Goal: Check status: Check status

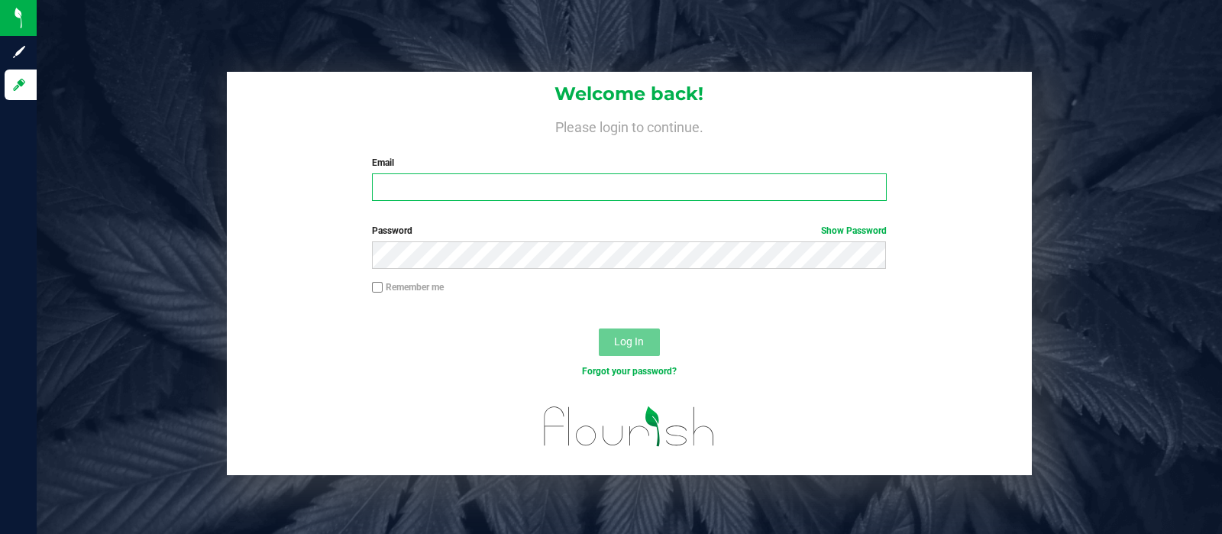
click at [820, 184] on input "Email" at bounding box center [629, 186] width 514 height 27
type input "[EMAIL_ADDRESS][DOMAIN_NAME]"
click at [599, 328] on button "Log In" at bounding box center [629, 341] width 61 height 27
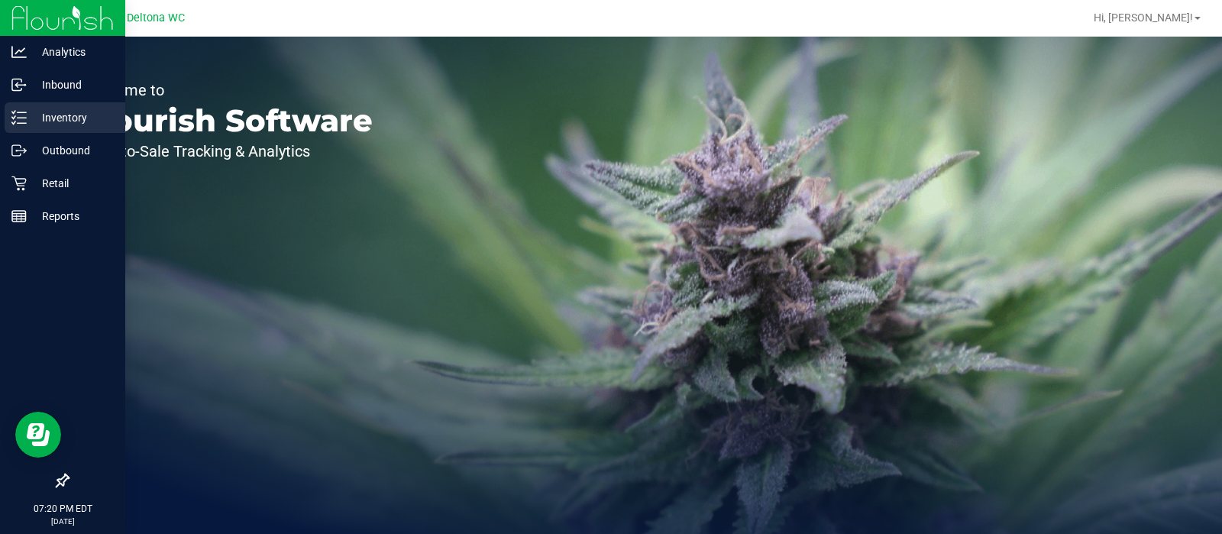
click at [11, 115] on icon at bounding box center [18, 117] width 15 height 15
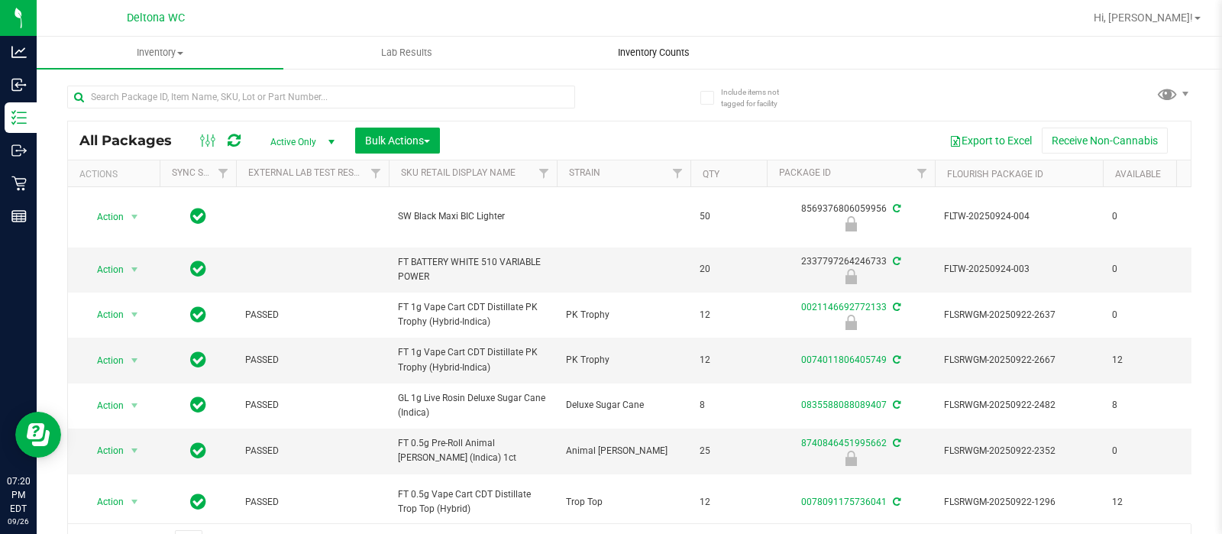
click at [635, 63] on uib-tab-heading "Inventory Counts" at bounding box center [653, 52] width 245 height 31
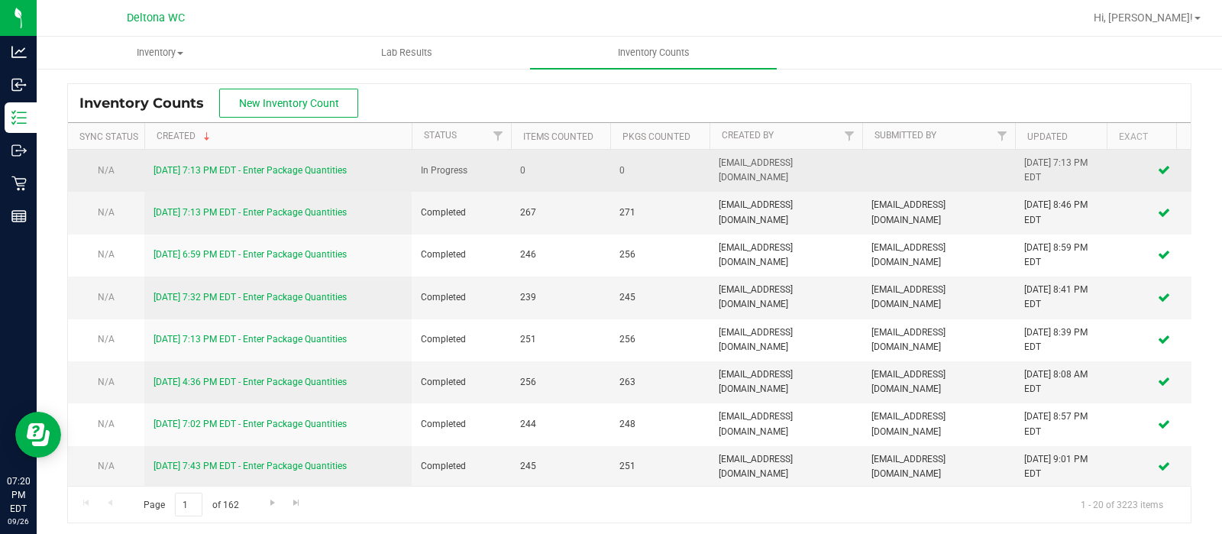
click at [199, 166] on link "9/26/25 7:13 PM EDT - Enter Package Quantities" at bounding box center [250, 170] width 193 height 11
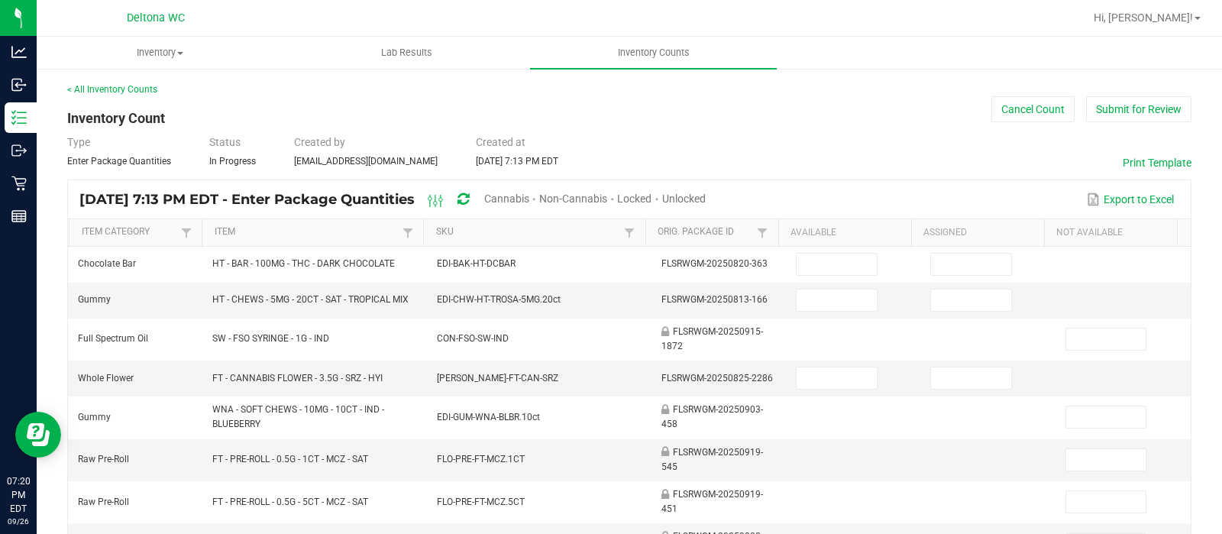
click at [529, 197] on span "Cannabis" at bounding box center [506, 198] width 45 height 12
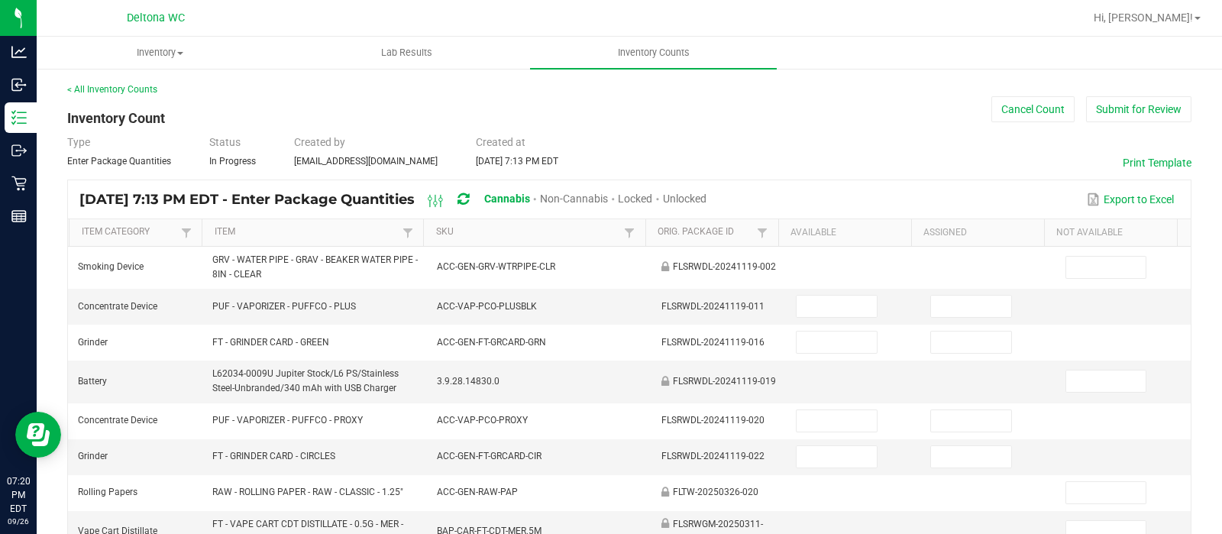
click at [706, 194] on span "Unlocked" at bounding box center [685, 198] width 44 height 12
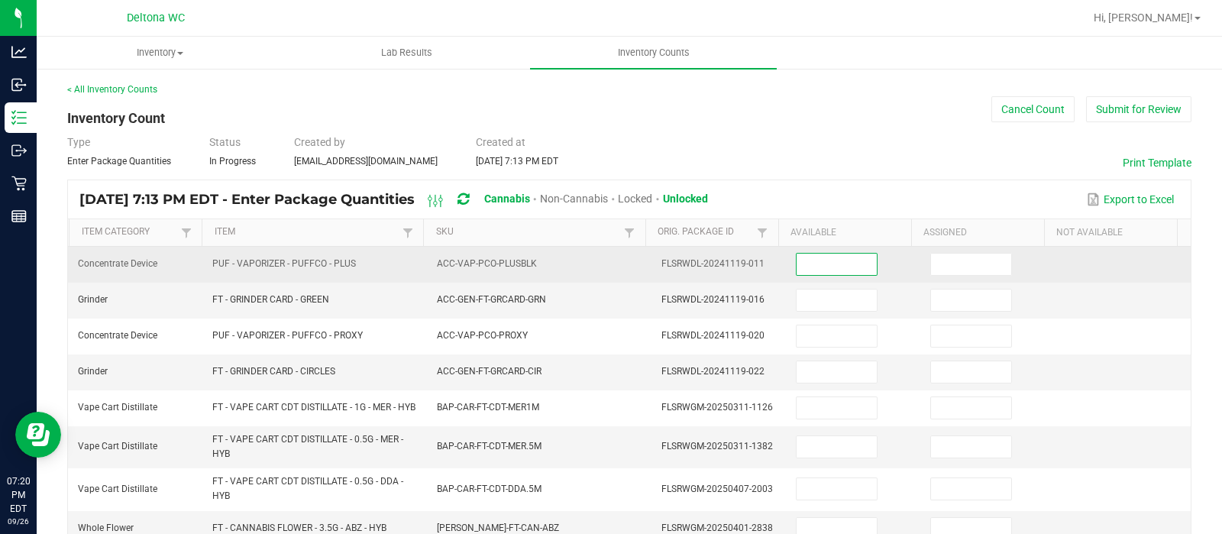
click at [799, 260] on input at bounding box center [837, 264] width 80 height 21
type input "0"
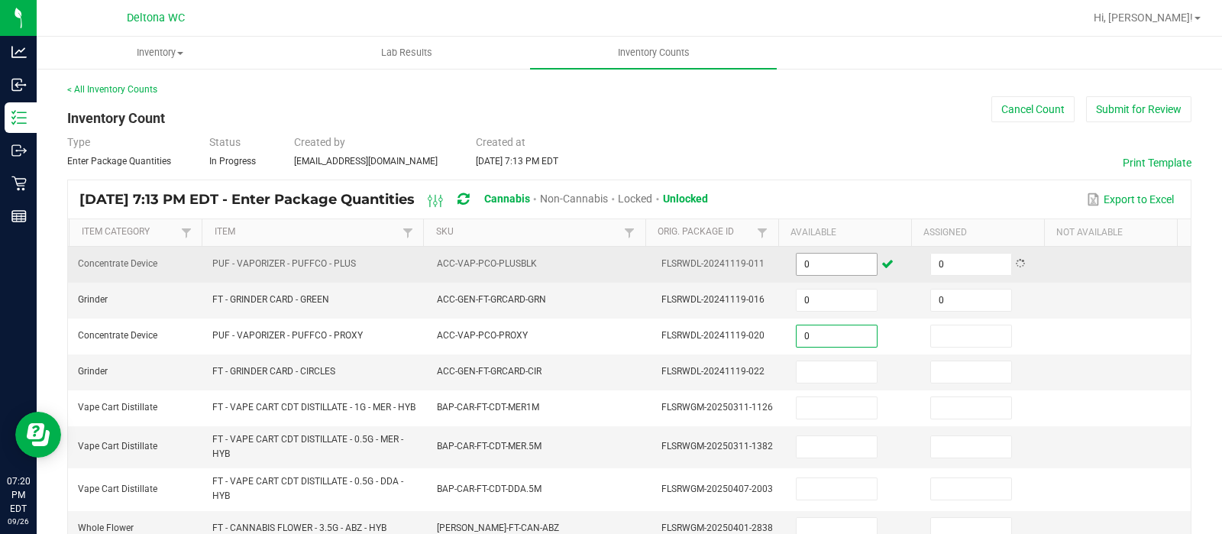
type input "0"
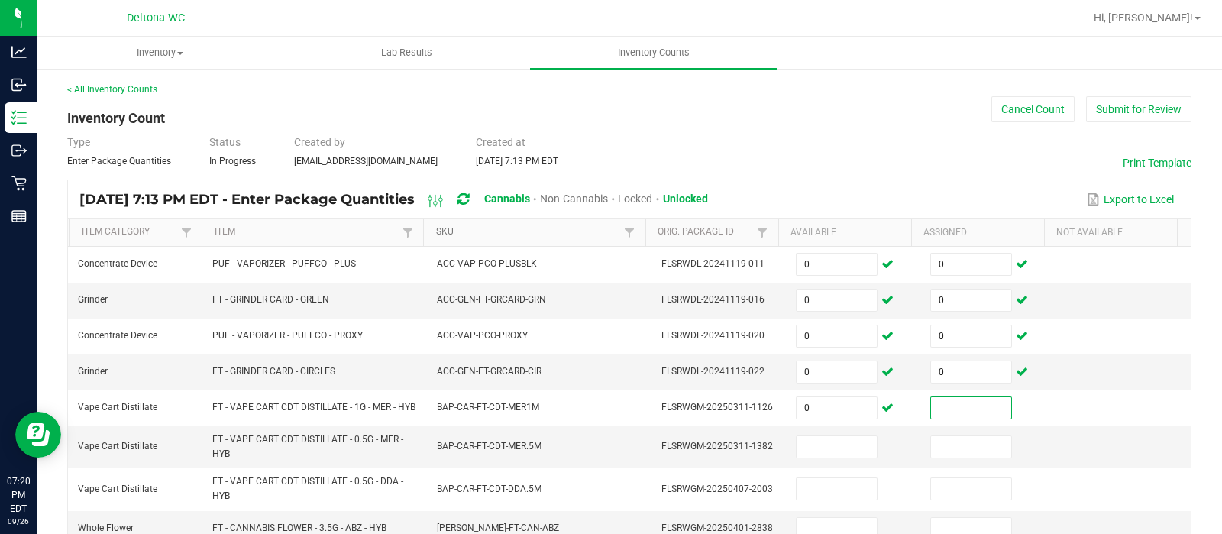
click at [462, 227] on link "SKU" at bounding box center [528, 232] width 185 height 12
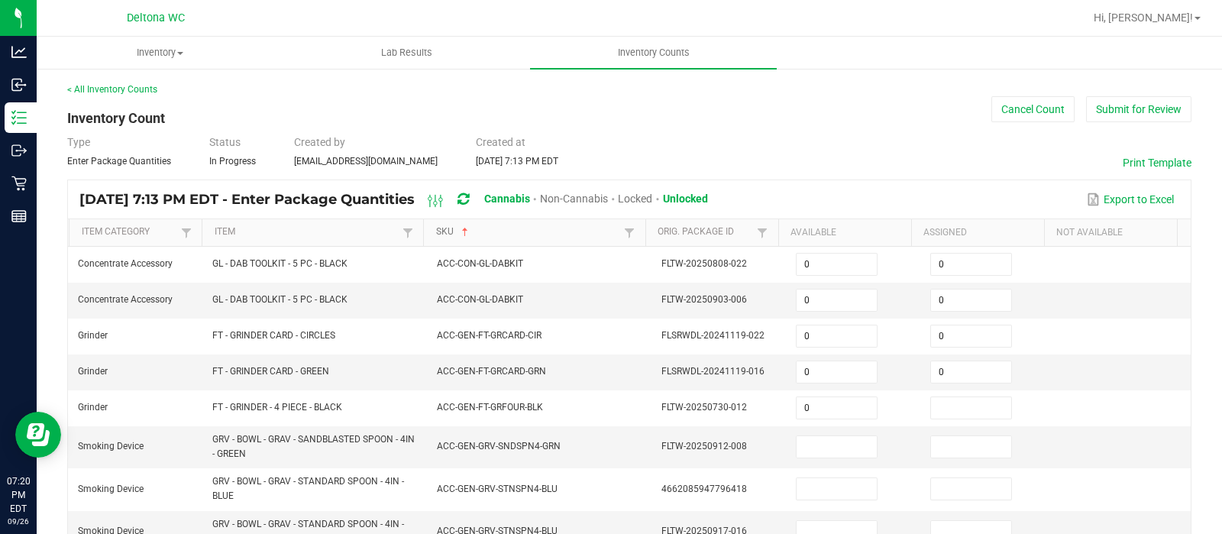
type input "0"
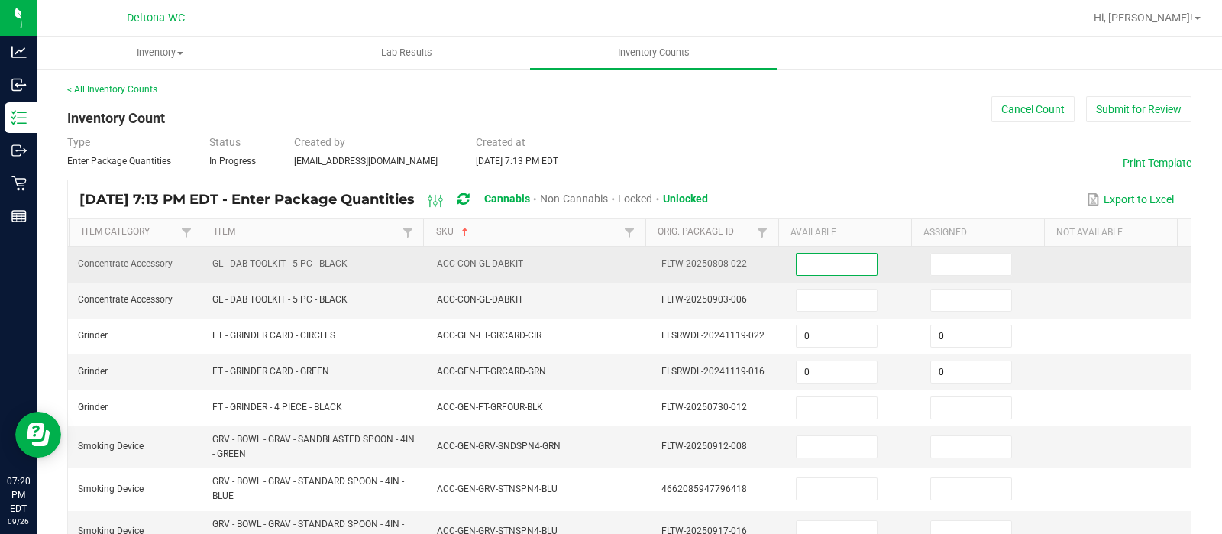
click at [811, 259] on input at bounding box center [837, 264] width 80 height 21
type input "0"
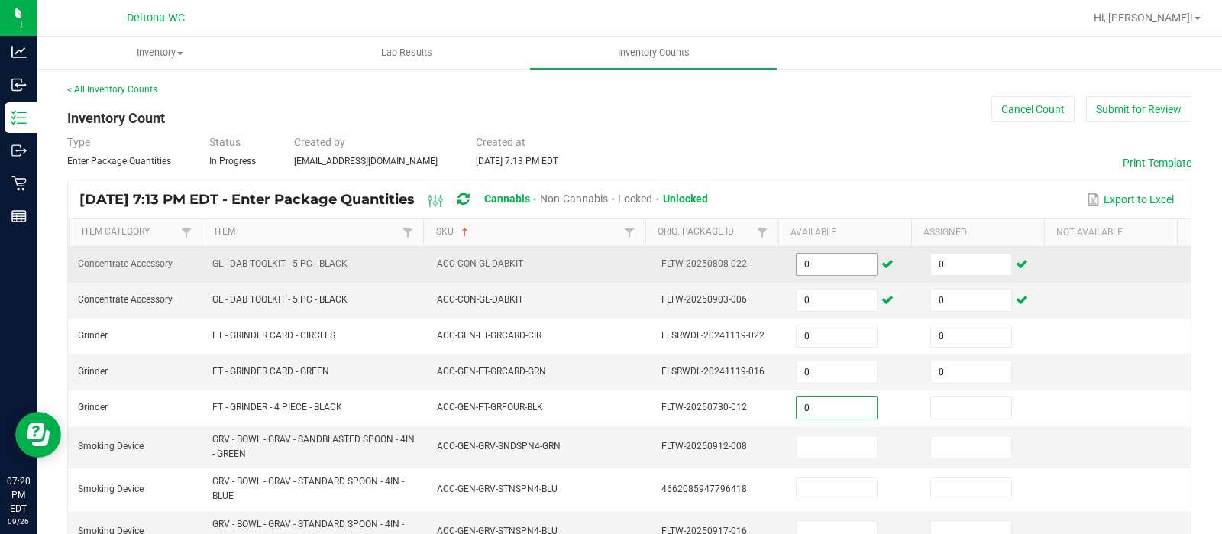
type input "0"
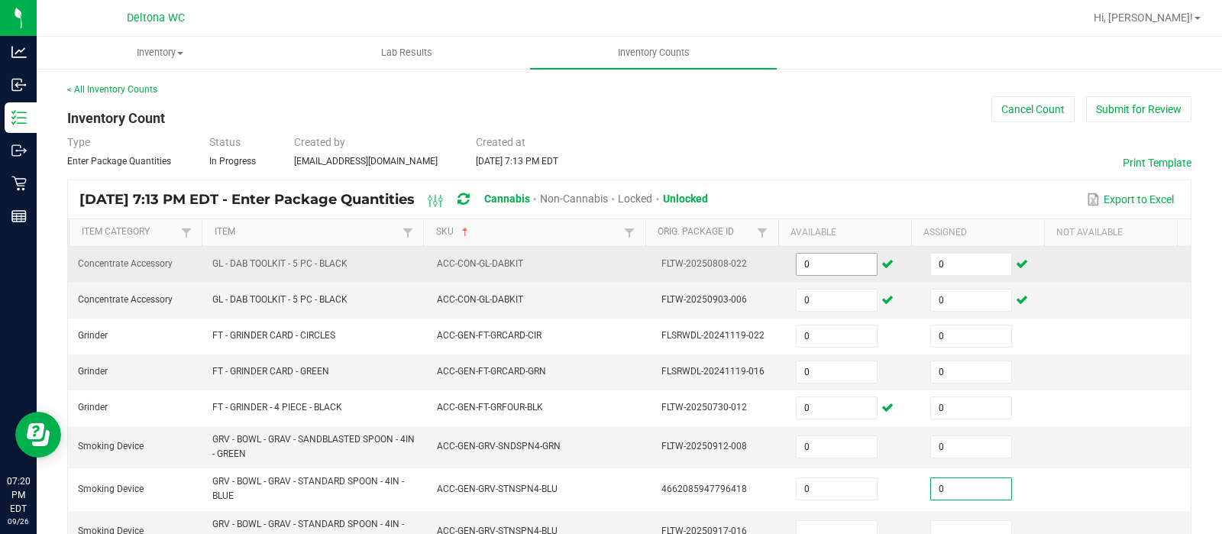
type input "0"
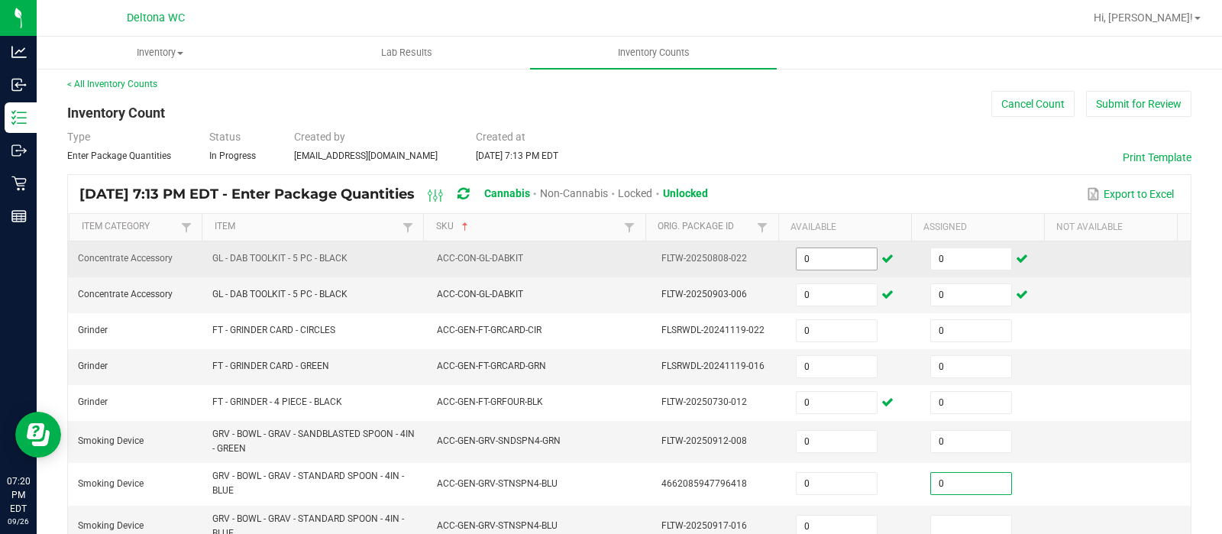
type input "0"
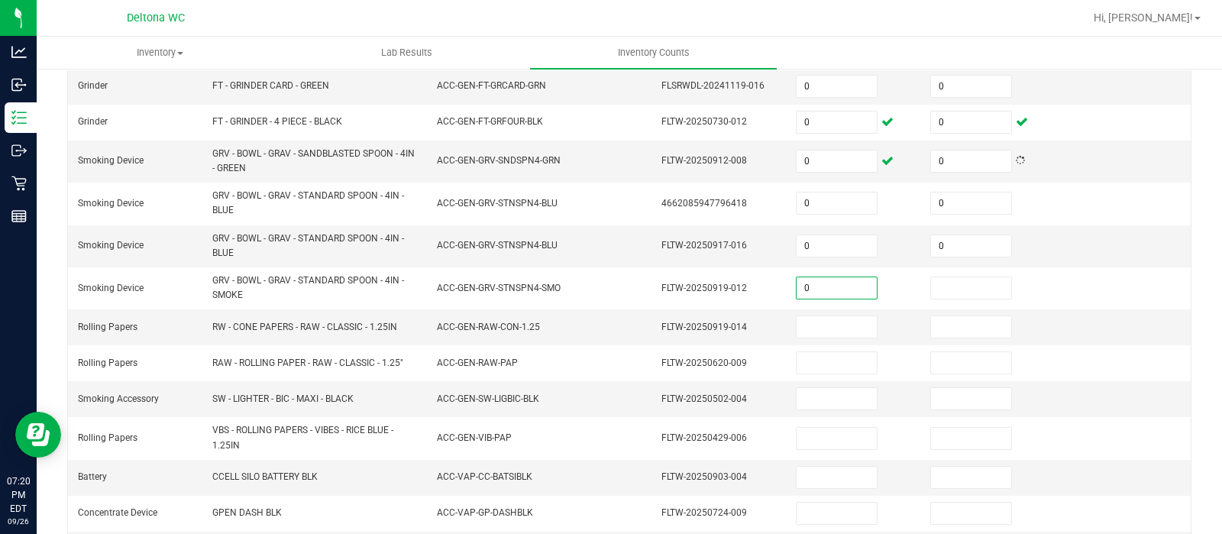
type input "0"
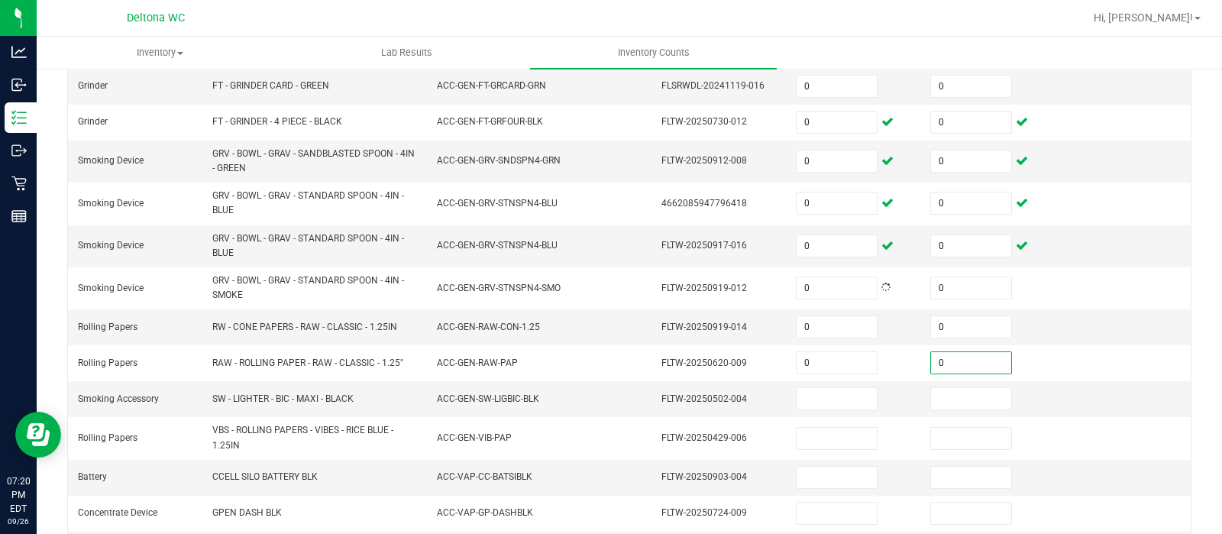
type input "0"
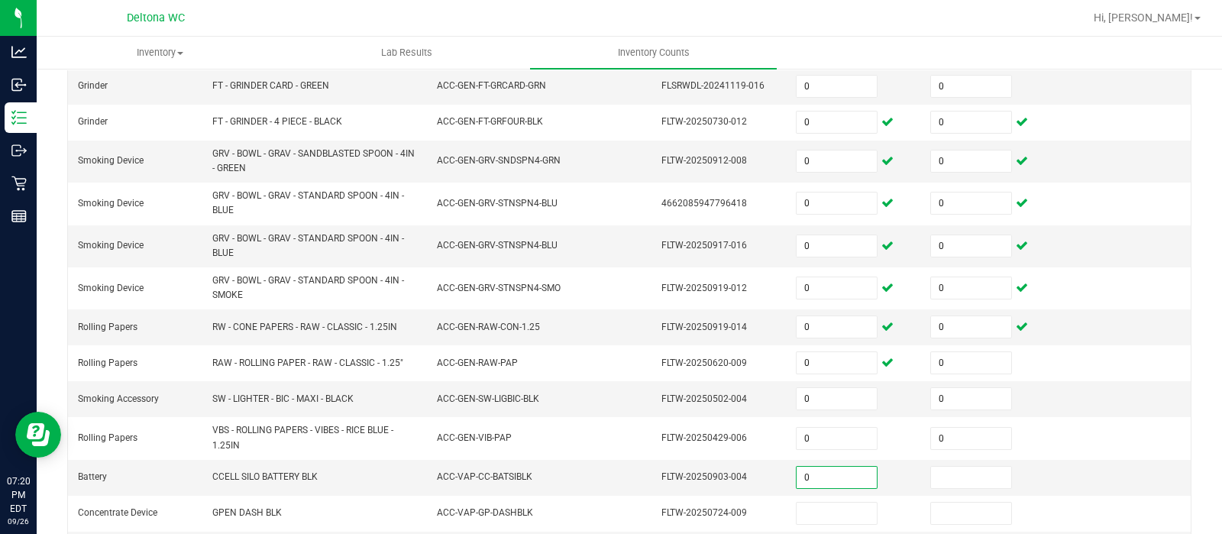
type input "0"
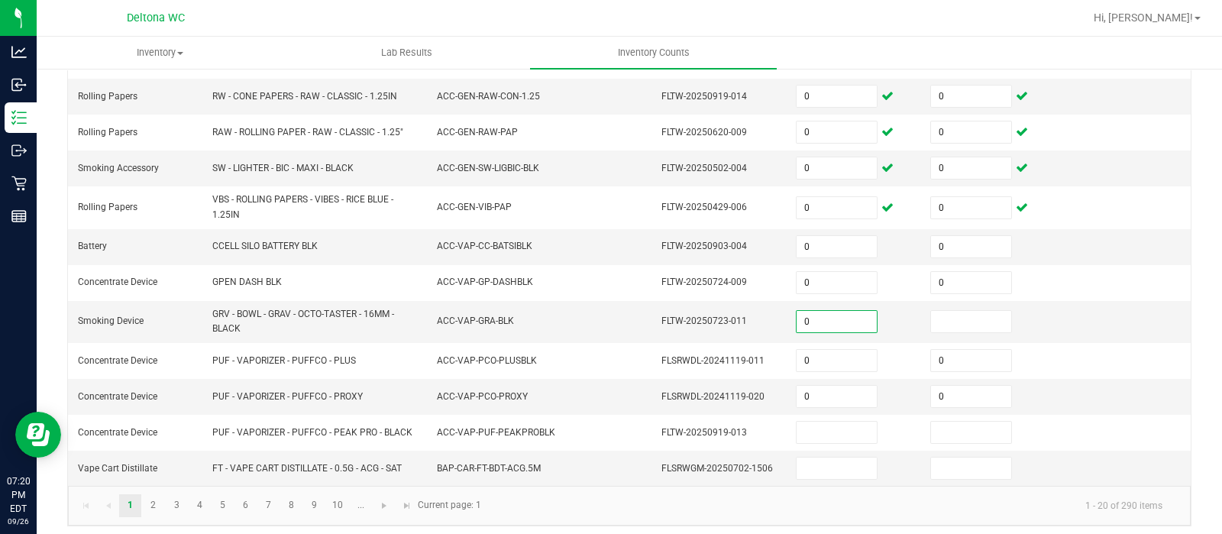
type input "0"
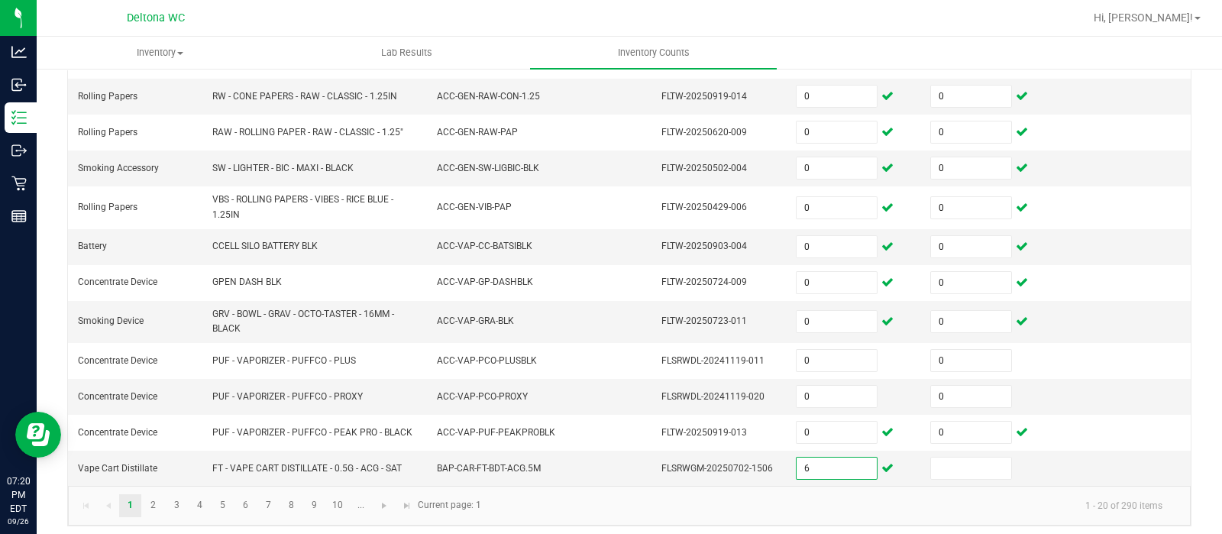
type input "6"
type input "0"
click at [160, 496] on link "2" at bounding box center [153, 505] width 22 height 23
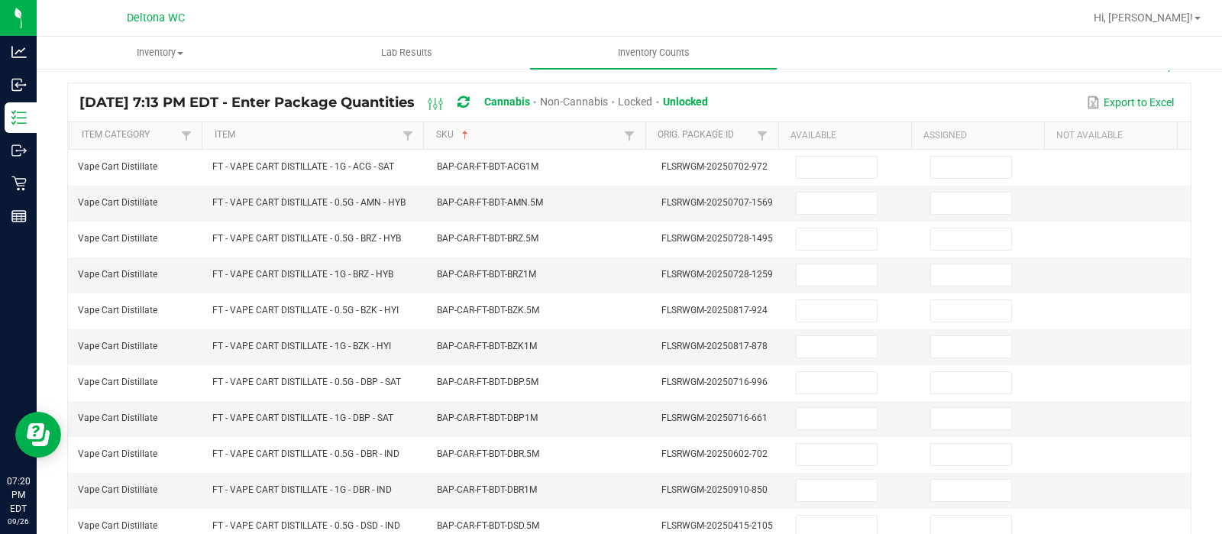
scroll to position [92, 0]
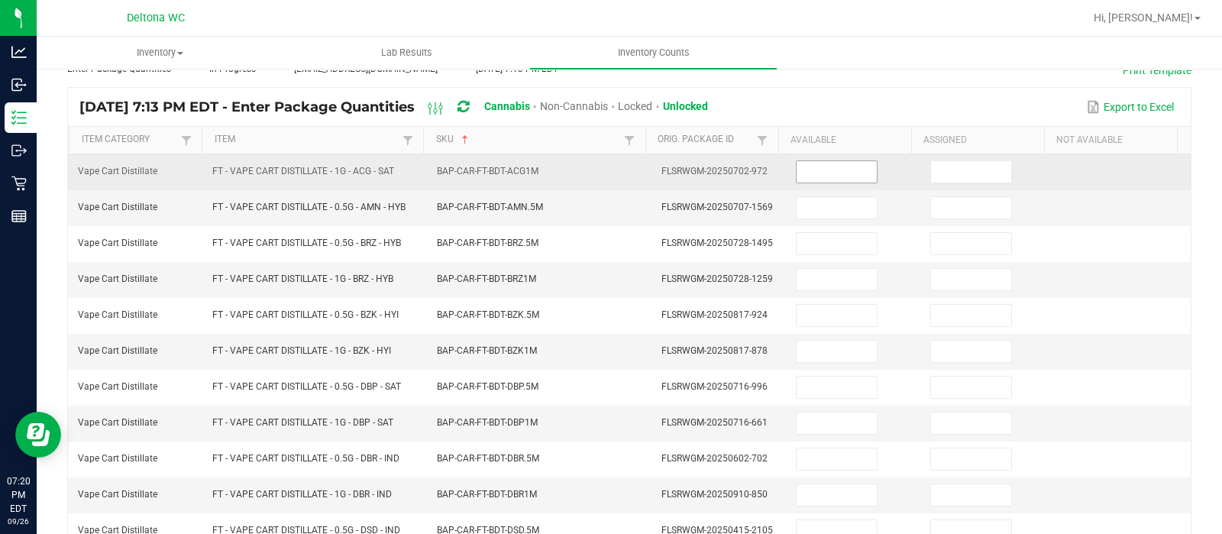
click at [798, 170] on input at bounding box center [837, 171] width 80 height 21
type input "10"
type input "0"
type input "8"
type input "0"
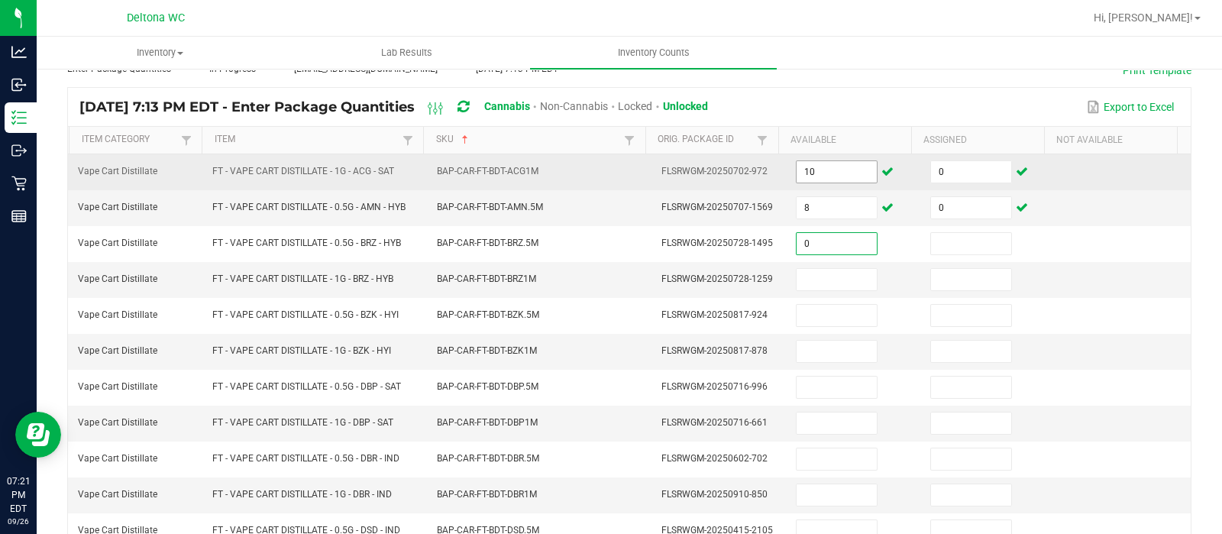
type input "0"
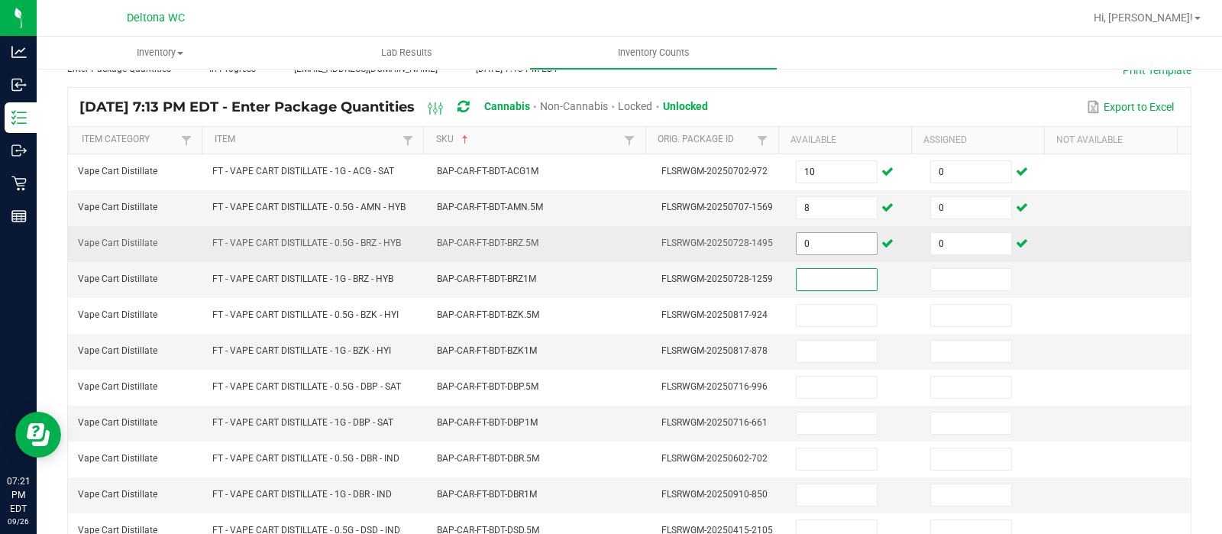
click at [798, 242] on input "0" at bounding box center [837, 243] width 80 height 21
type input "10"
type input "9"
type input "0"
type input "9"
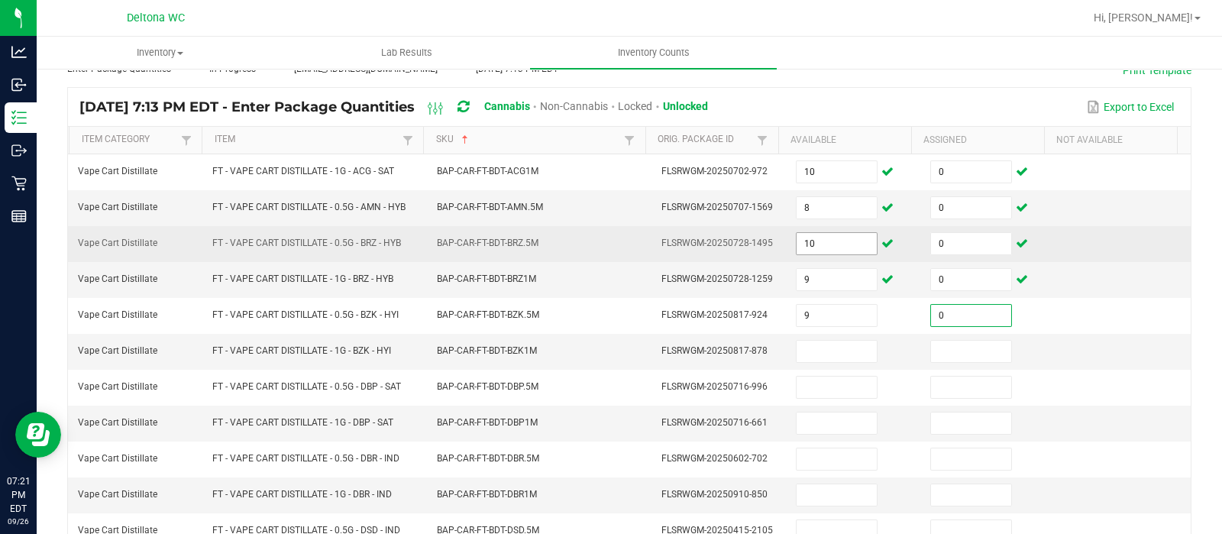
type input "0"
type input "5"
type input "0"
type input "2"
type input "0"
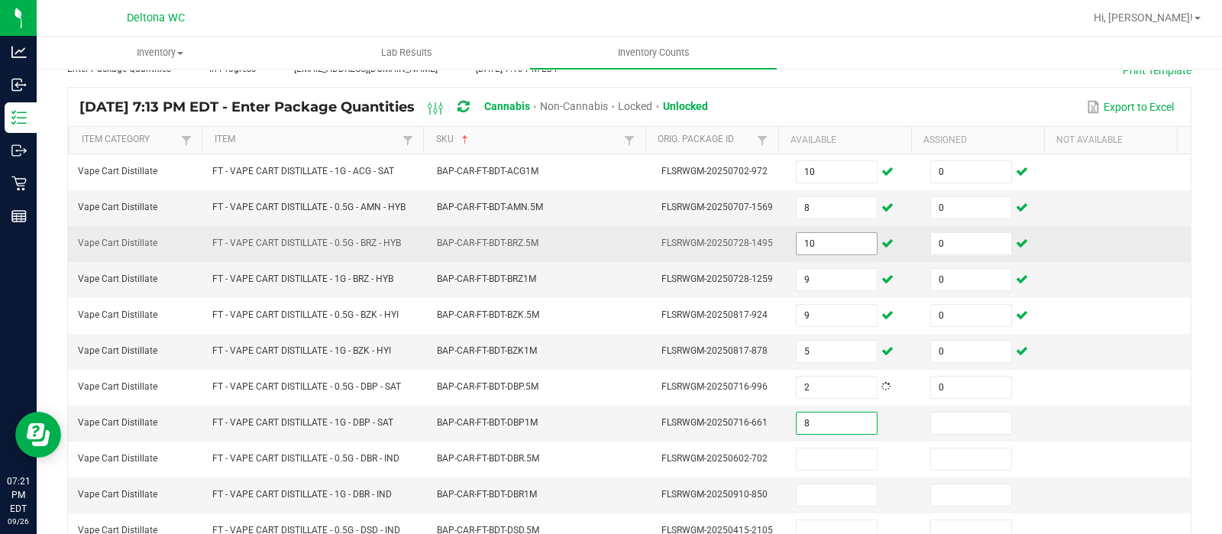
type input "8"
type input "0"
type input "2"
type input "0"
type input "3"
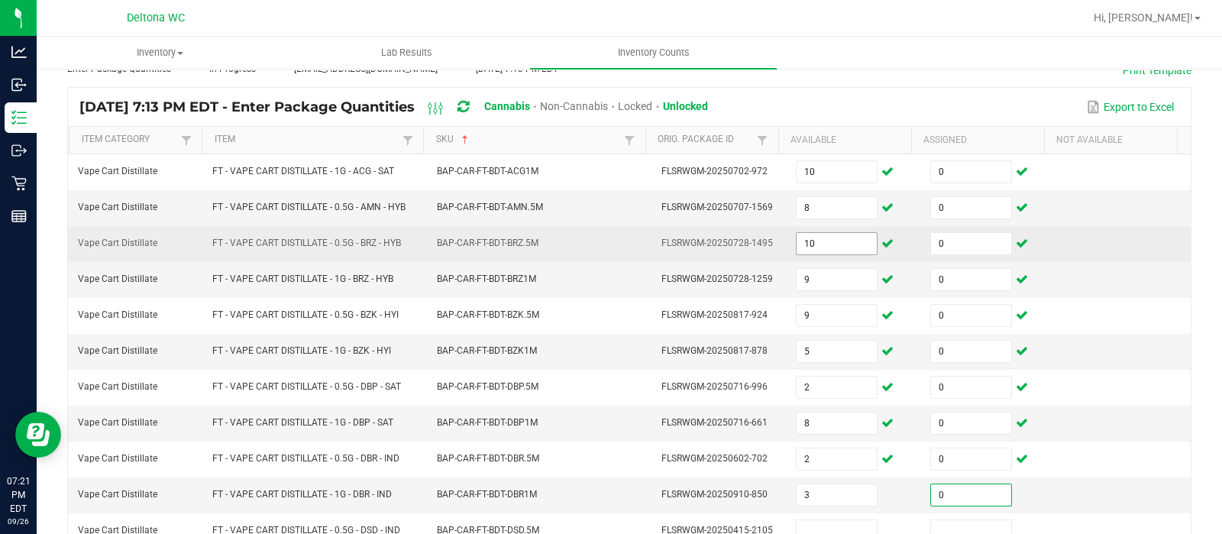
type input "0"
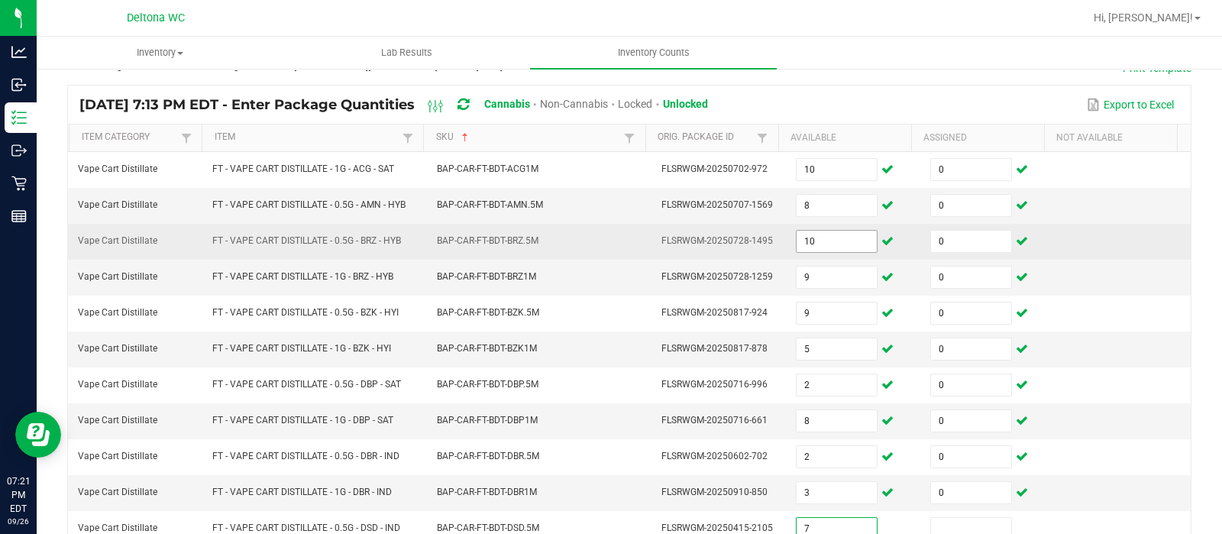
type input "7"
type input "0"
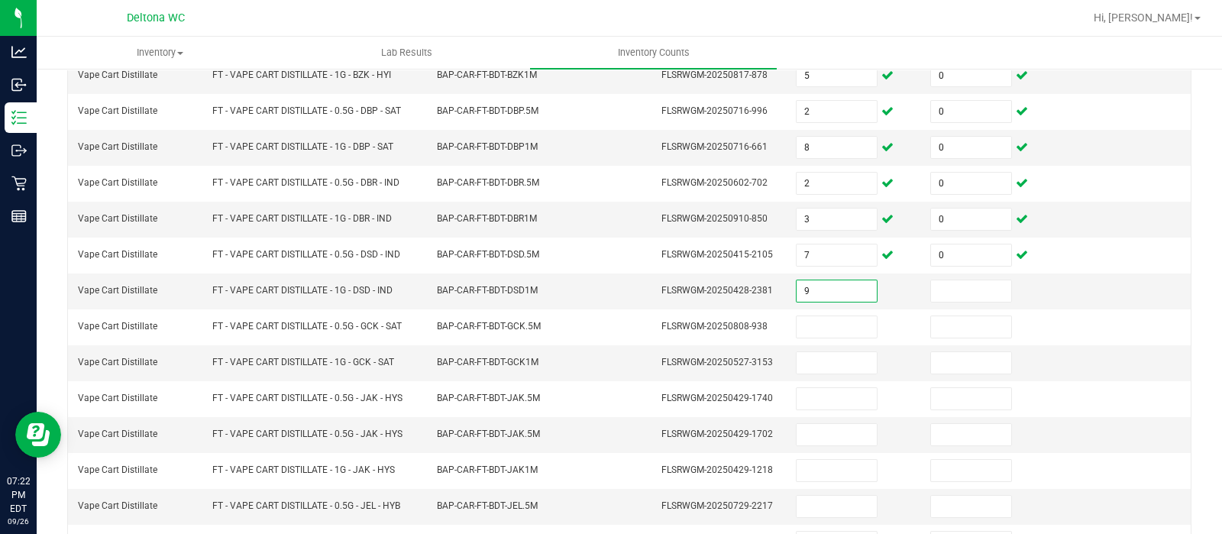
type input "9"
type input "0"
type input "6"
type input "0"
type input "2"
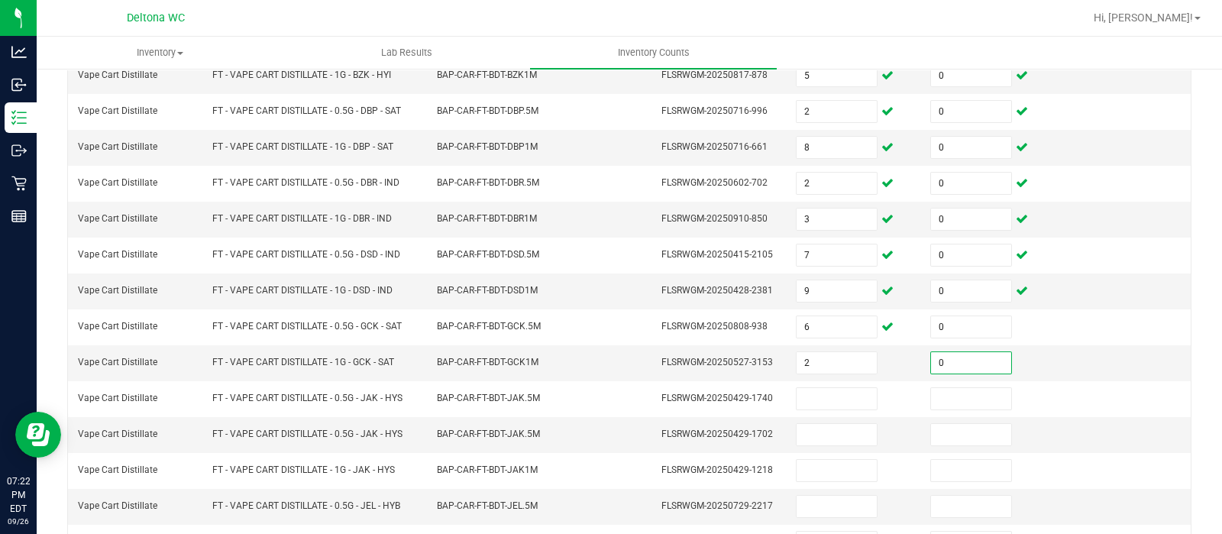
type input "0"
type input "13"
type input "0"
type input "3"
type input "0"
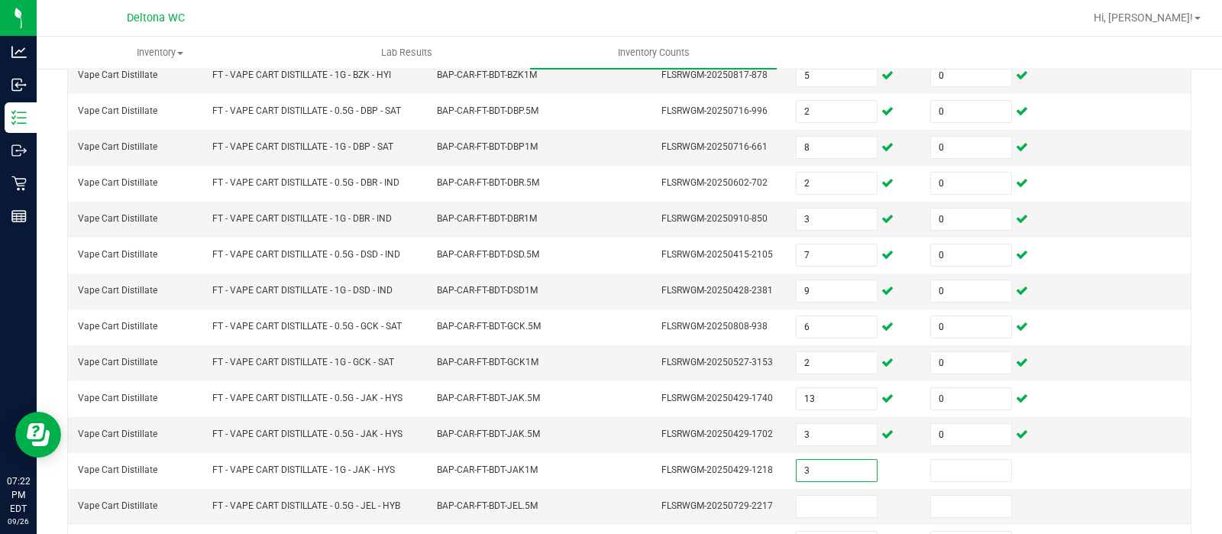
type input "3"
type input "0"
type input "8"
type input "0"
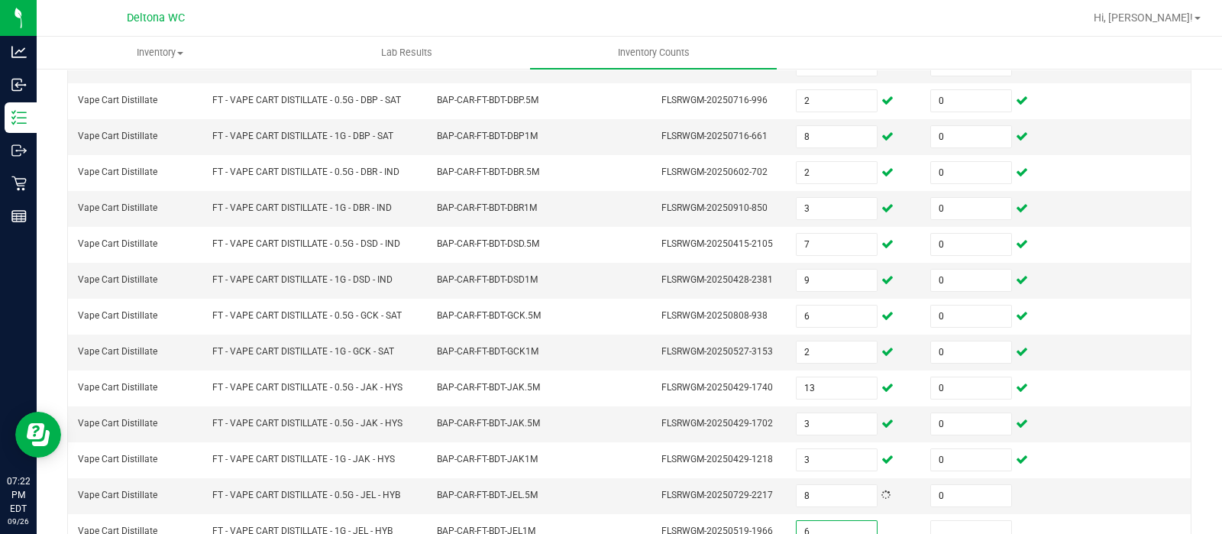
type input "6"
type input "0"
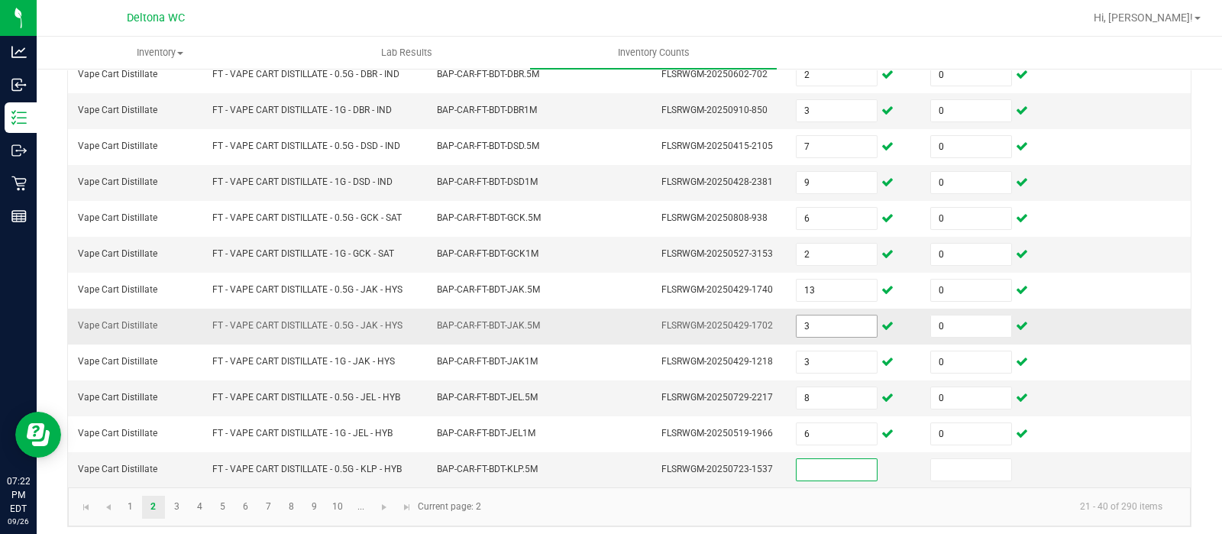
click at [819, 315] on input "3" at bounding box center [837, 325] width 80 height 21
type input "3"
click at [819, 315] on input "3" at bounding box center [837, 325] width 80 height 21
type input "0"
click at [797, 459] on input at bounding box center [837, 469] width 80 height 21
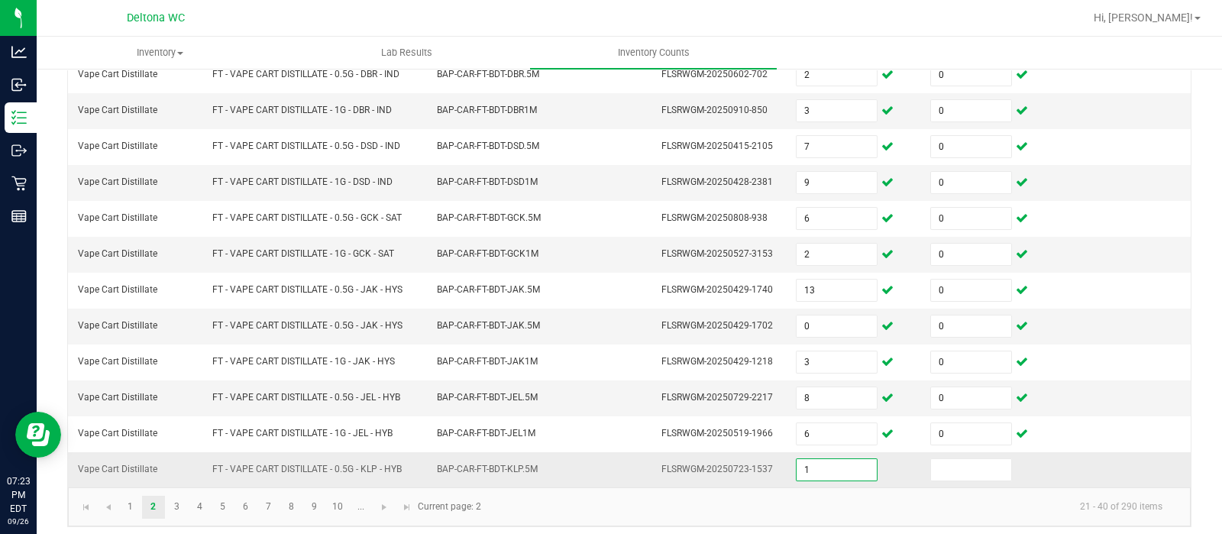
type input "1"
type input "0"
click at [169, 498] on link "3" at bounding box center [177, 507] width 22 height 23
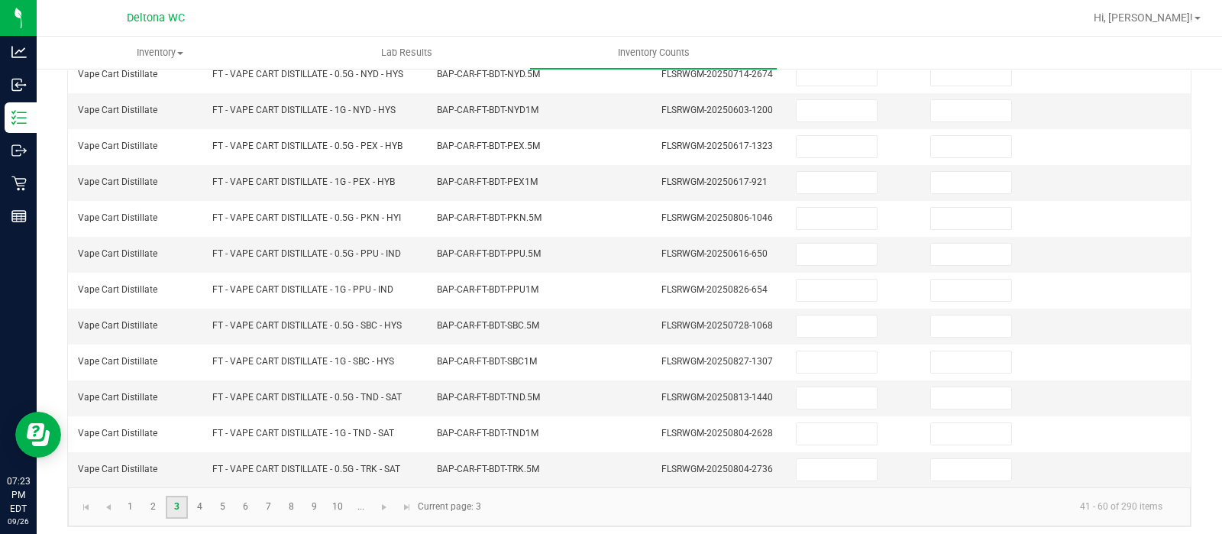
scroll to position [0, 0]
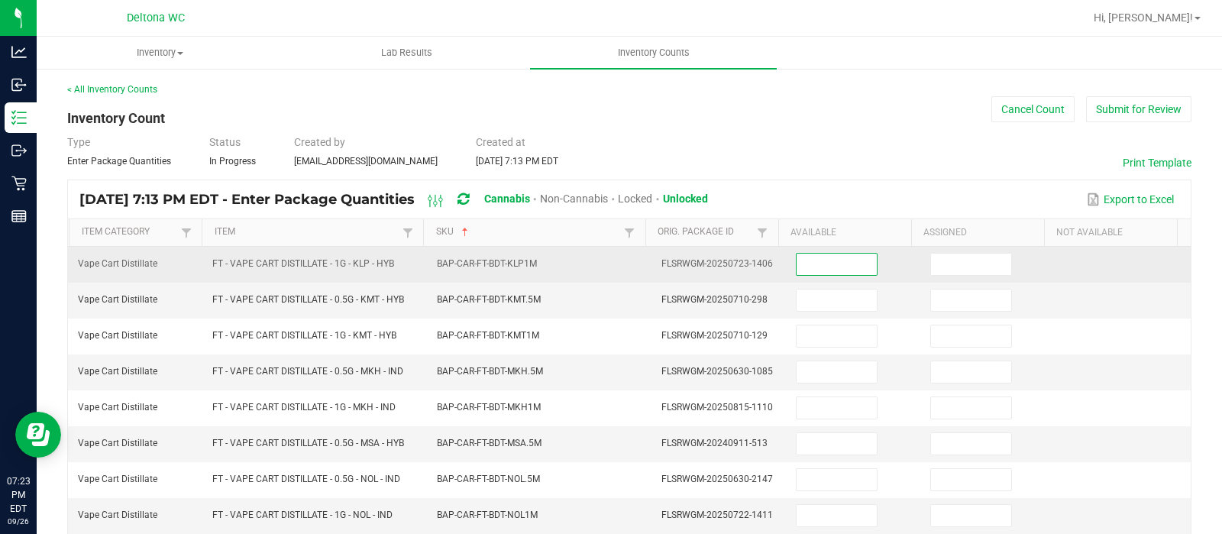
click at [836, 263] on input at bounding box center [837, 264] width 80 height 21
type input "5"
type input "0"
type input "2"
type input "0"
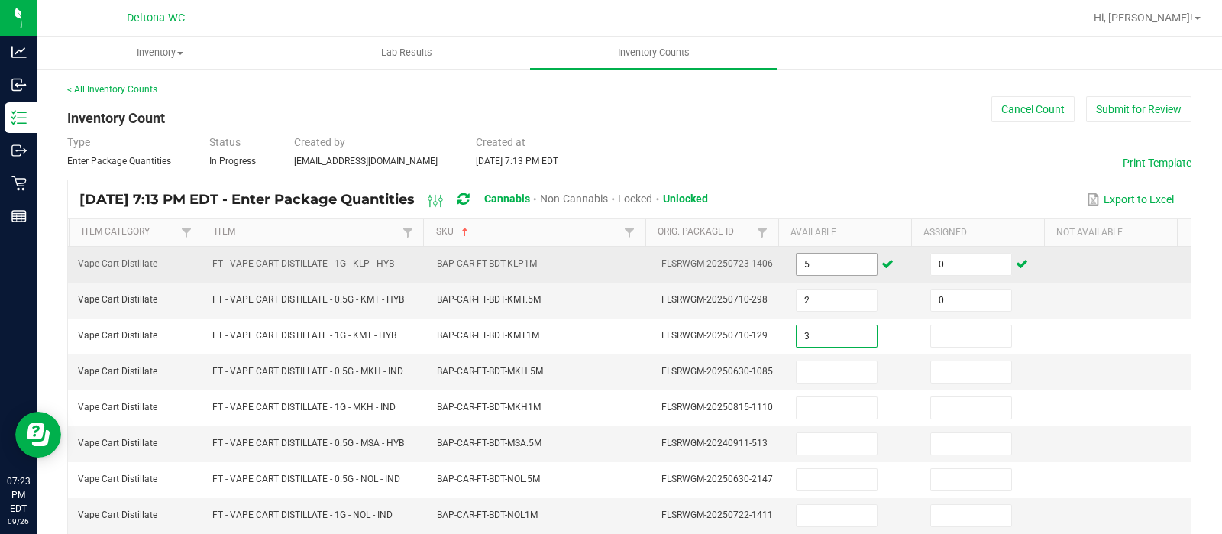
type input "3"
type input "0"
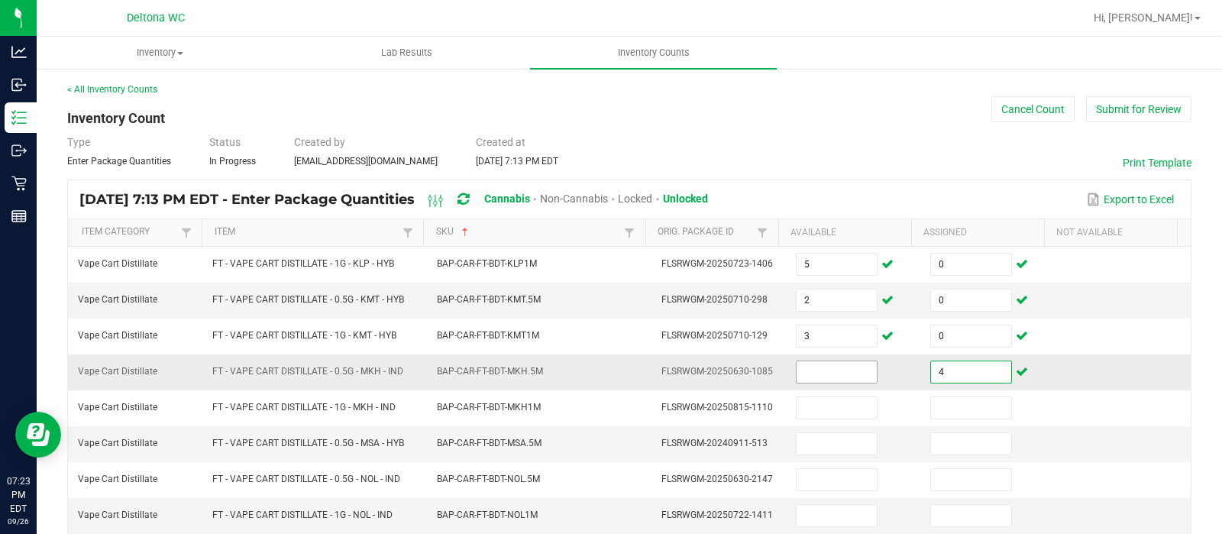
type input "4"
click at [818, 369] on input at bounding box center [837, 371] width 80 height 21
type input "4"
type input "0"
type input "9"
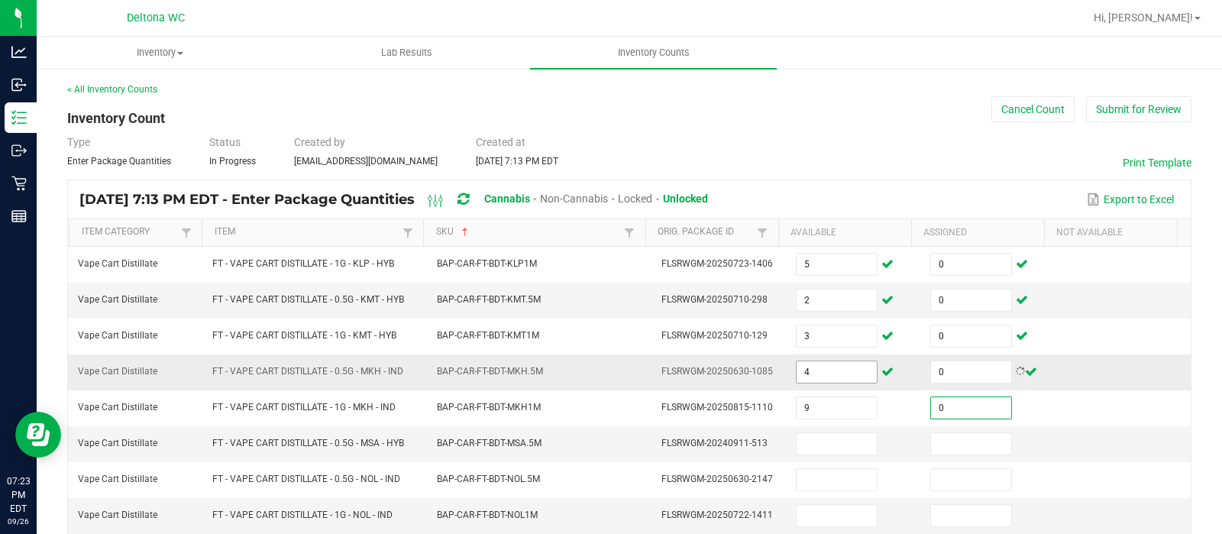
type input "0"
type input "5"
type input "0"
type input "7"
type input "0"
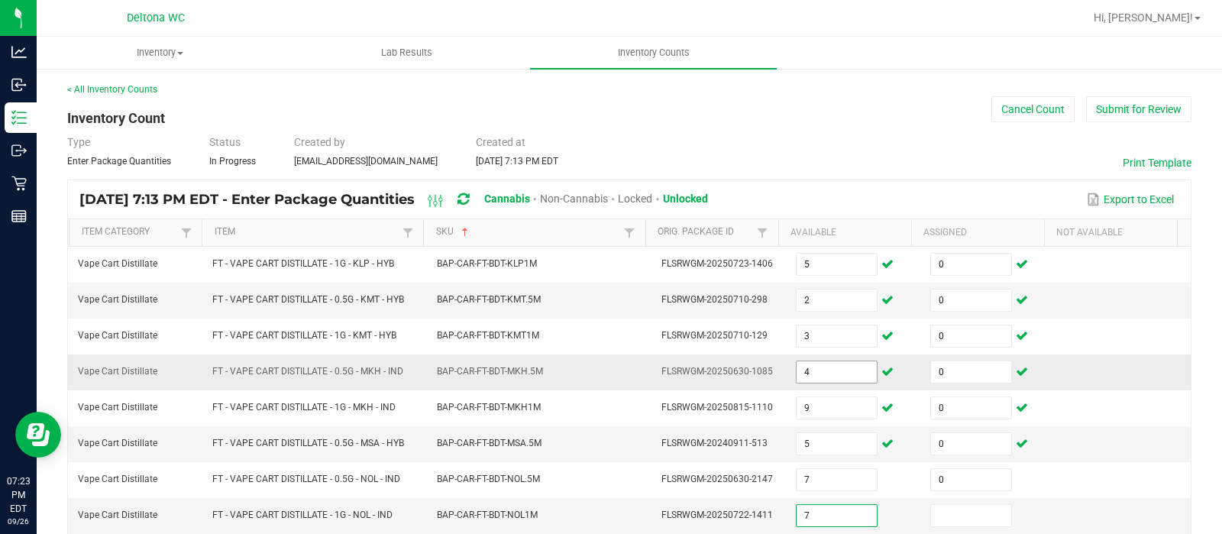
type input "7"
type input "0"
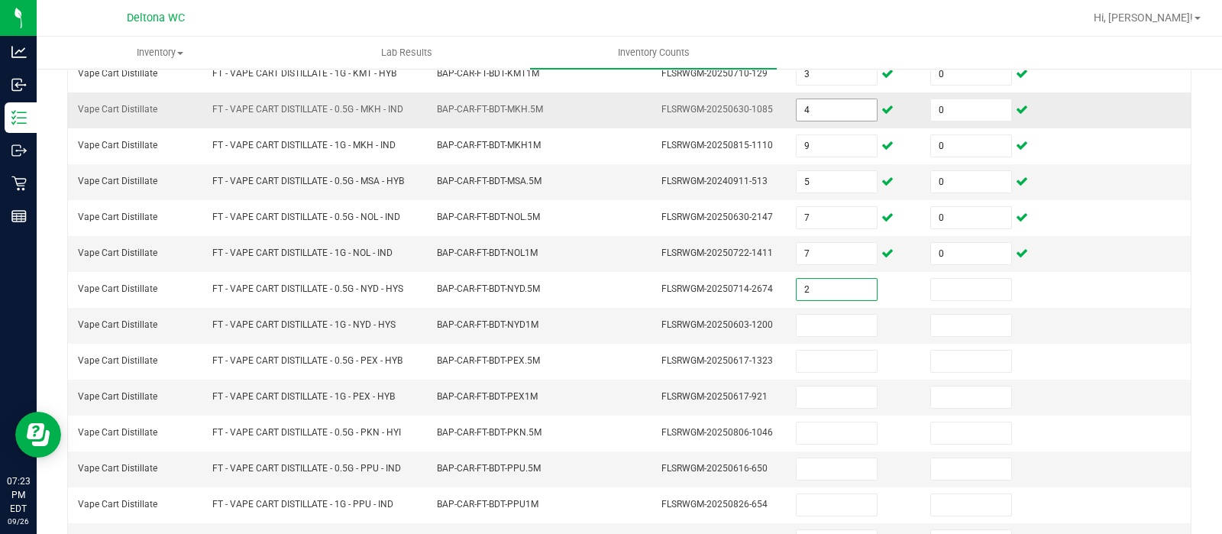
type input "2"
type input "0"
type input "9"
type input "0"
type input "2"
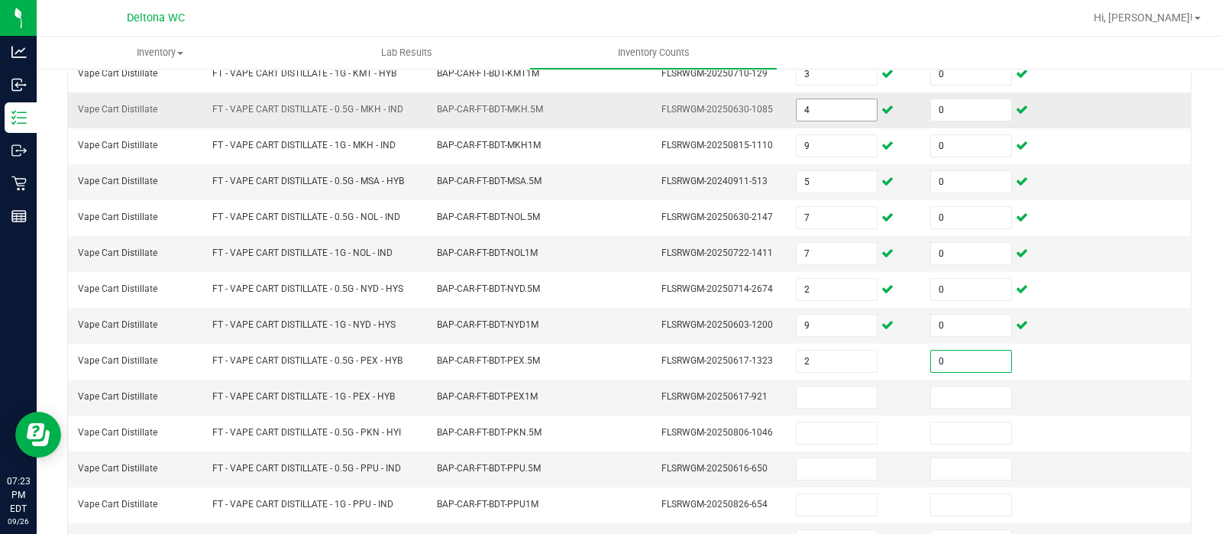
type input "0"
type input "2"
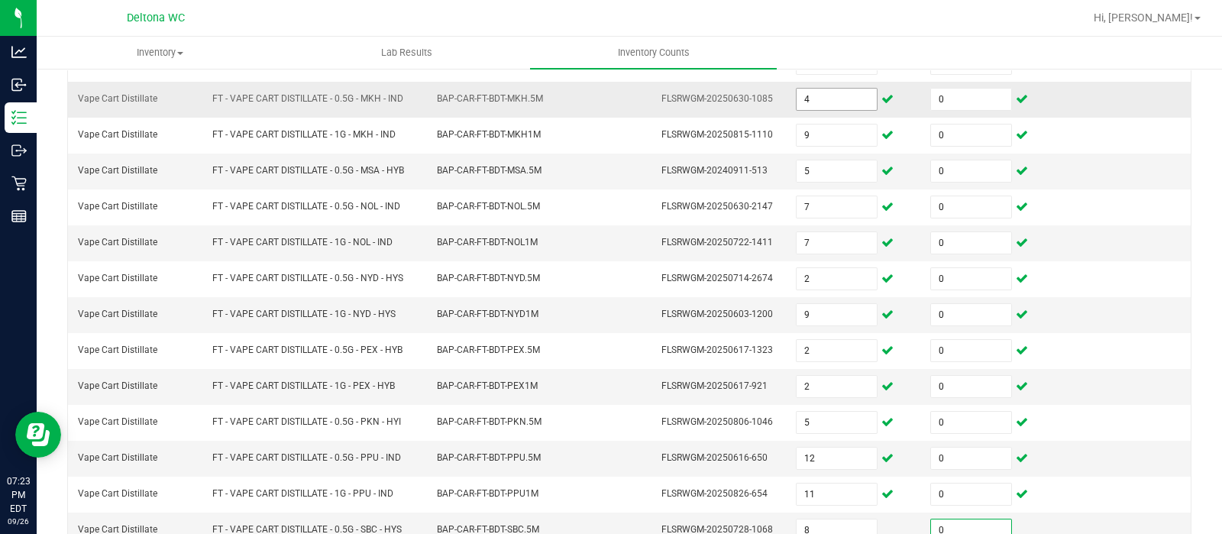
scroll to position [477, 0]
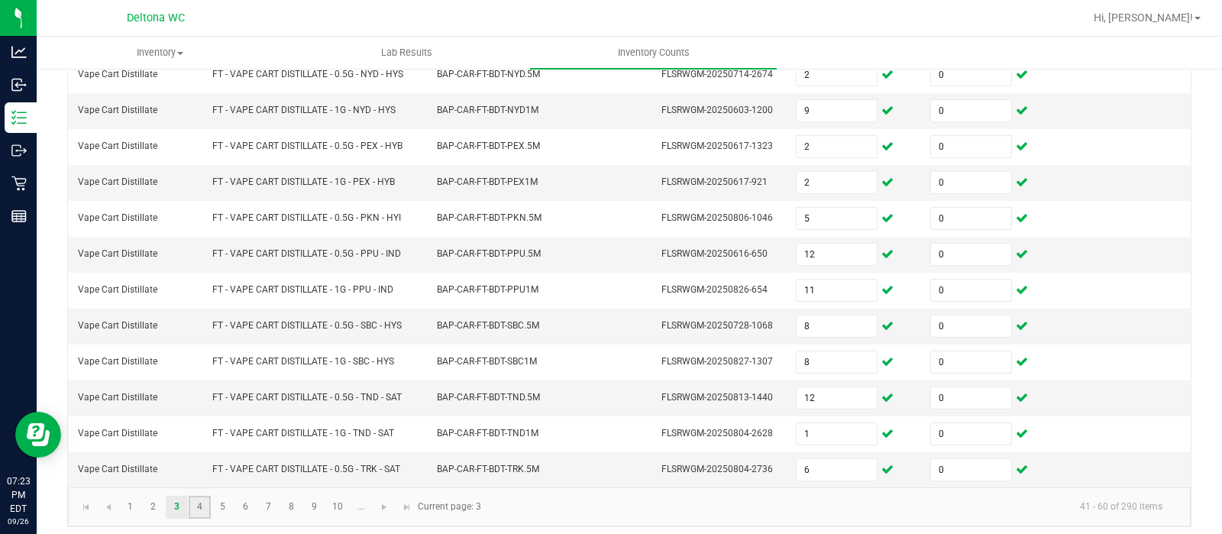
click at [191, 496] on link "4" at bounding box center [200, 507] width 22 height 23
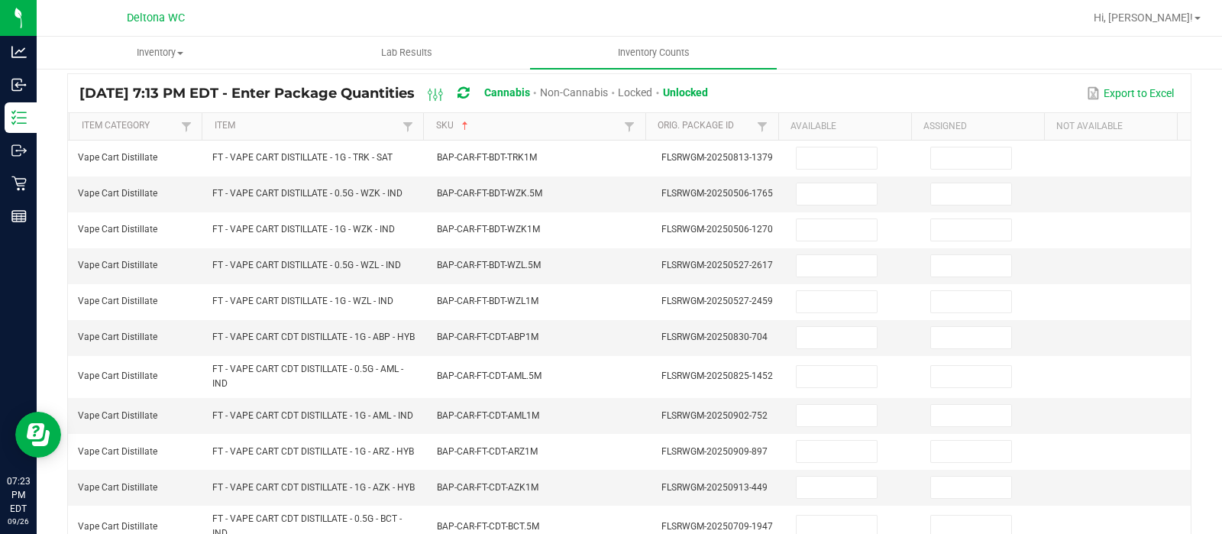
scroll to position [97, 0]
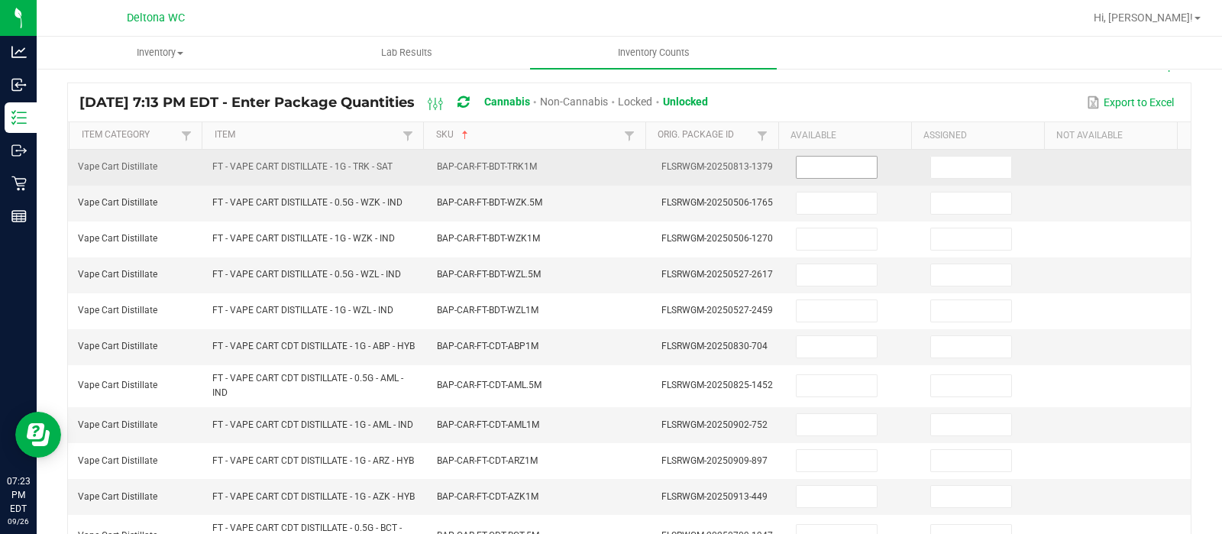
click at [825, 161] on input at bounding box center [837, 167] width 80 height 21
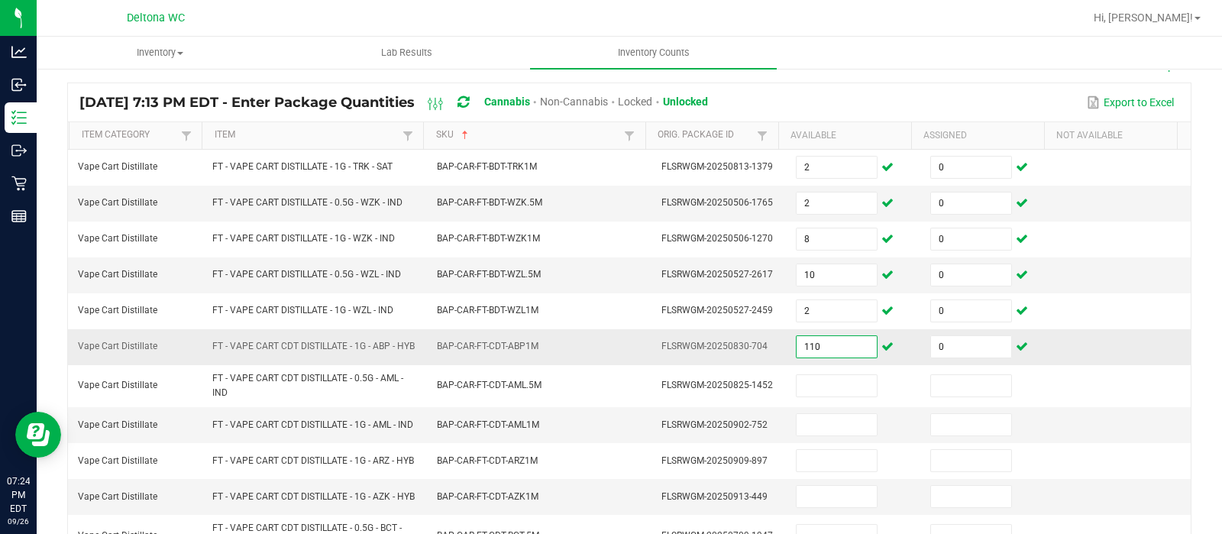
click at [825, 348] on input "110" at bounding box center [837, 346] width 80 height 21
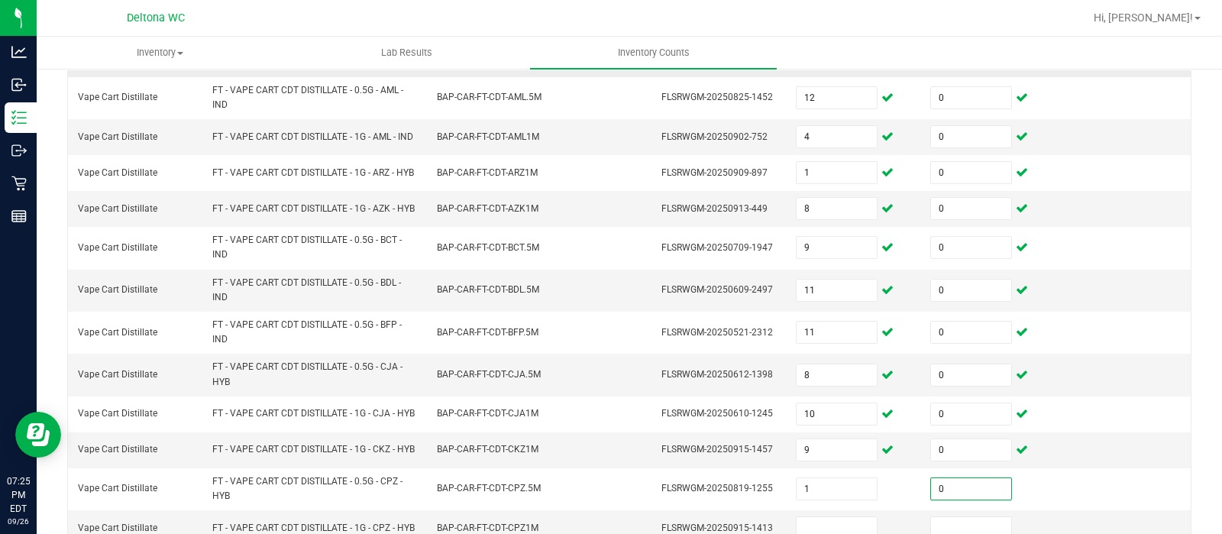
scroll to position [577, 0]
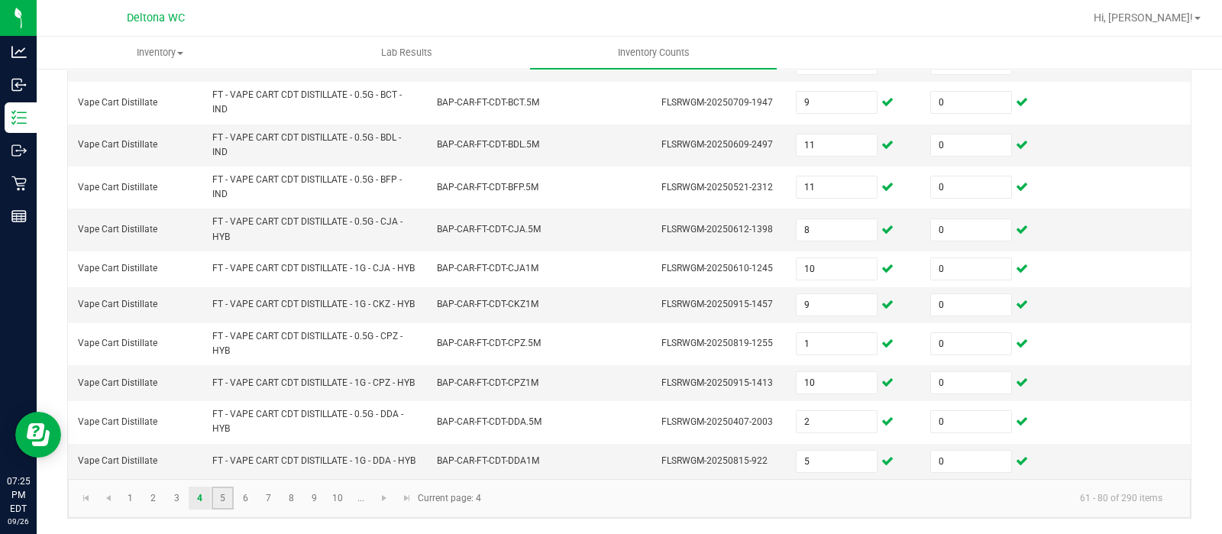
click at [224, 503] on link "5" at bounding box center [223, 497] width 22 height 23
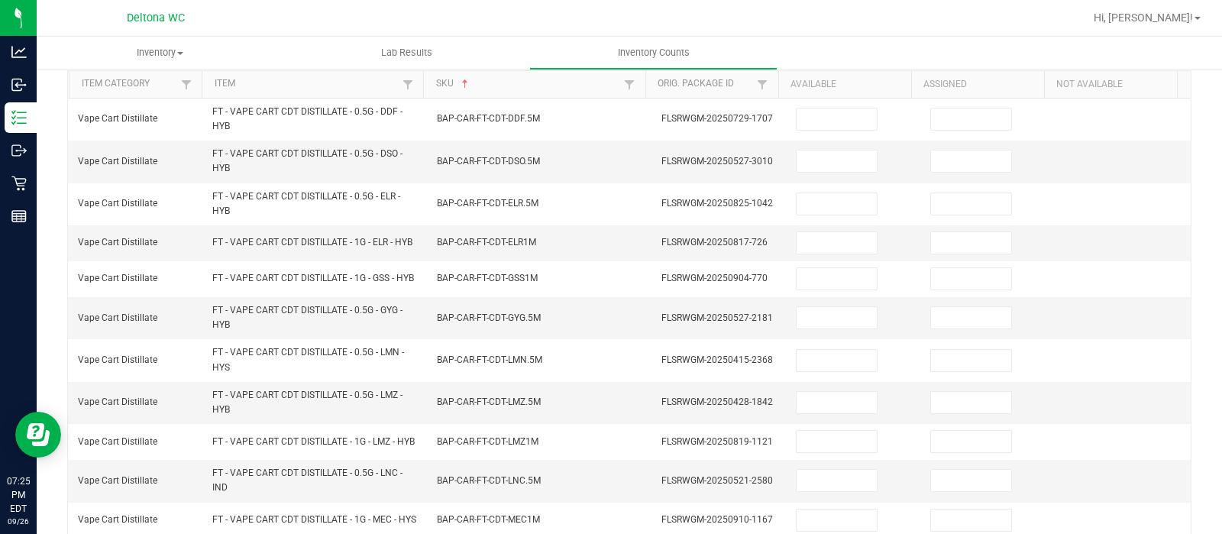
scroll to position [141, 0]
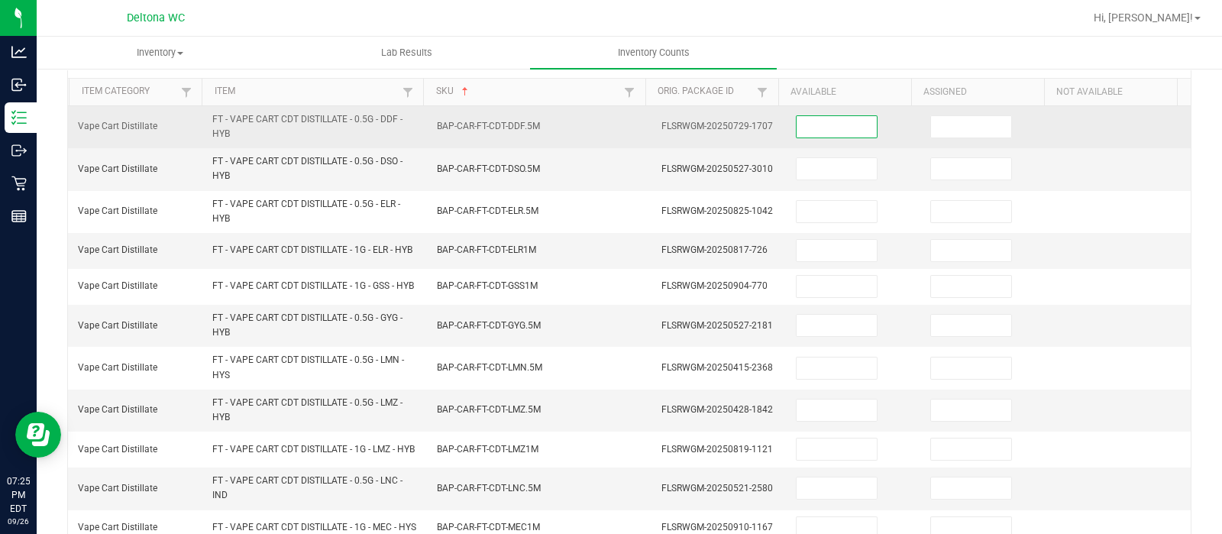
click at [838, 131] on input at bounding box center [837, 126] width 80 height 21
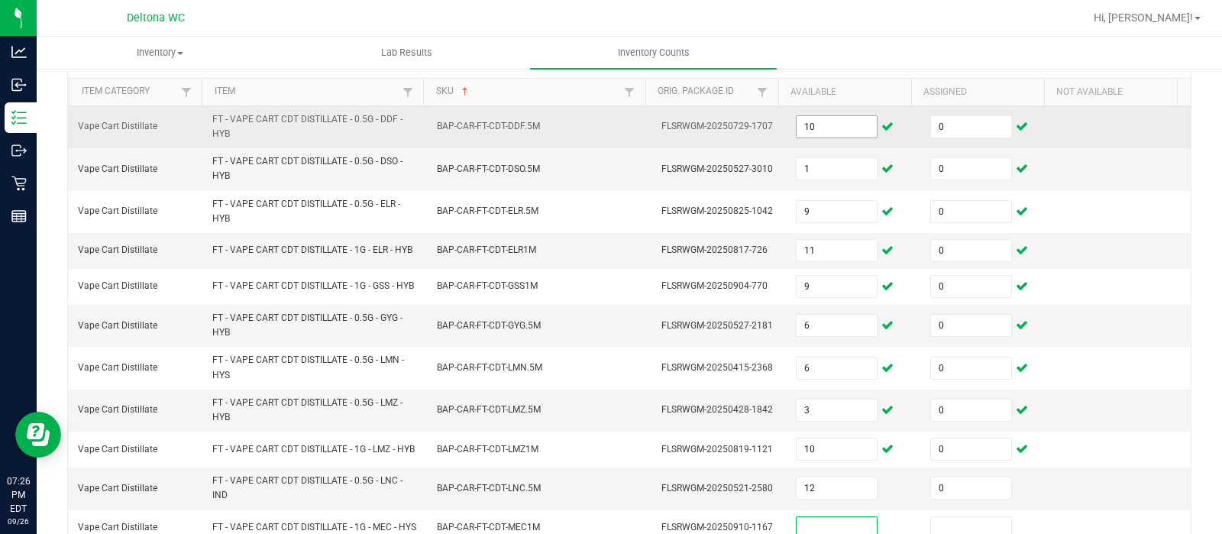
scroll to position [403, 0]
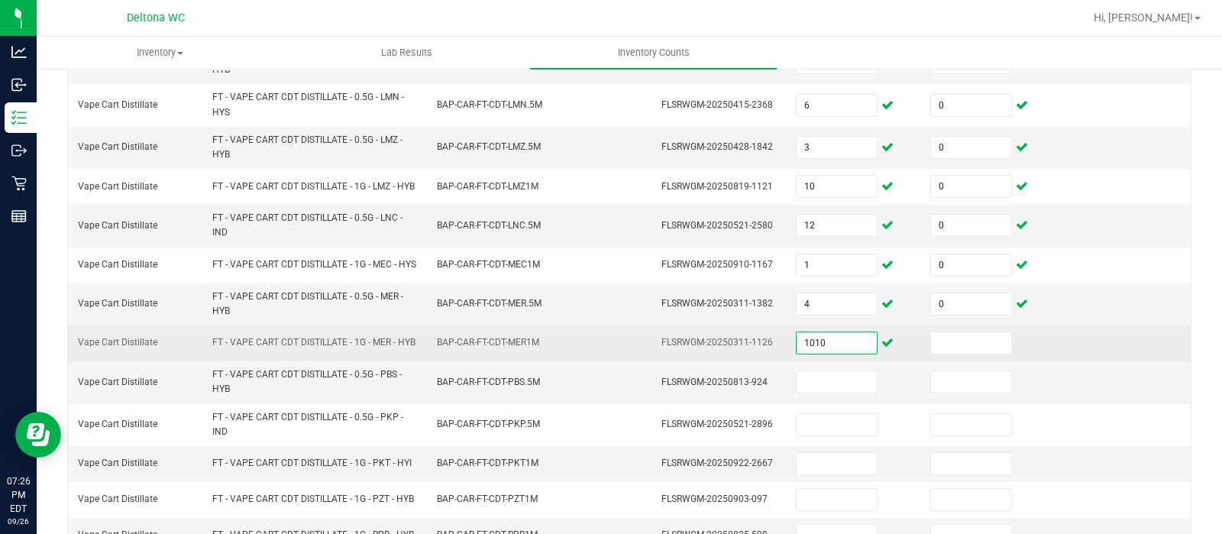
click at [814, 354] on input "1010" at bounding box center [837, 342] width 80 height 21
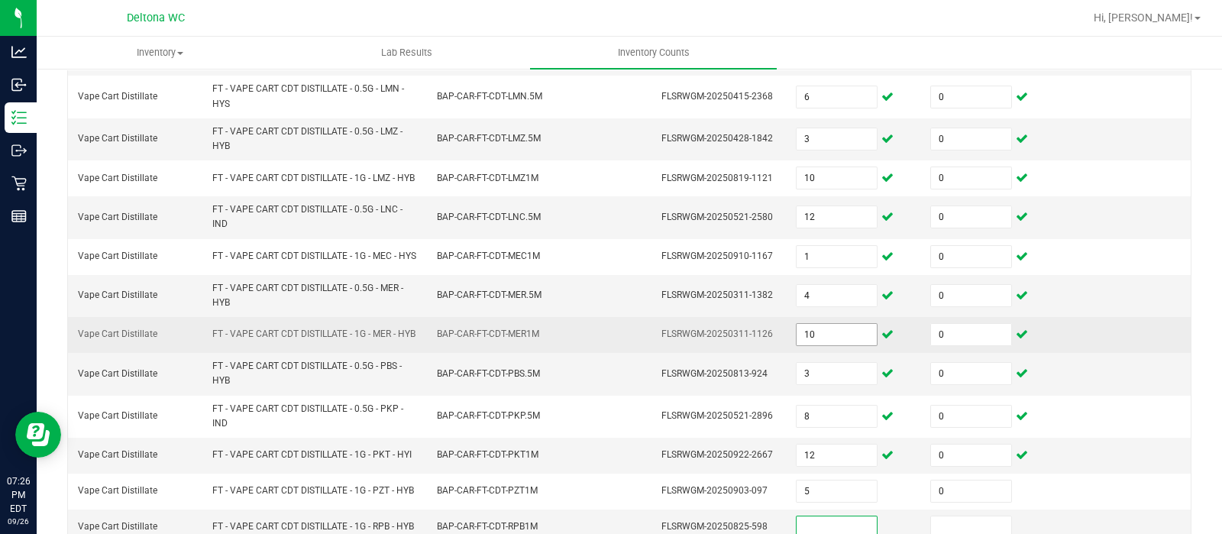
scroll to position [603, 0]
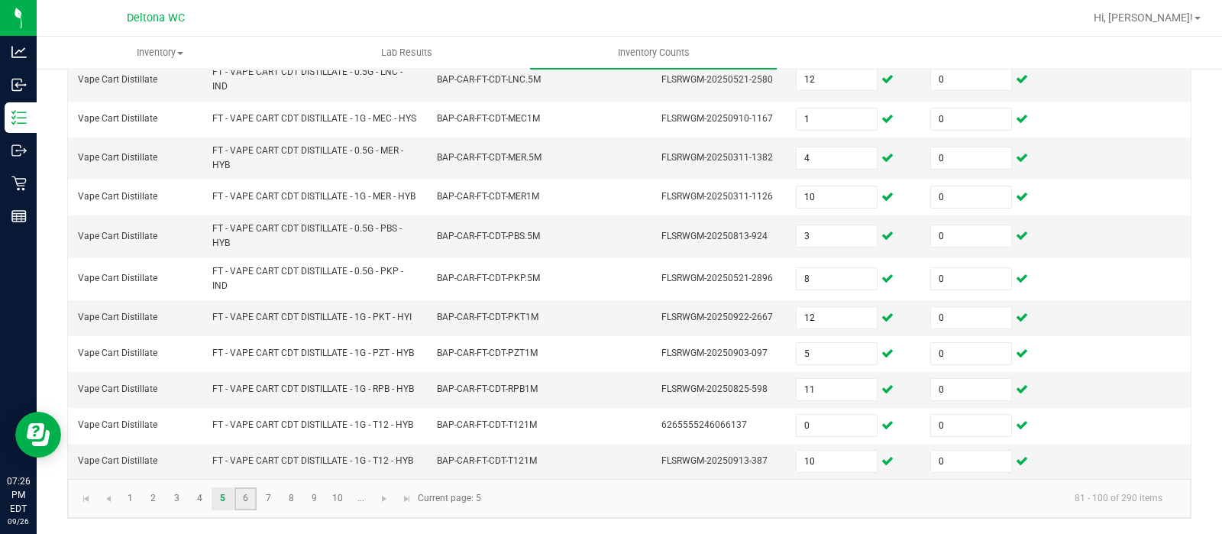
click at [239, 498] on link "6" at bounding box center [245, 498] width 22 height 23
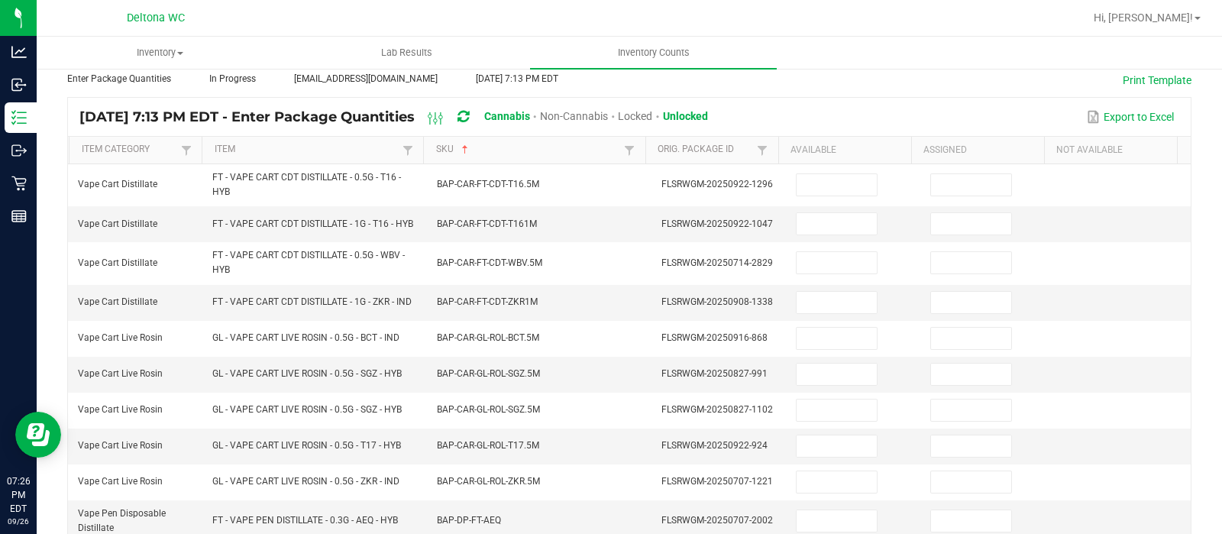
scroll to position [71, 0]
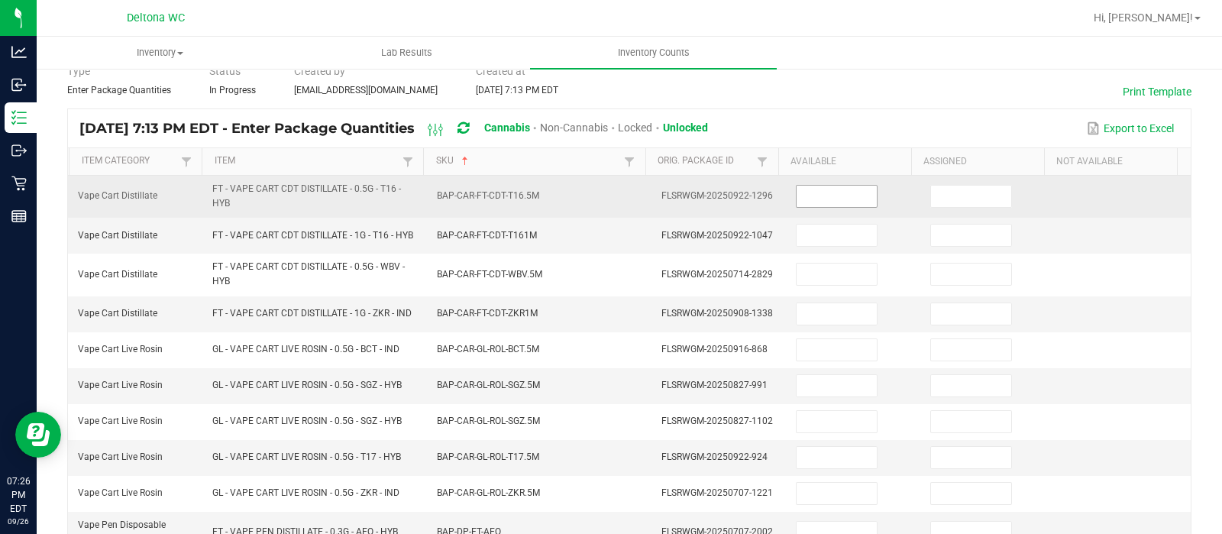
click at [802, 204] on input at bounding box center [837, 196] width 80 height 21
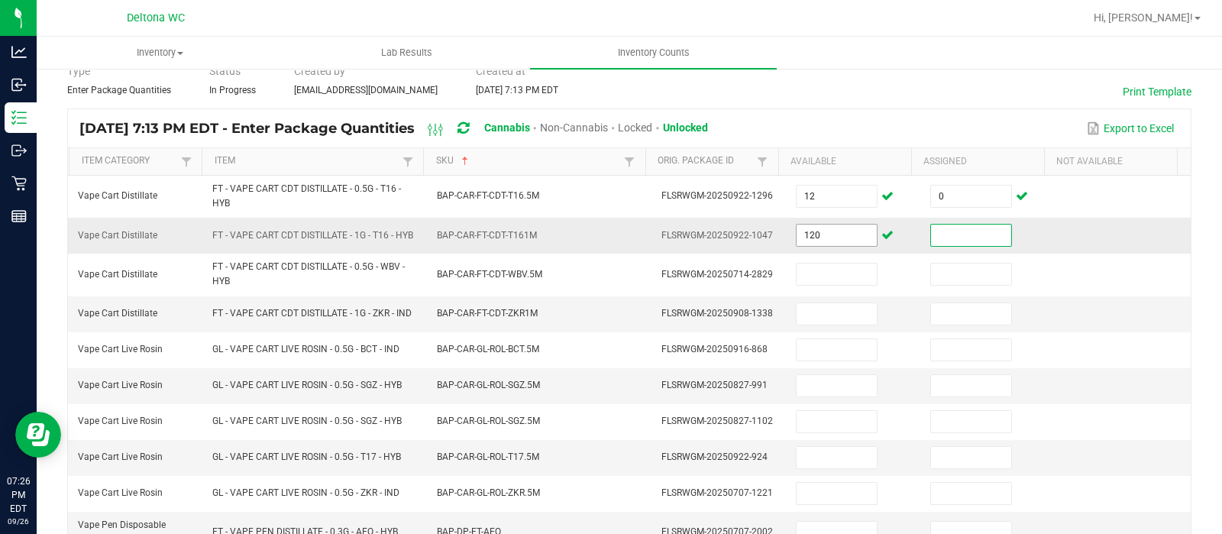
click at [806, 231] on input "120" at bounding box center [837, 235] width 80 height 21
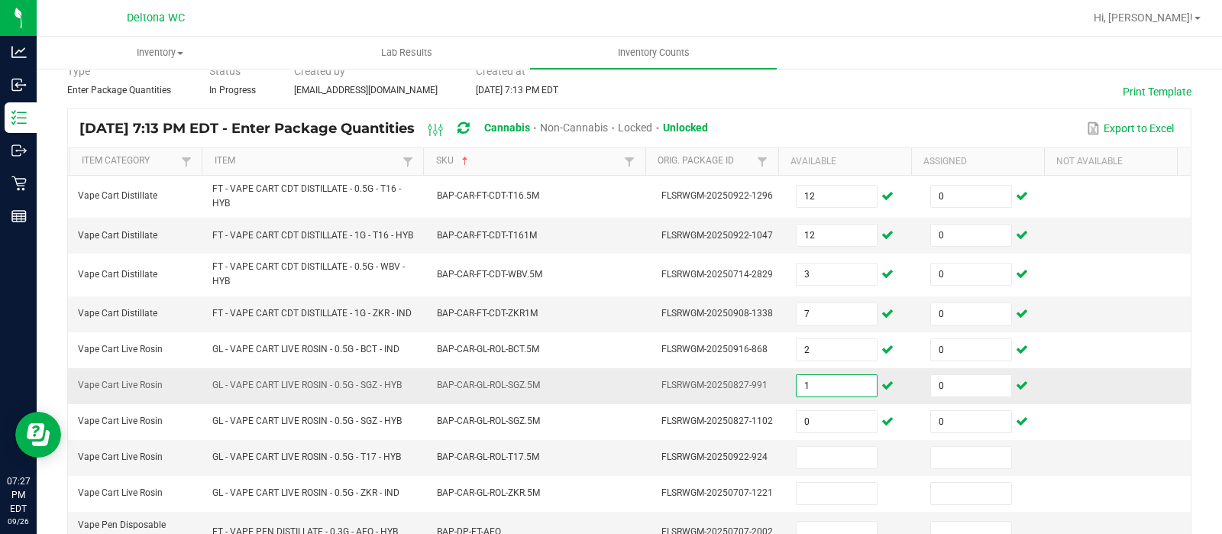
click at [812, 390] on input "1" at bounding box center [837, 385] width 80 height 21
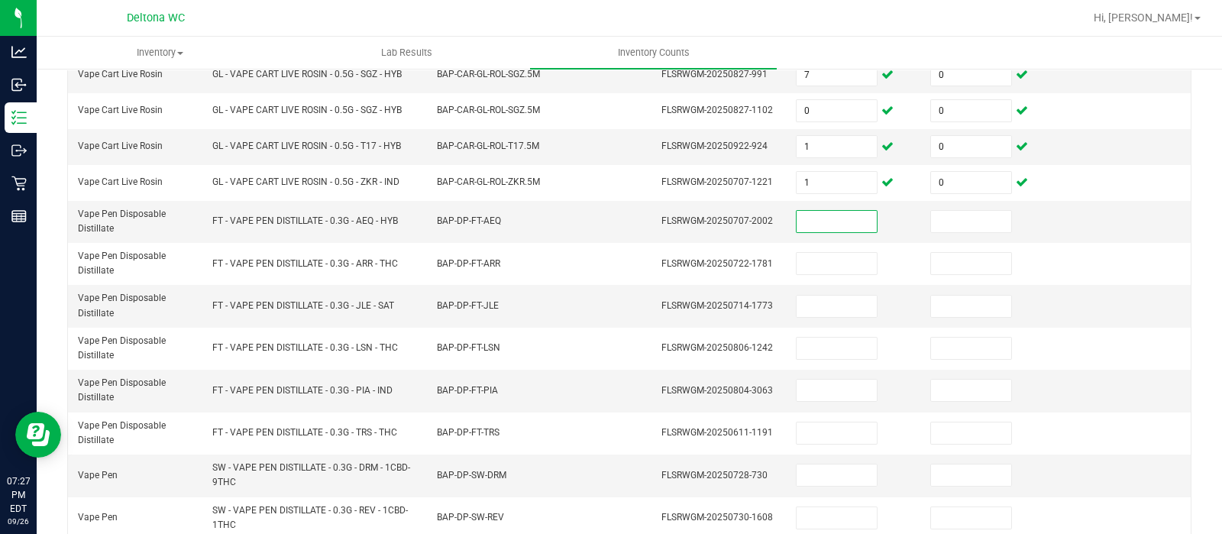
scroll to position [386, 0]
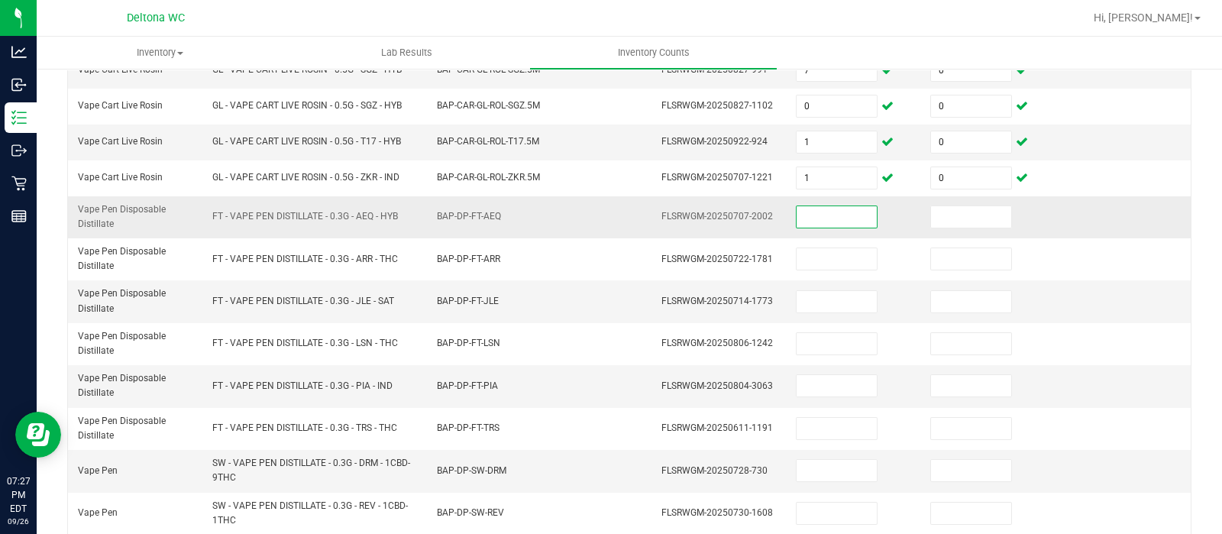
click at [822, 218] on input at bounding box center [837, 216] width 80 height 21
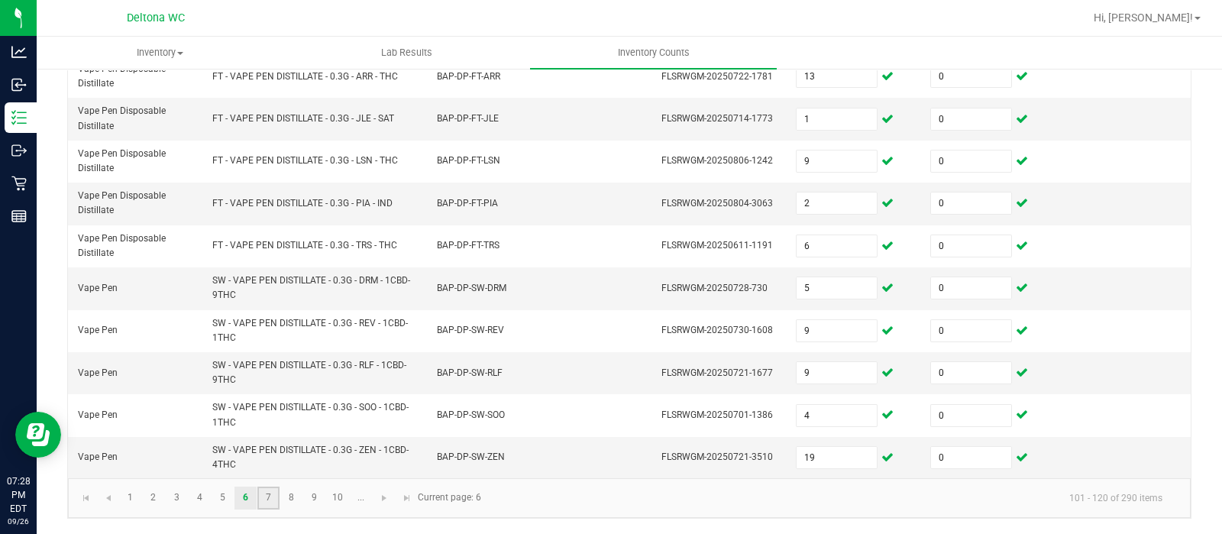
click at [260, 493] on link "7" at bounding box center [268, 497] width 22 height 23
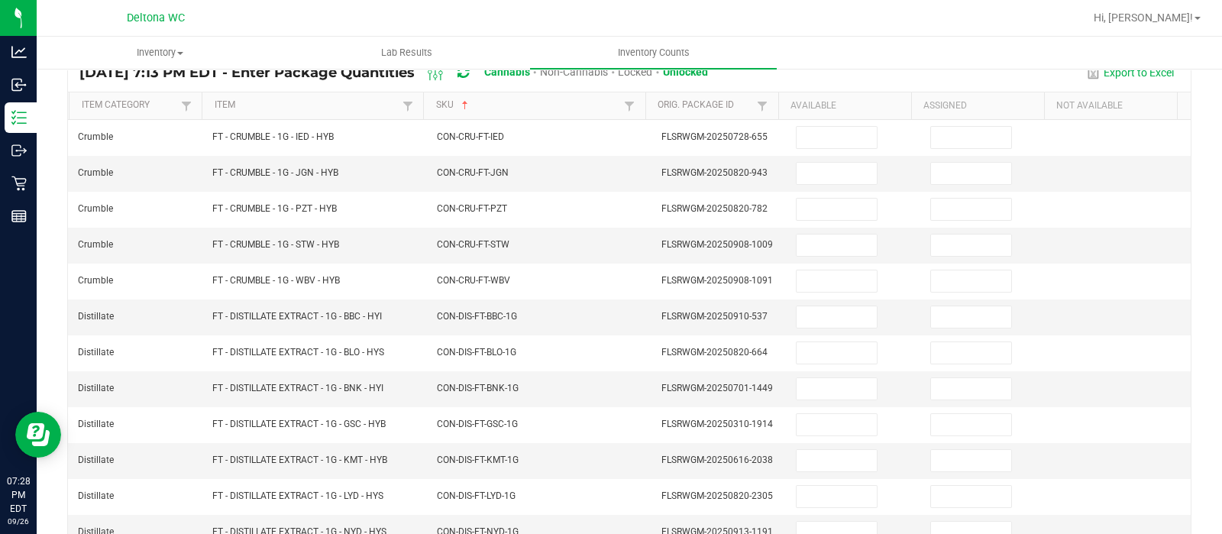
scroll to position [87, 0]
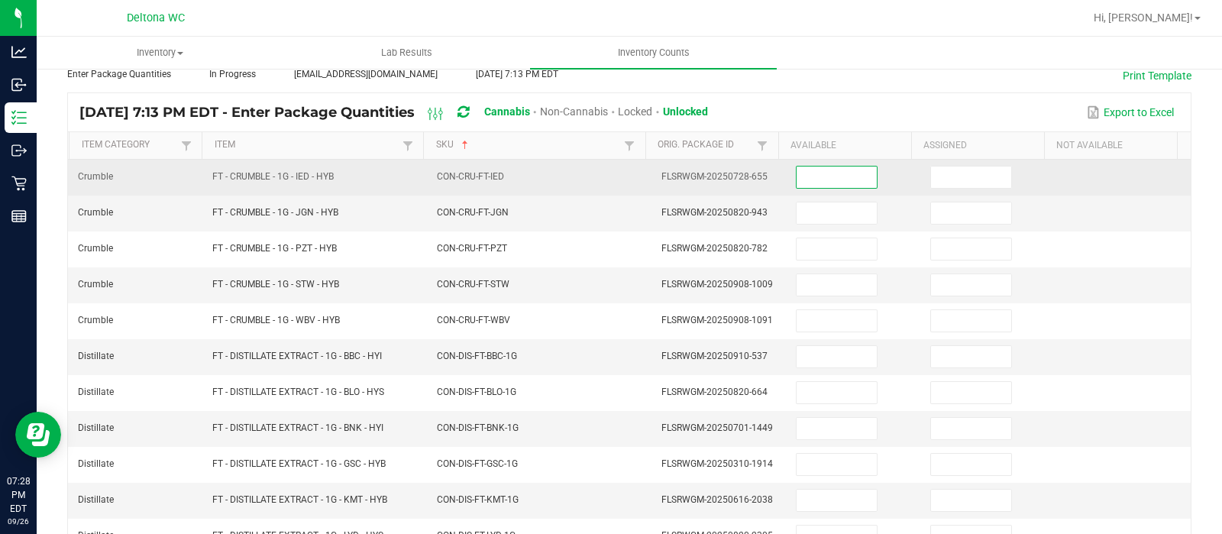
click at [845, 176] on input at bounding box center [837, 176] width 80 height 21
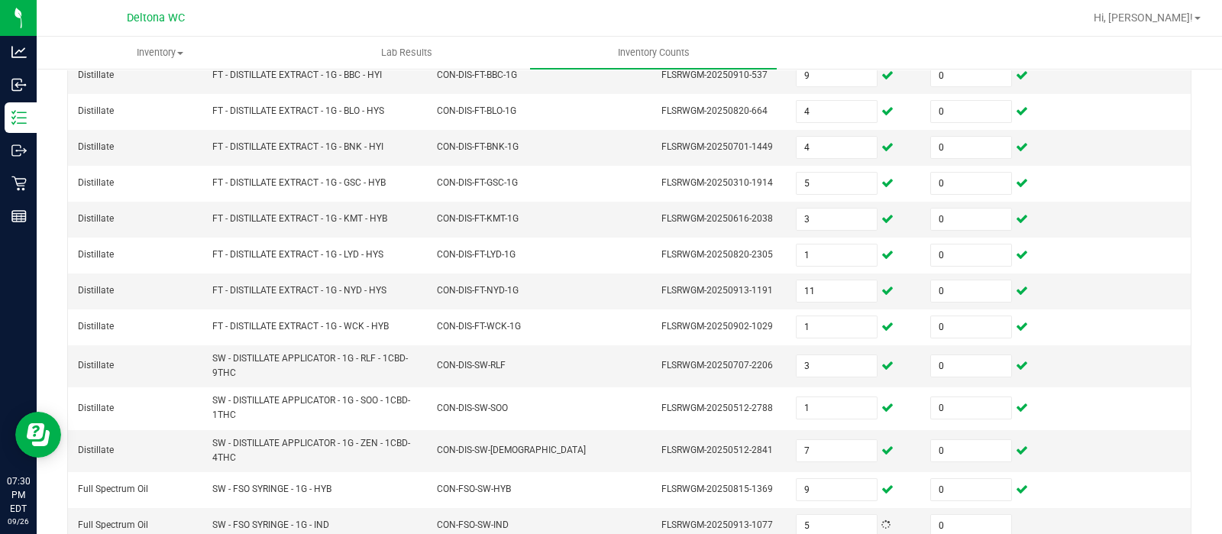
scroll to position [496, 0]
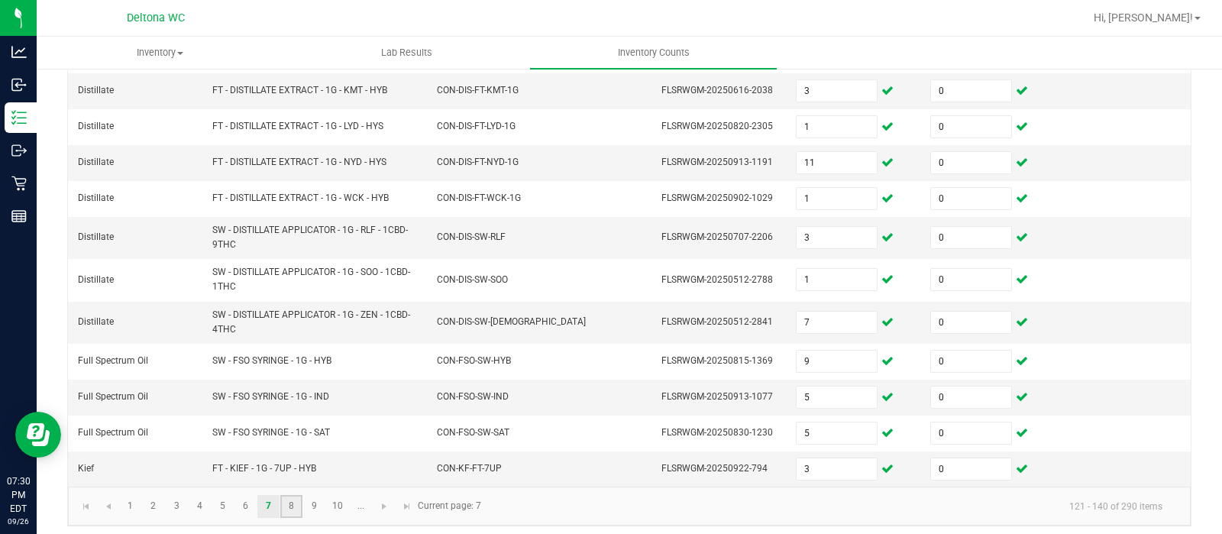
click at [292, 499] on link "8" at bounding box center [291, 506] width 22 height 23
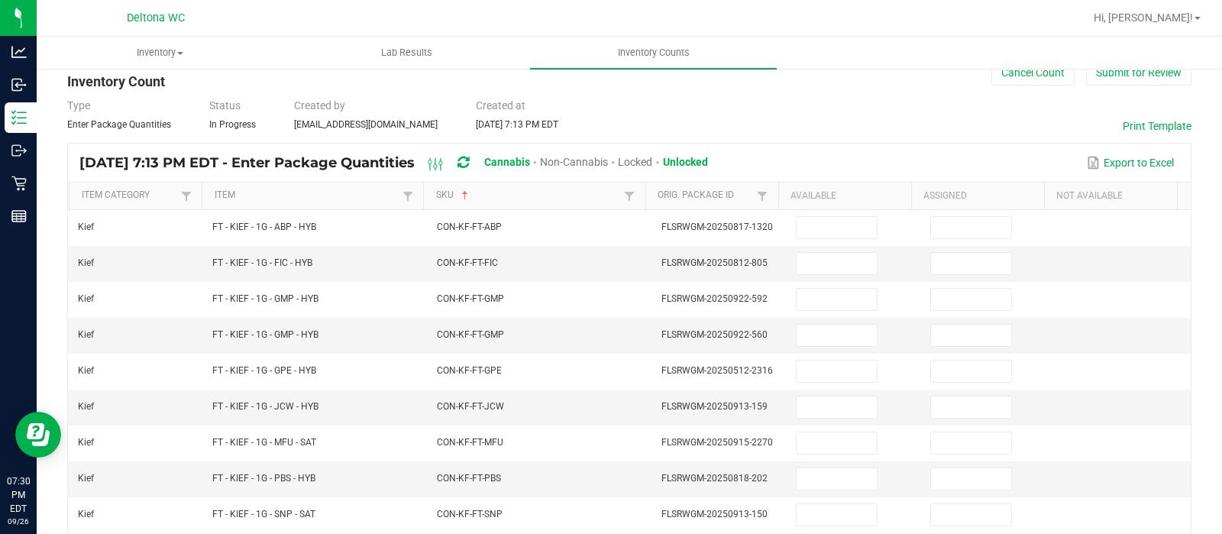
scroll to position [39, 0]
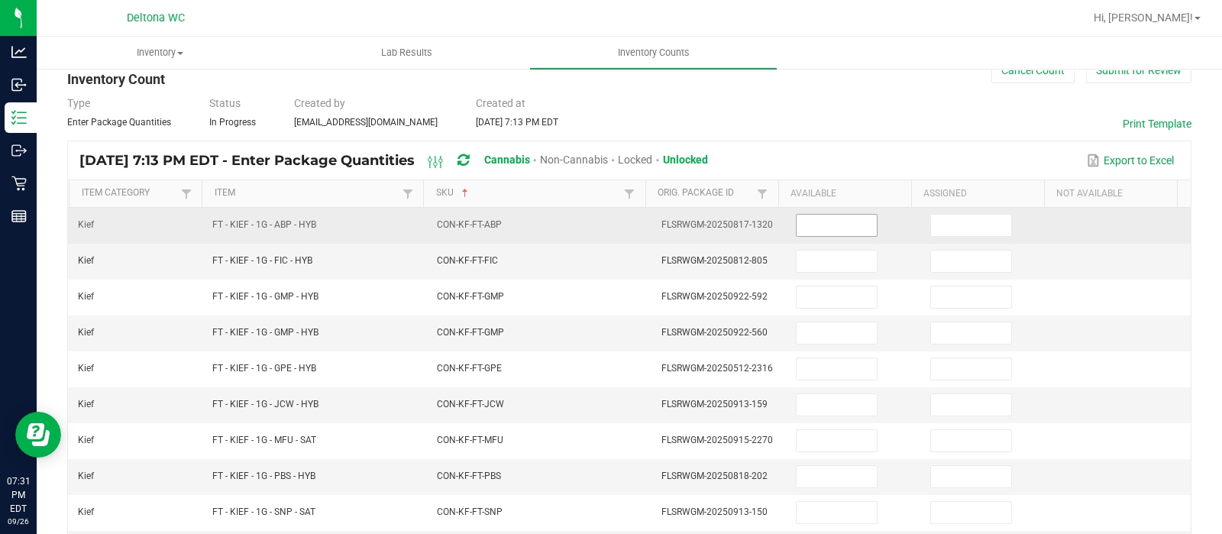
click at [823, 234] on input at bounding box center [837, 225] width 80 height 21
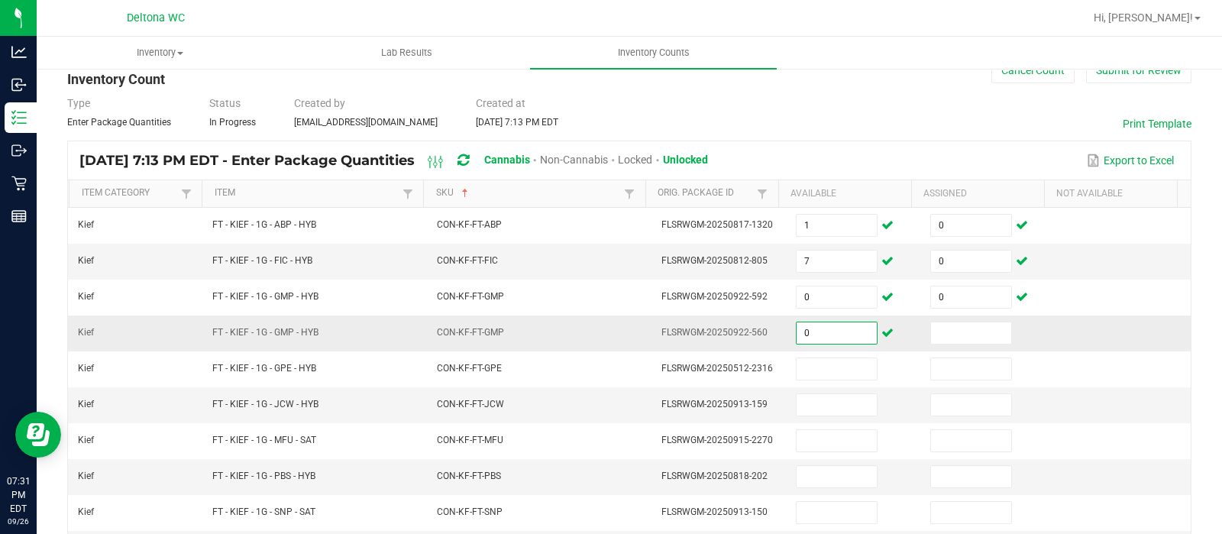
click at [799, 327] on input "0" at bounding box center [837, 332] width 80 height 21
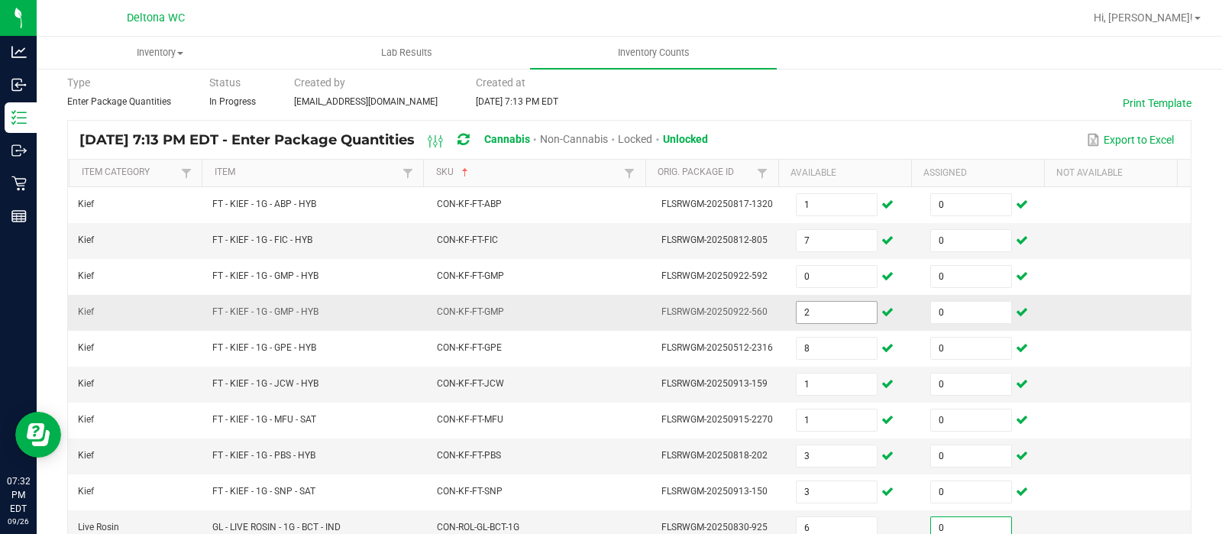
scroll to position [333, 0]
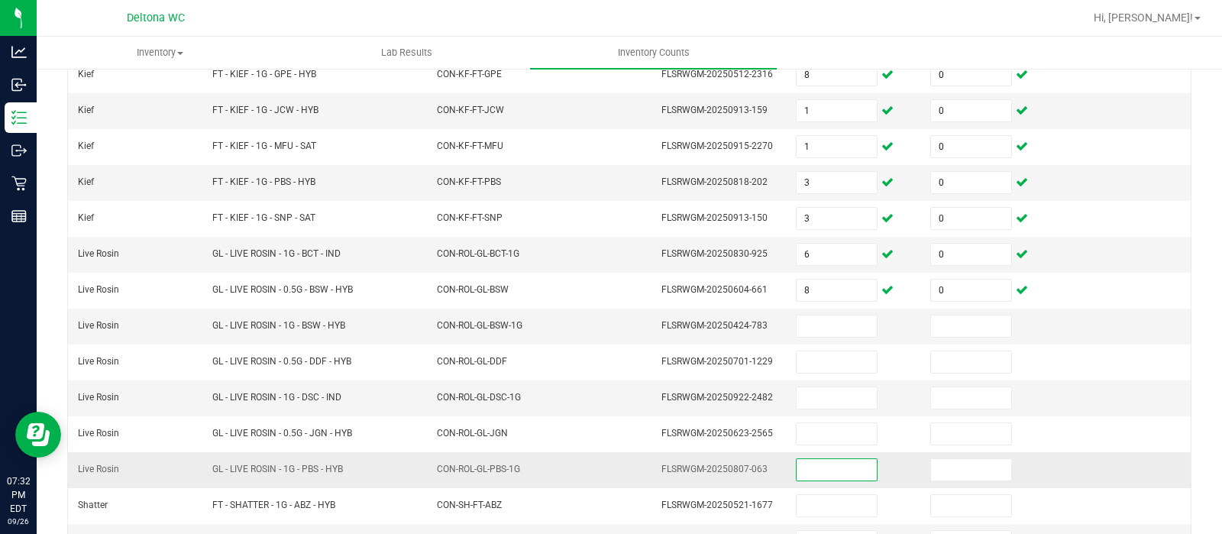
click at [852, 473] on input at bounding box center [837, 469] width 80 height 21
click at [824, 322] on input at bounding box center [837, 325] width 80 height 21
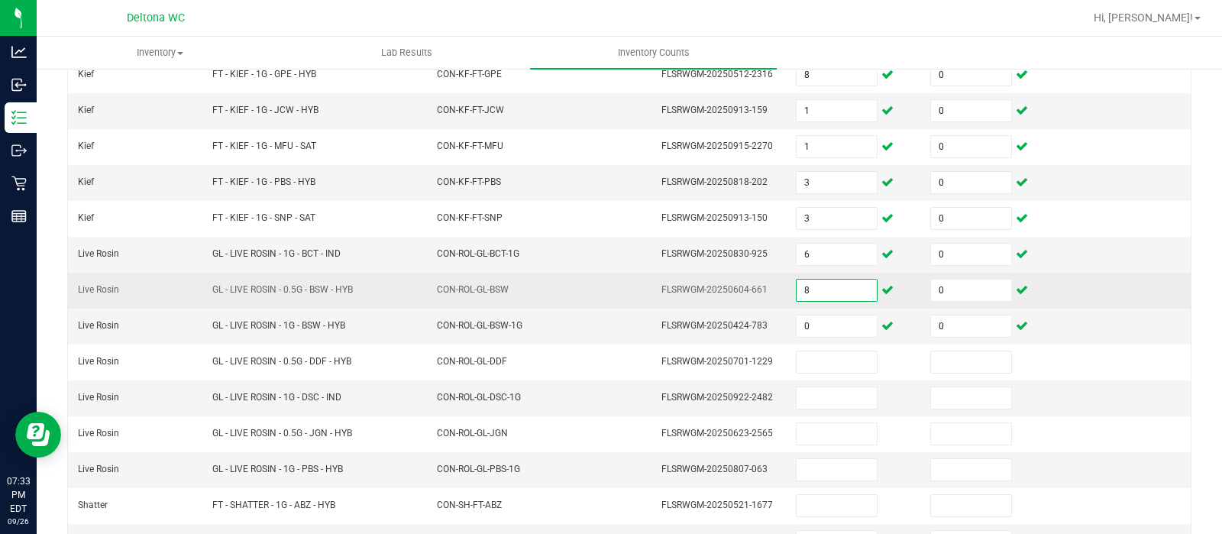
click at [844, 280] on input "8" at bounding box center [837, 290] width 80 height 21
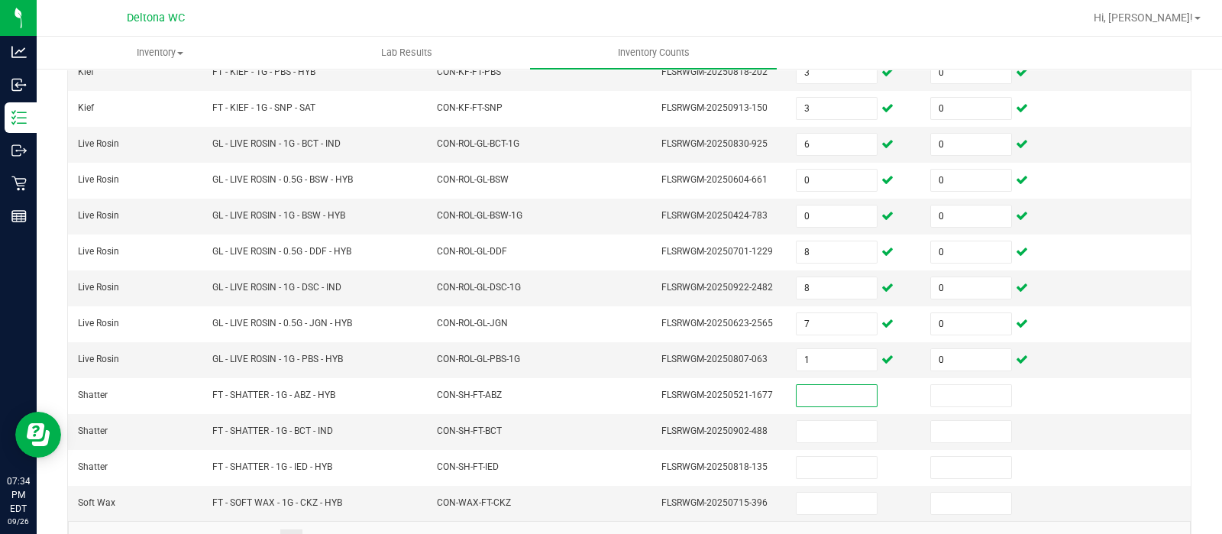
scroll to position [477, 0]
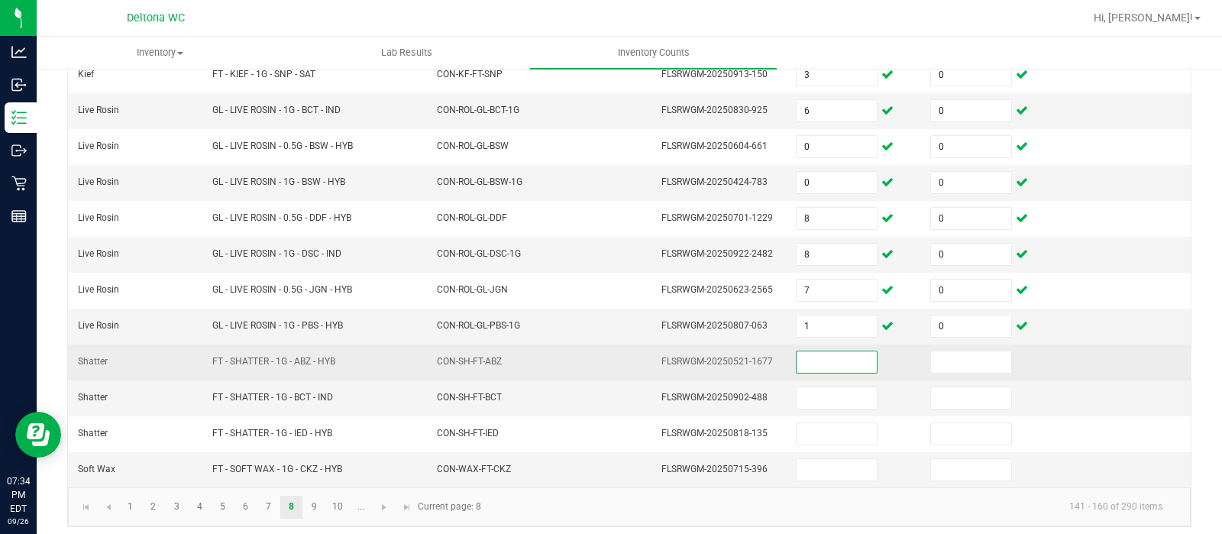
click at [810, 356] on input at bounding box center [837, 361] width 80 height 21
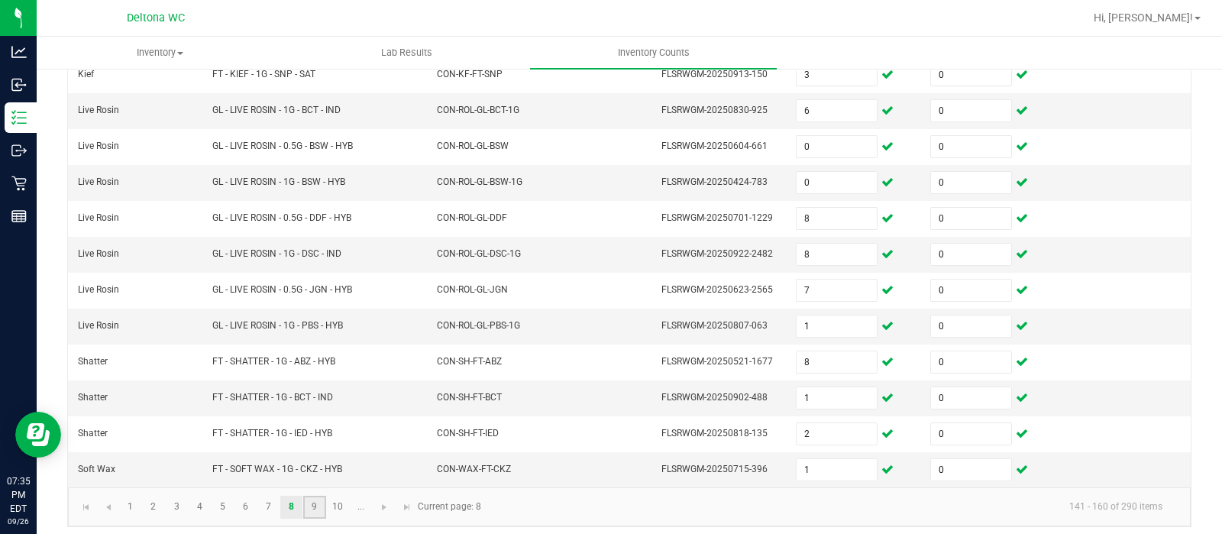
click at [318, 507] on link "9" at bounding box center [314, 507] width 22 height 23
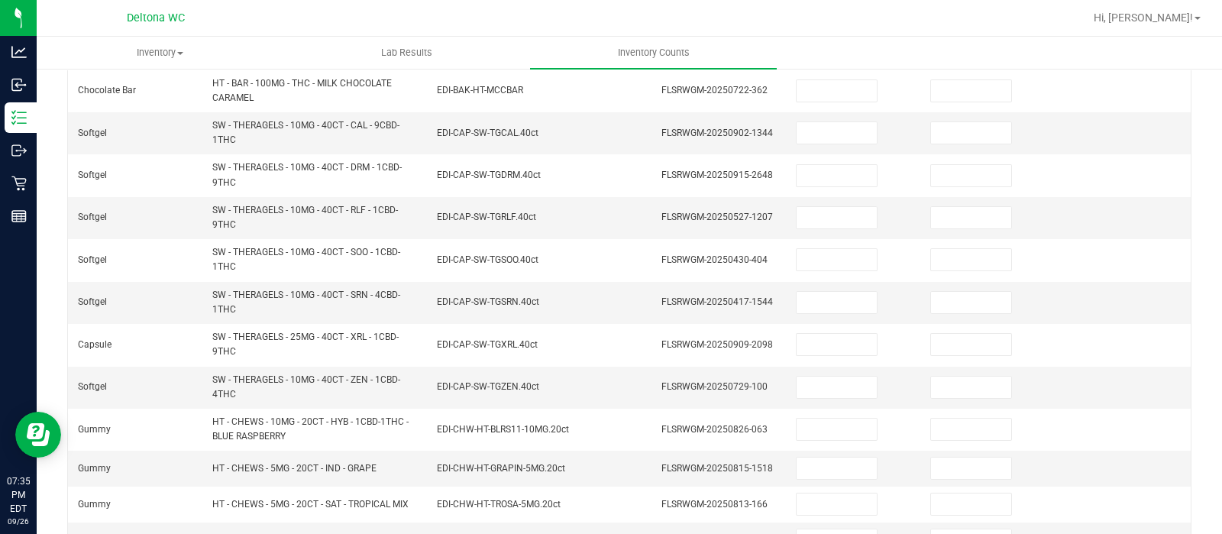
scroll to position [0, 0]
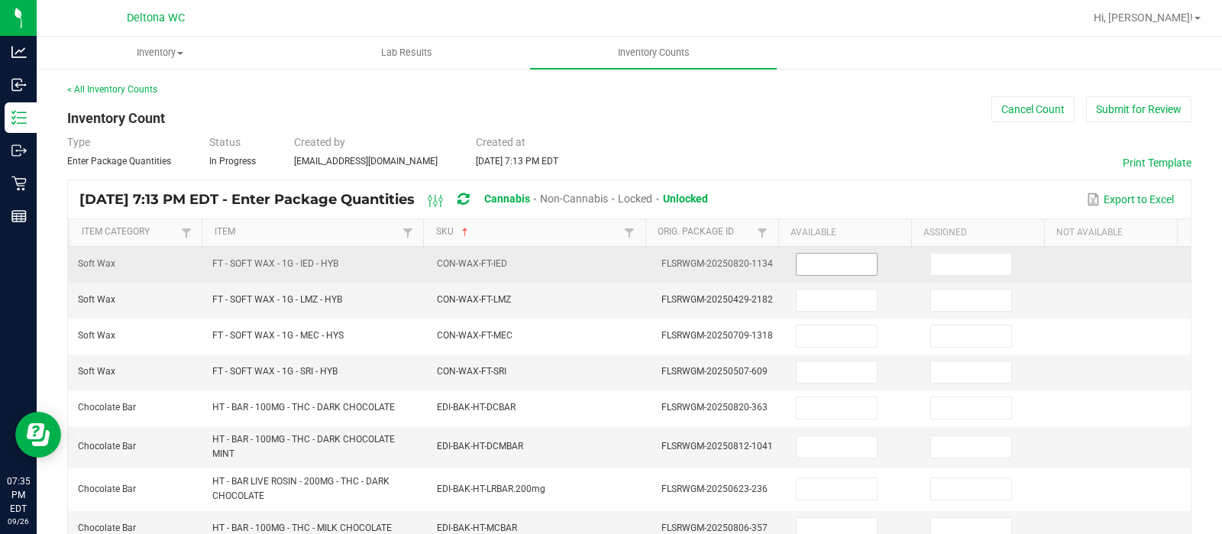
click at [838, 269] on input at bounding box center [837, 264] width 80 height 21
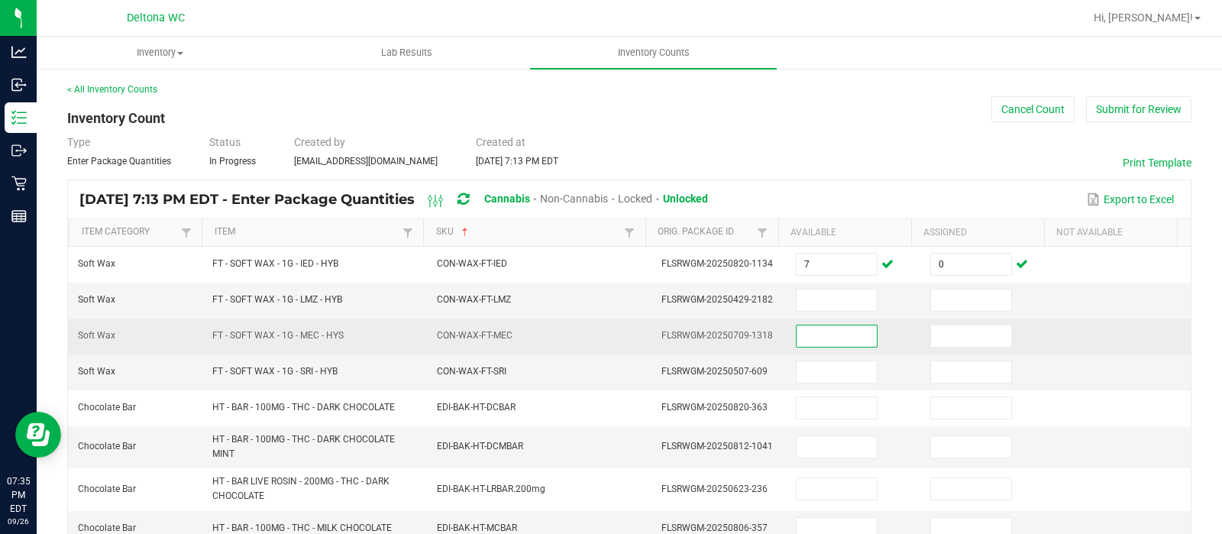
click at [829, 341] on input at bounding box center [837, 335] width 80 height 21
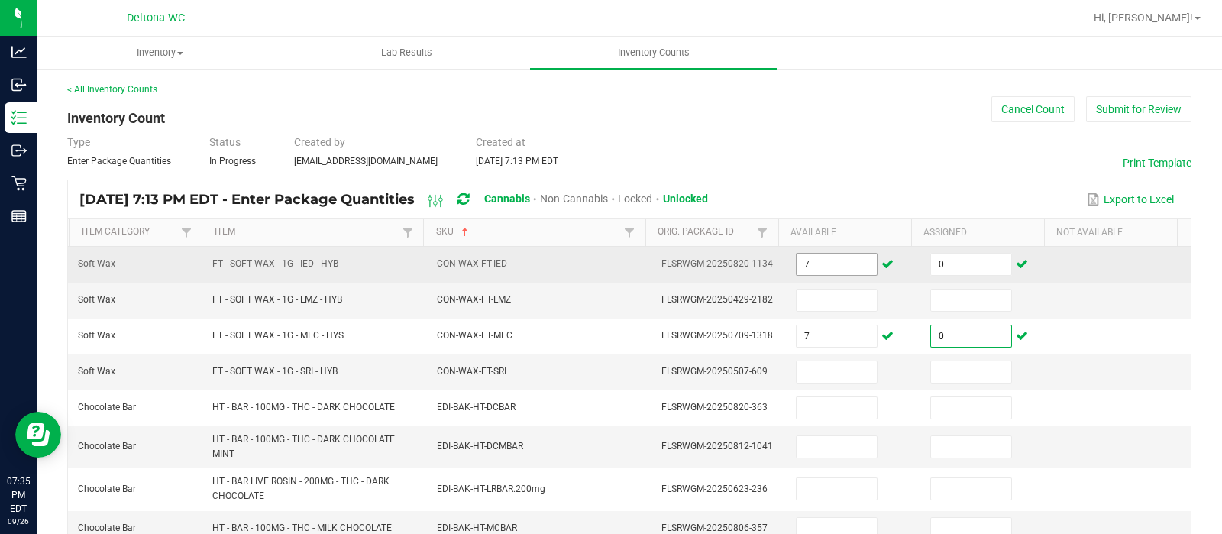
click at [840, 265] on input "7" at bounding box center [837, 264] width 80 height 21
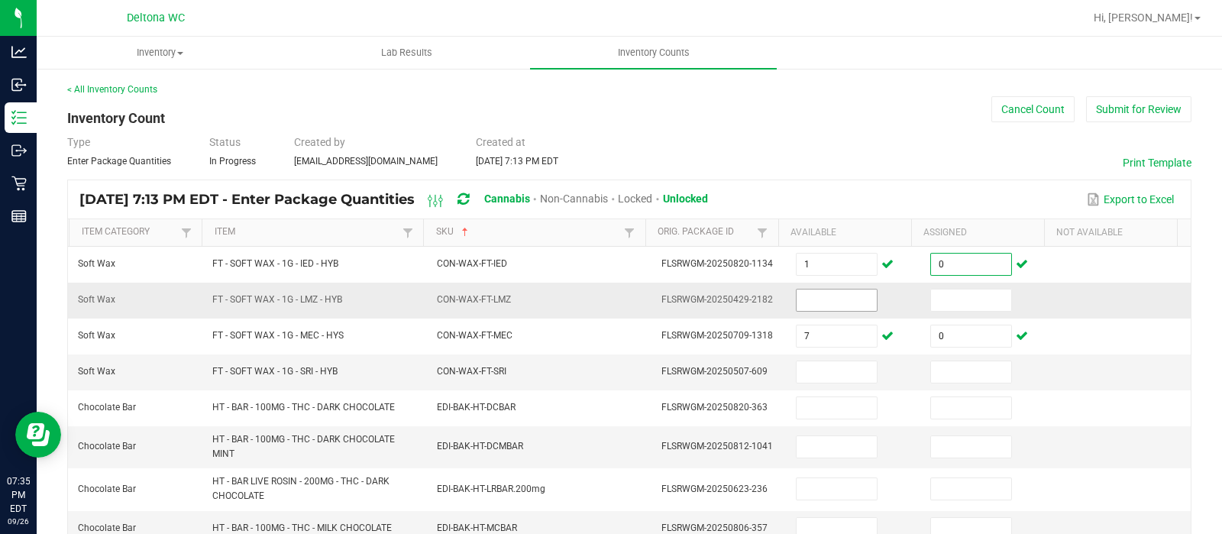
click at [809, 302] on input at bounding box center [837, 299] width 80 height 21
click at [807, 302] on input at bounding box center [837, 299] width 80 height 21
click at [939, 299] on input at bounding box center [971, 299] width 80 height 21
click at [812, 376] on input at bounding box center [837, 371] width 80 height 21
click at [812, 376] on input "6" at bounding box center [837, 371] width 80 height 21
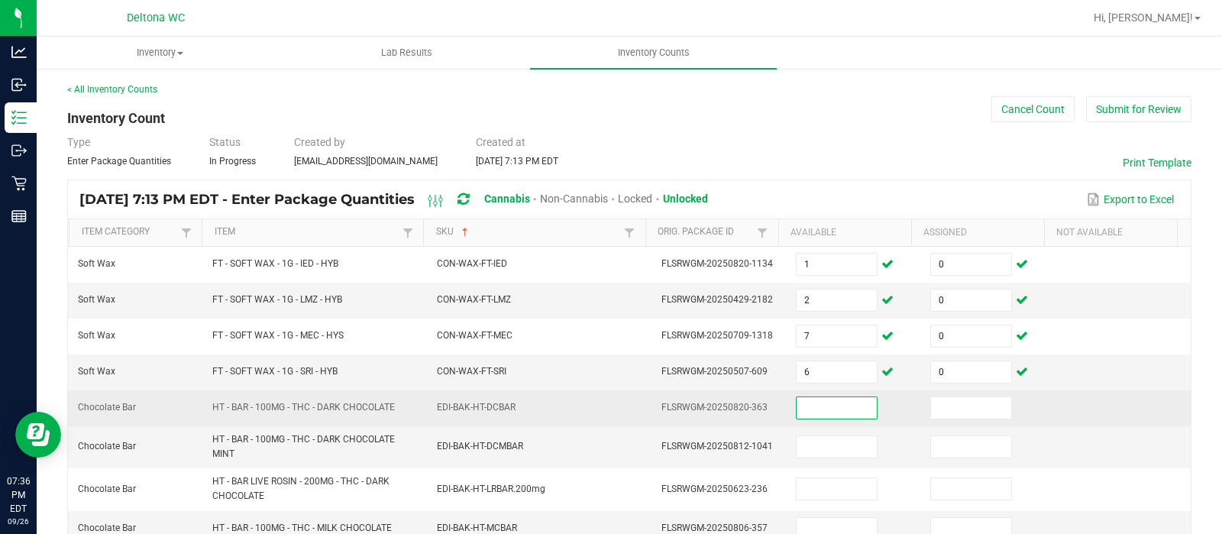
click at [826, 407] on input at bounding box center [837, 407] width 80 height 21
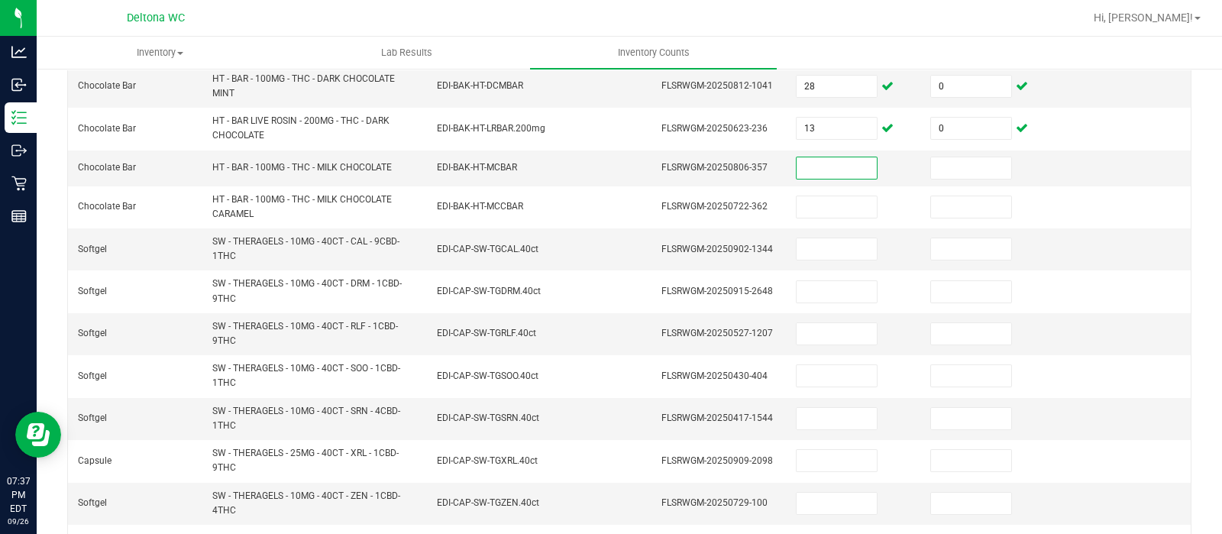
scroll to position [373, 0]
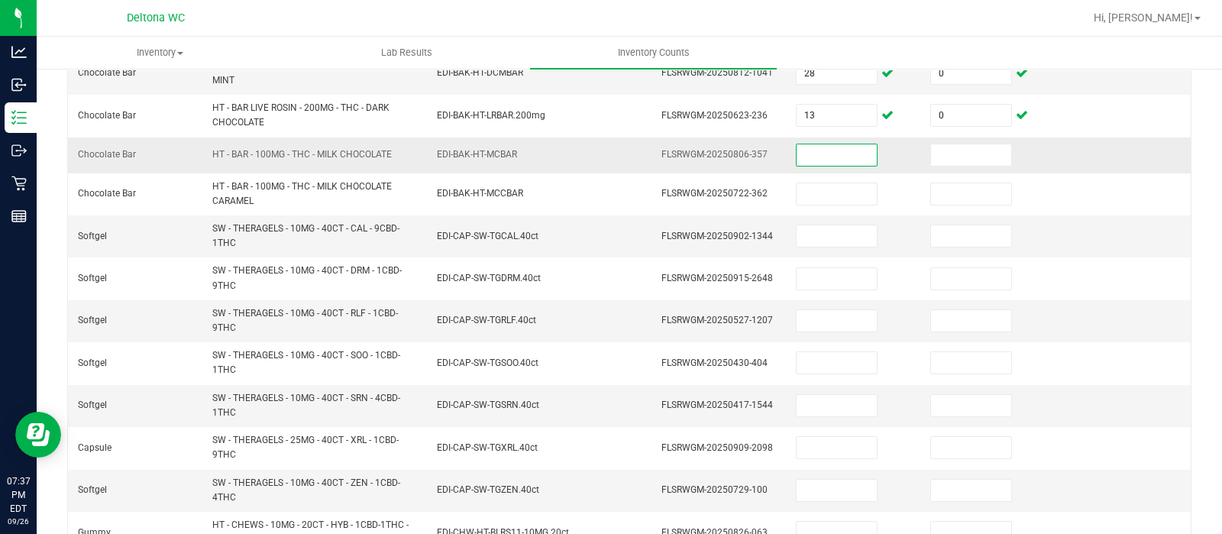
click at [819, 153] on input at bounding box center [837, 154] width 80 height 21
click at [819, 153] on input "14" at bounding box center [837, 154] width 80 height 21
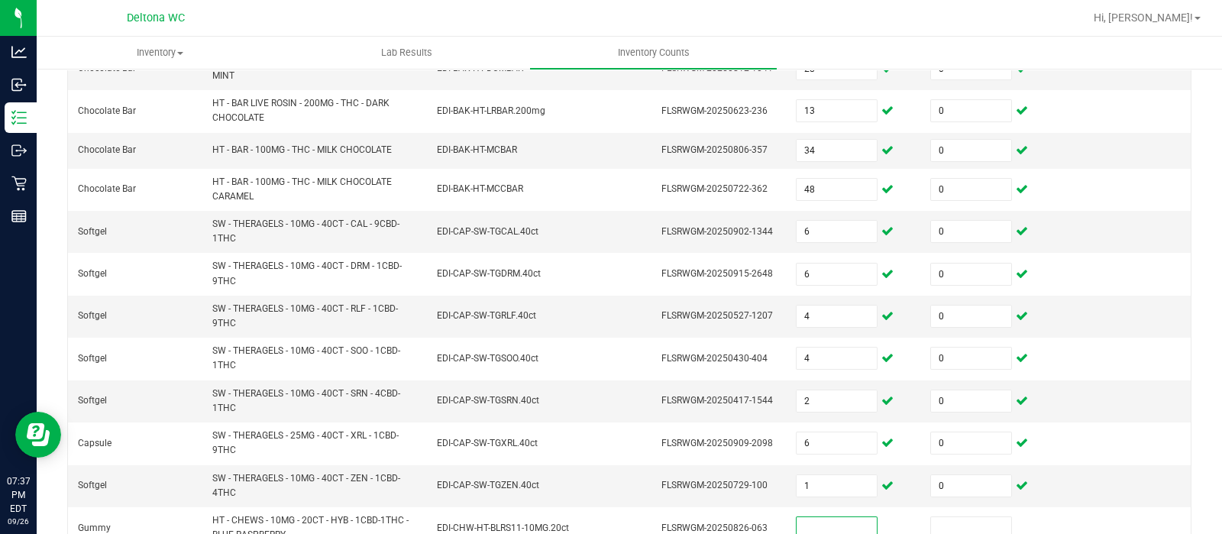
scroll to position [550, 0]
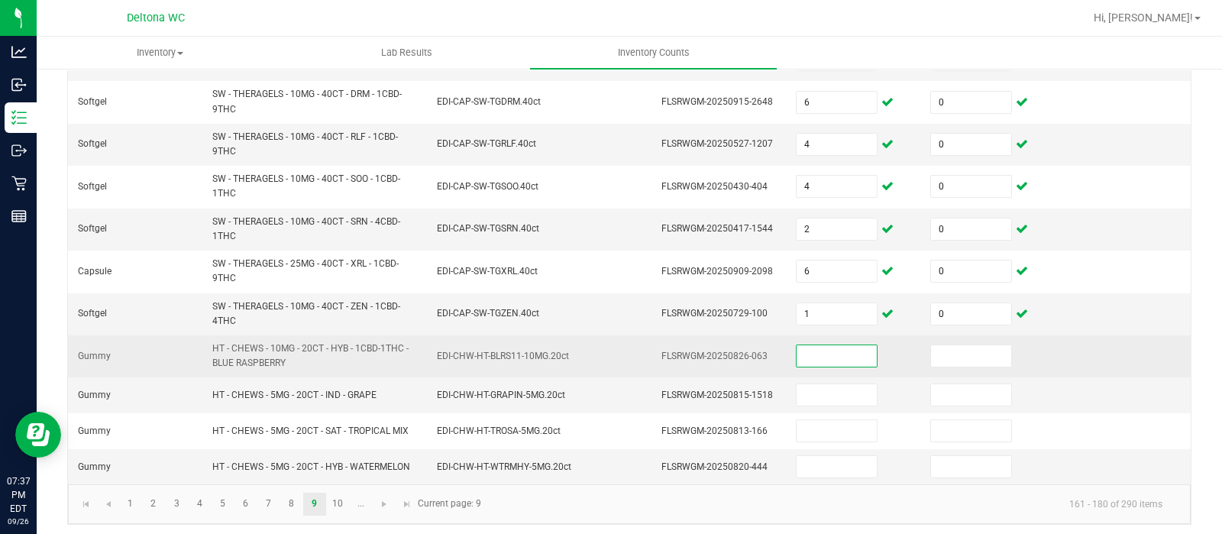
click at [809, 345] on input at bounding box center [837, 355] width 80 height 21
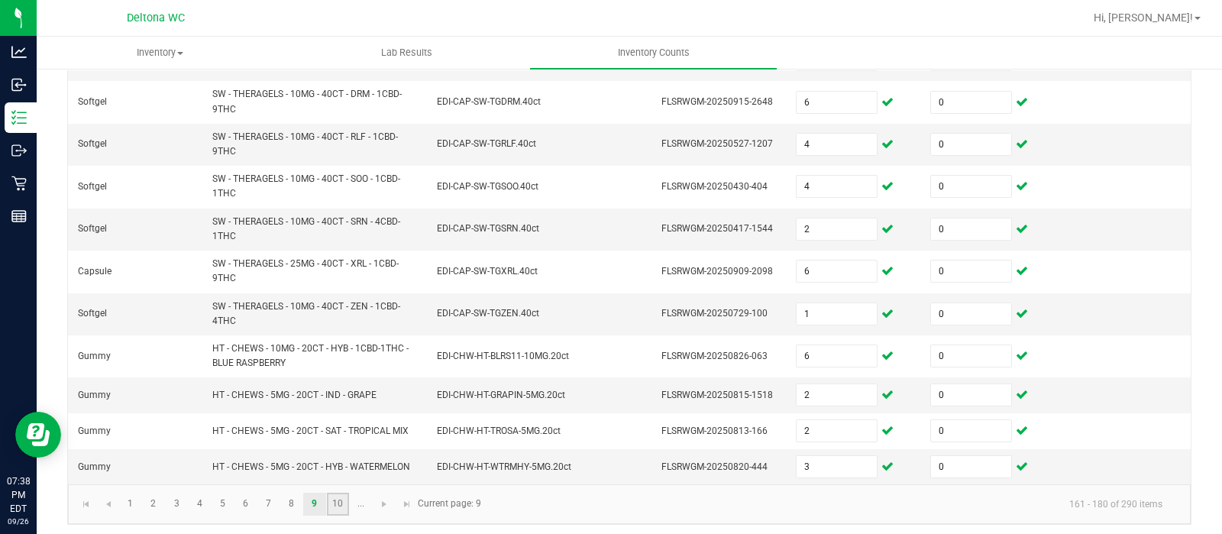
click at [341, 494] on link "10" at bounding box center [338, 504] width 22 height 23
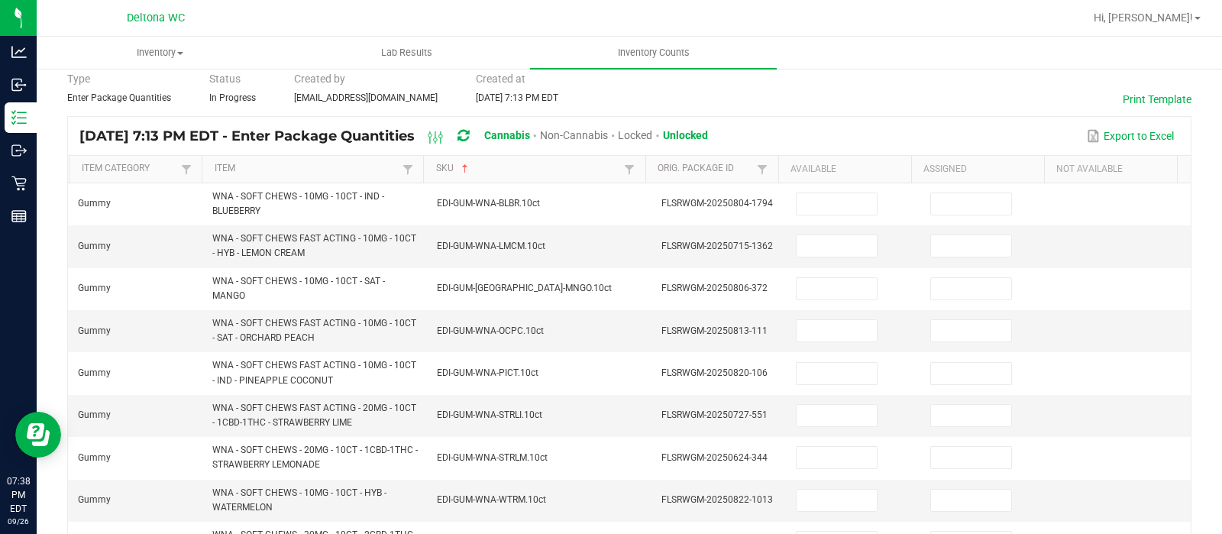
scroll to position [61, 0]
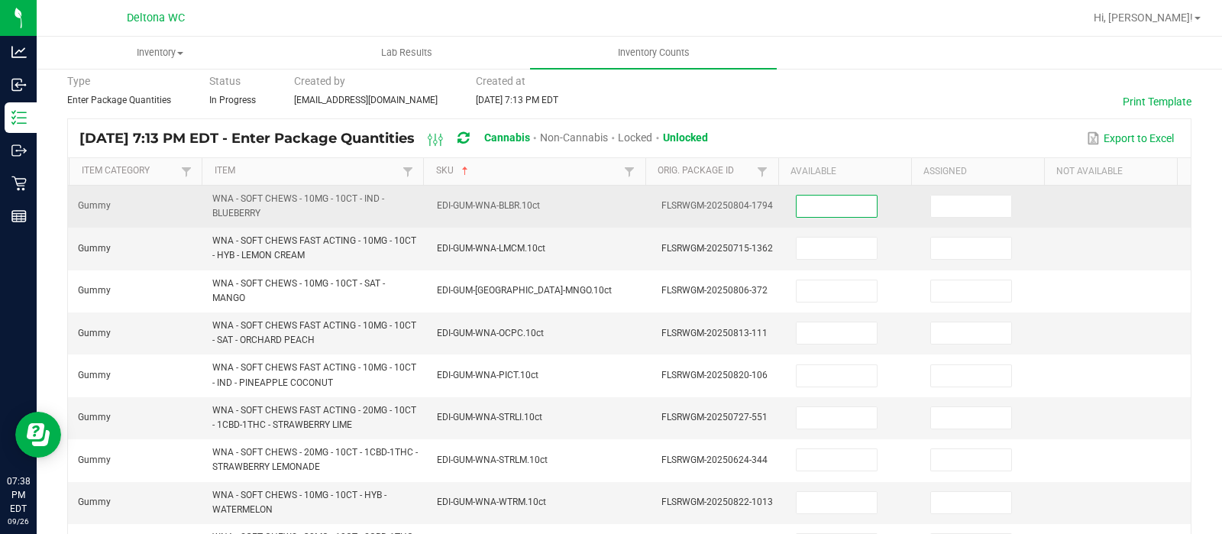
click at [813, 202] on input at bounding box center [837, 206] width 80 height 21
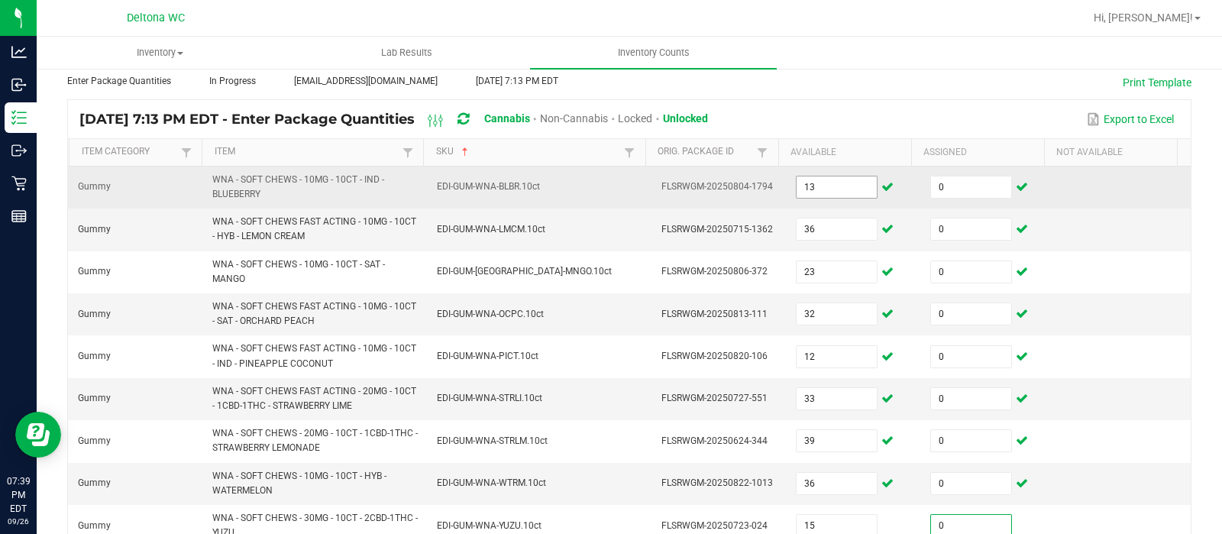
scroll to position [361, 0]
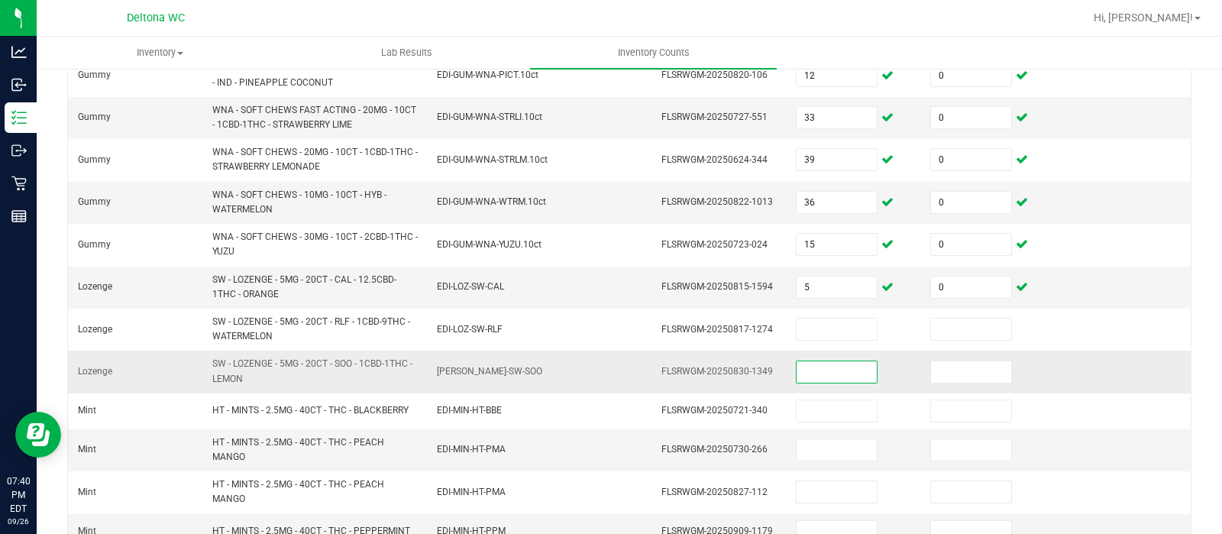
click at [801, 370] on input at bounding box center [837, 371] width 80 height 21
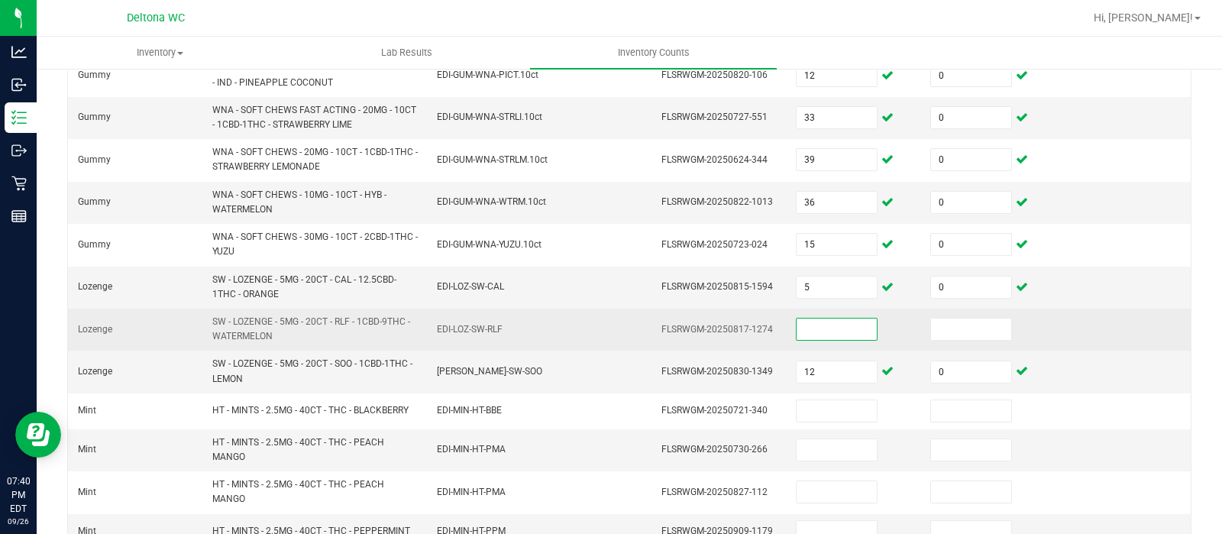
click at [817, 318] on input at bounding box center [837, 328] width 80 height 21
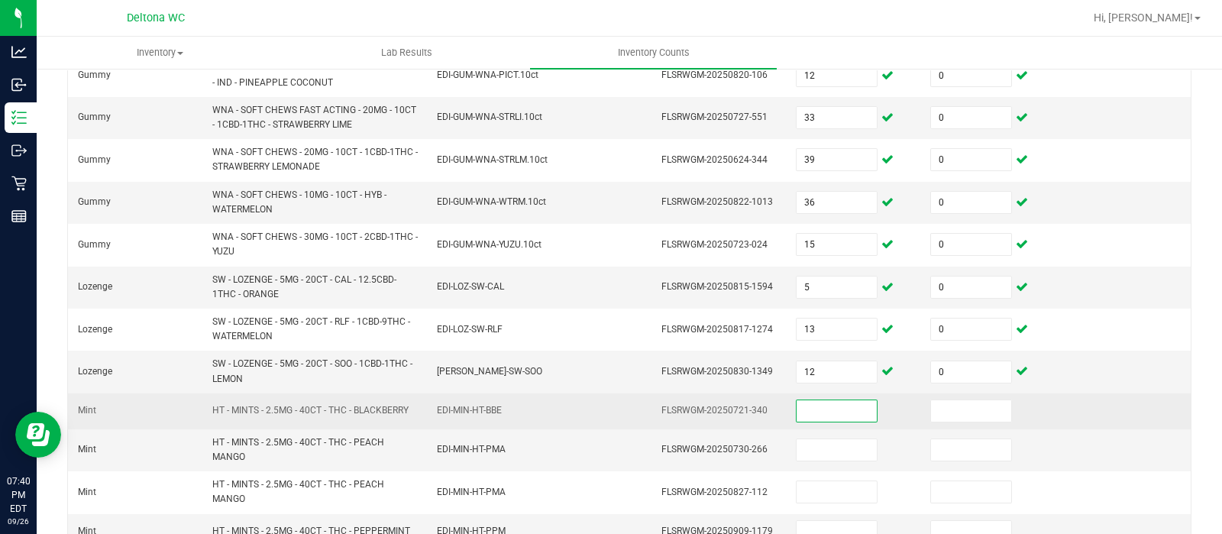
click at [812, 406] on input at bounding box center [837, 410] width 80 height 21
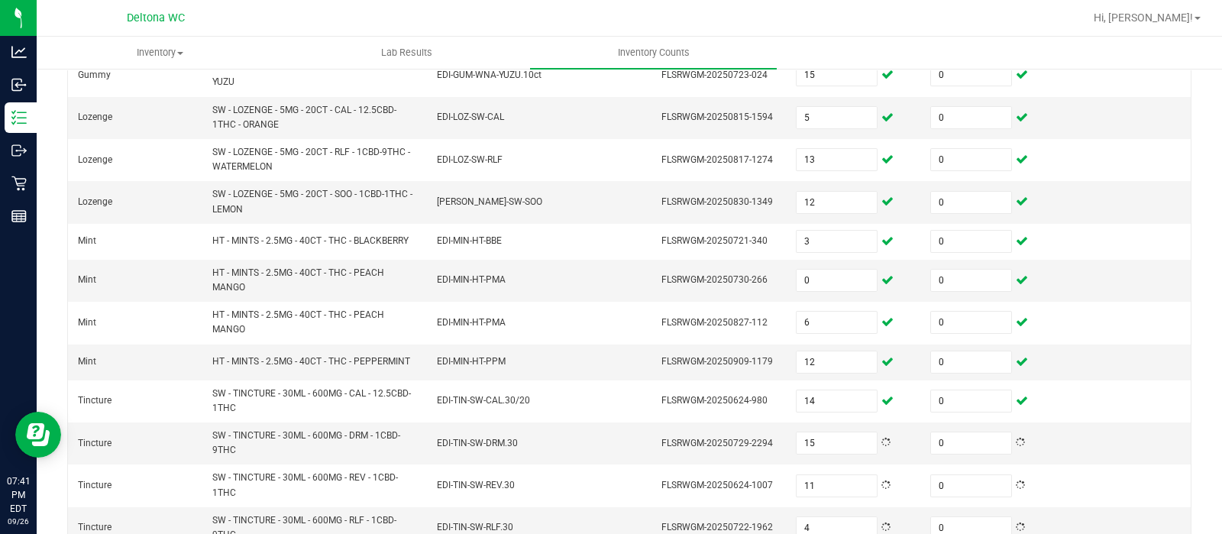
scroll to position [596, 0]
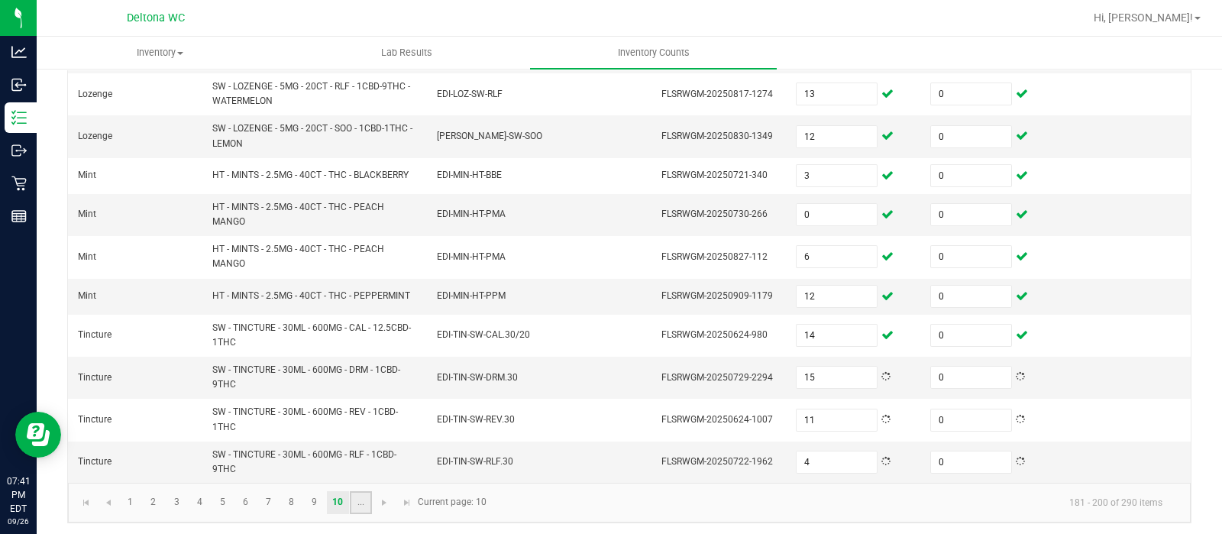
click at [356, 500] on link "..." at bounding box center [361, 502] width 22 height 23
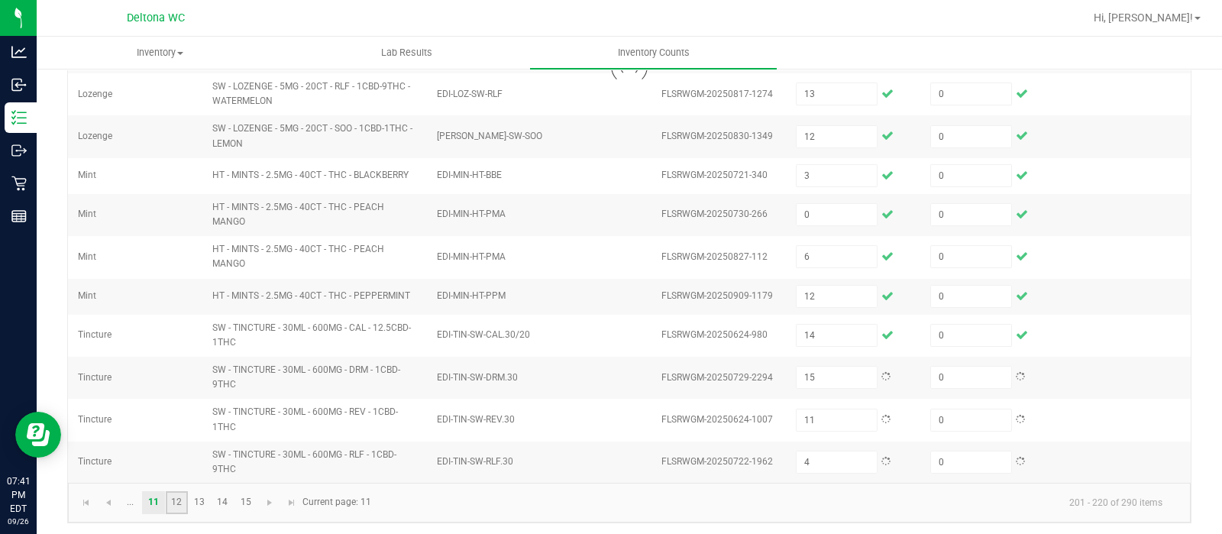
click at [172, 506] on link "12" at bounding box center [177, 502] width 22 height 23
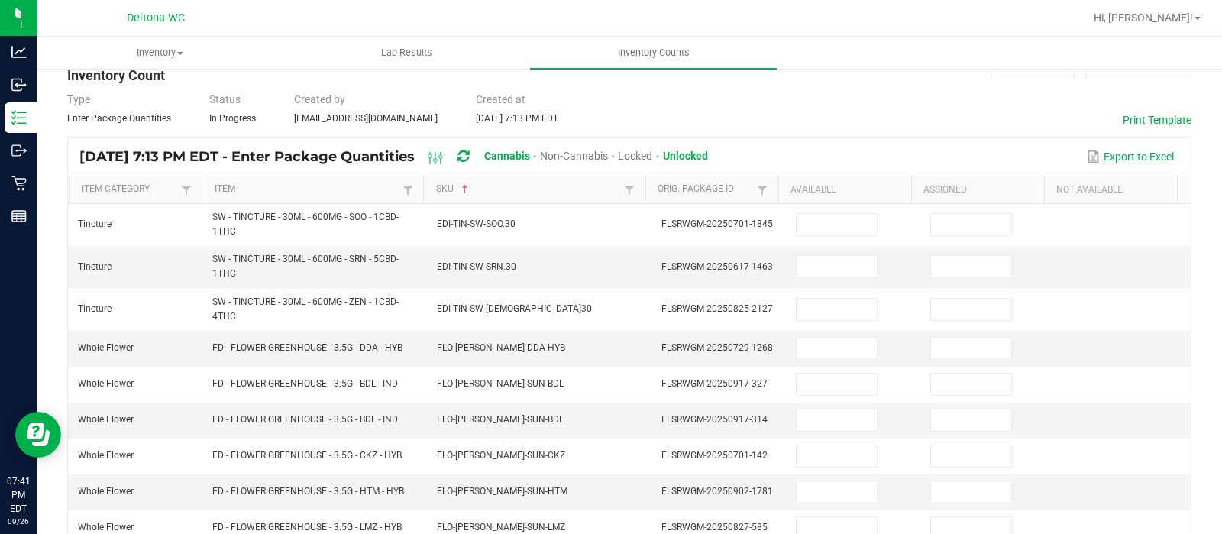
scroll to position [47, 0]
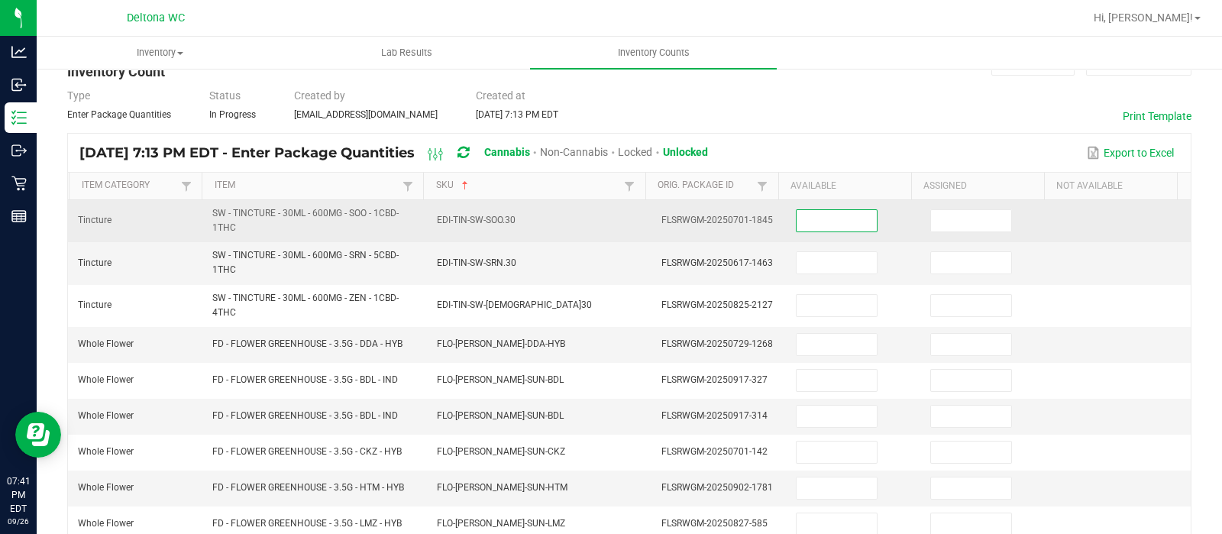
click at [797, 219] on input at bounding box center [837, 220] width 80 height 21
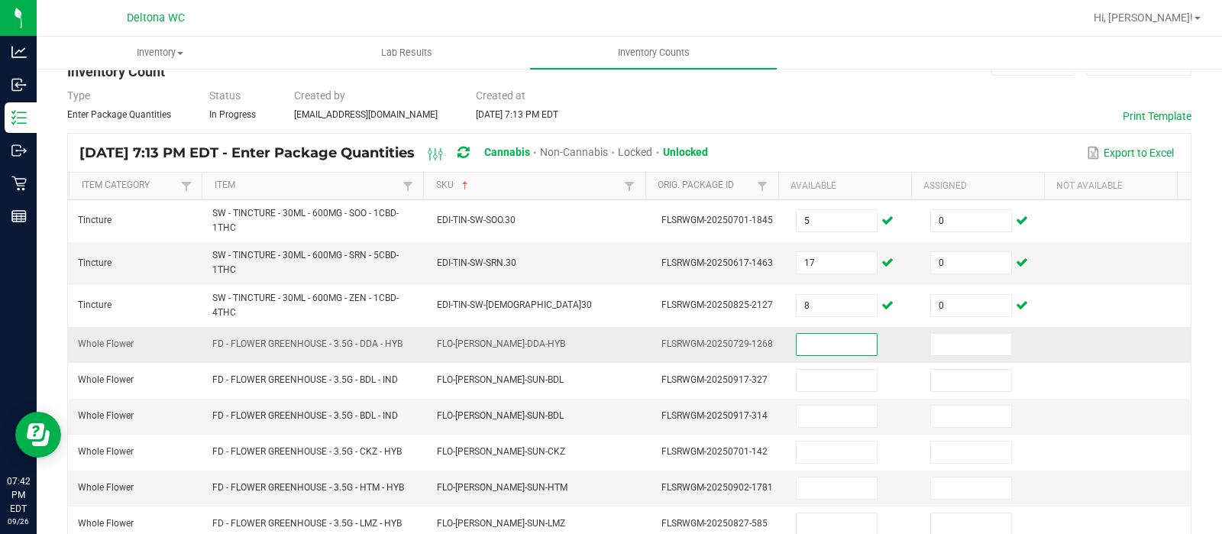
click at [797, 351] on input at bounding box center [837, 344] width 80 height 21
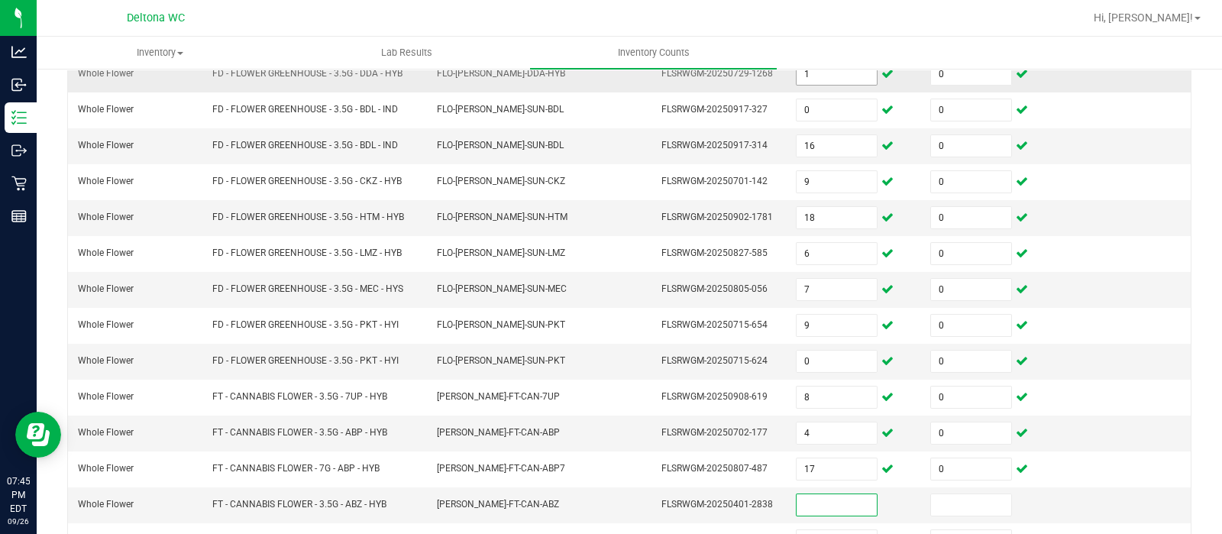
click at [797, 351] on input "0" at bounding box center [837, 361] width 80 height 21
click at [816, 499] on input at bounding box center [837, 504] width 80 height 21
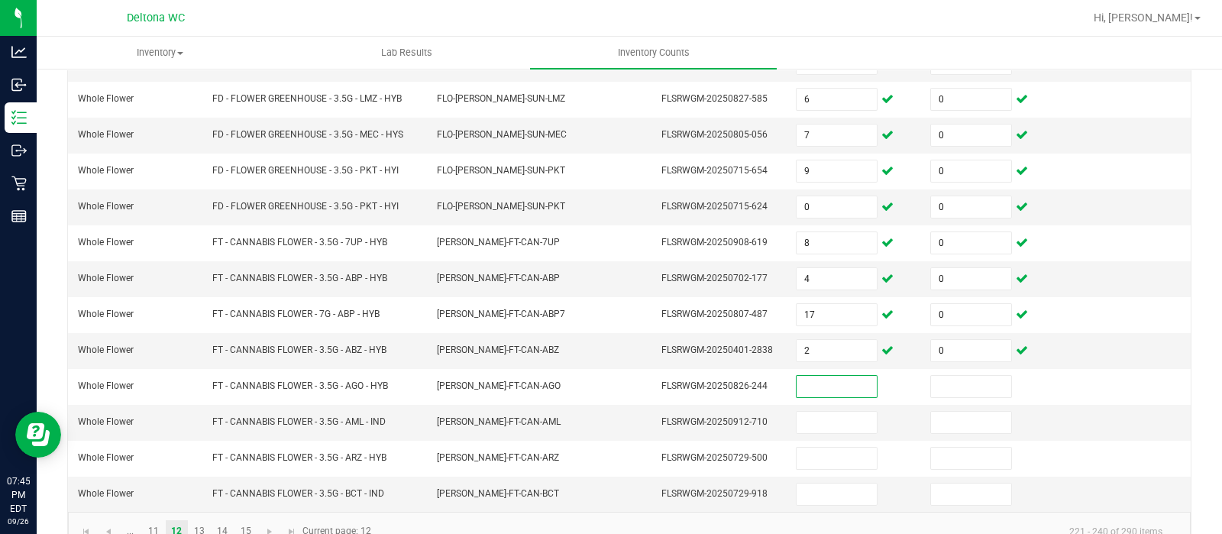
scroll to position [496, 0]
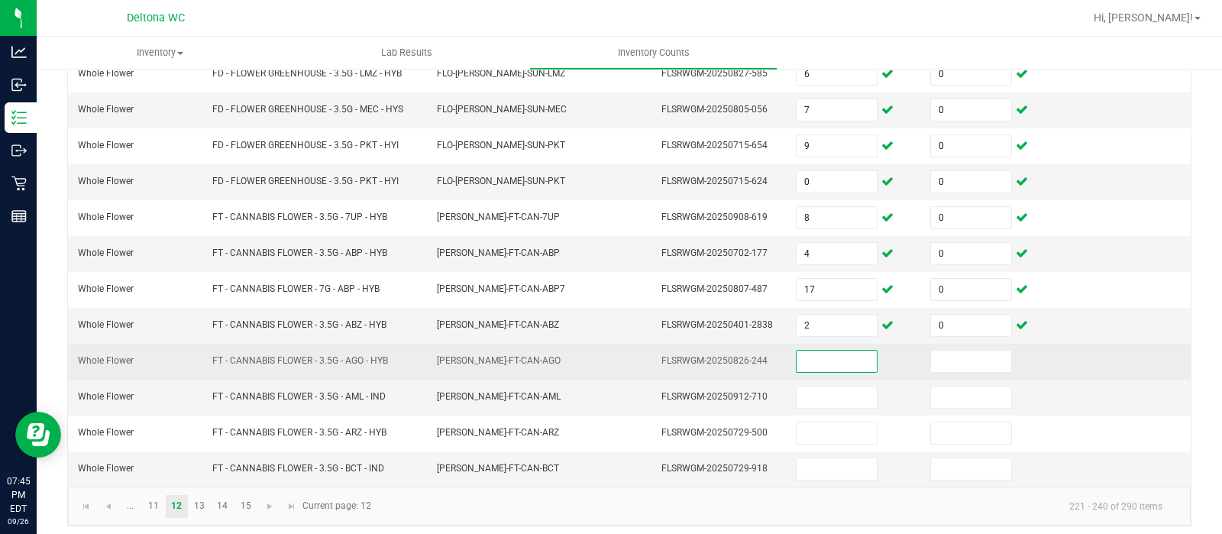
click at [810, 351] on input at bounding box center [837, 361] width 80 height 21
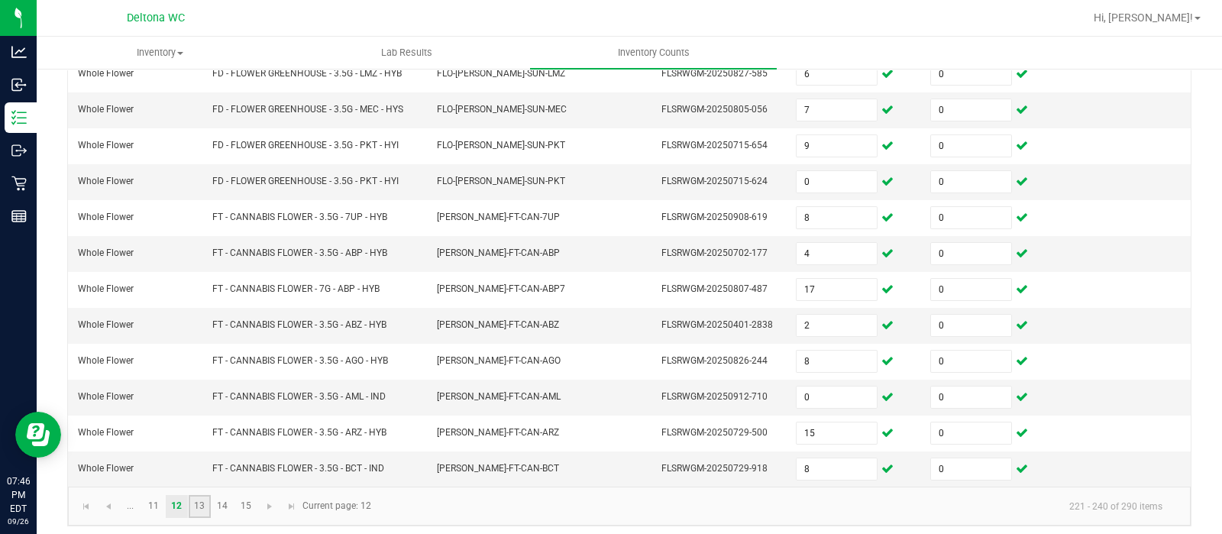
click at [198, 503] on link "13" at bounding box center [200, 506] width 22 height 23
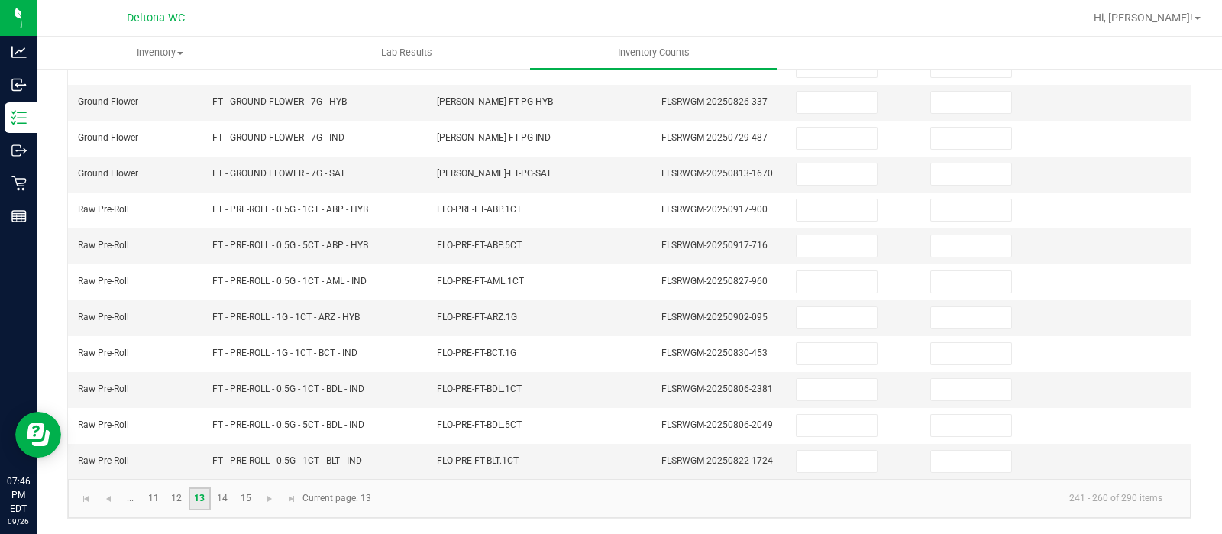
scroll to position [477, 0]
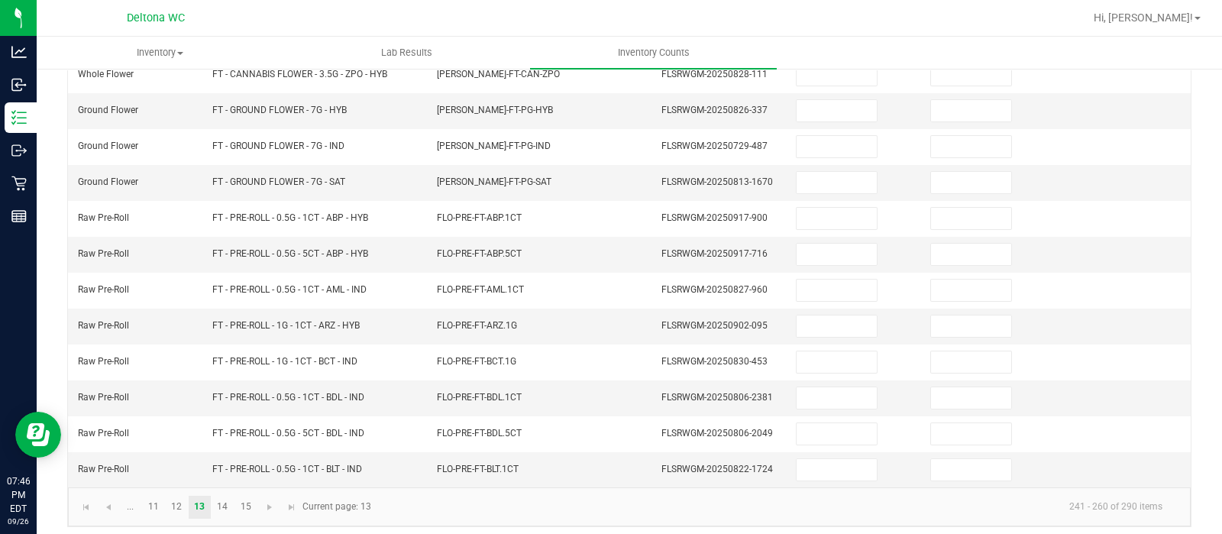
click at [1206, 386] on div "< All Inventory Counts Inventory Count Cancel Count Submit for Review Type Ente…" at bounding box center [629, 67] width 1185 height 952
click at [176, 496] on link "12" at bounding box center [177, 507] width 22 height 23
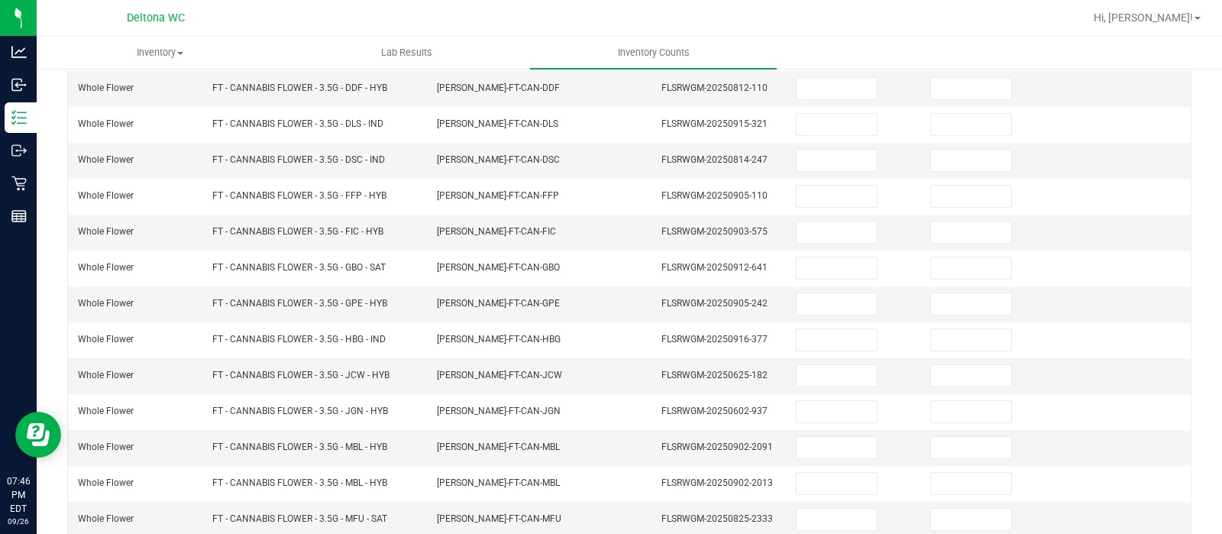
scroll to position [0, 0]
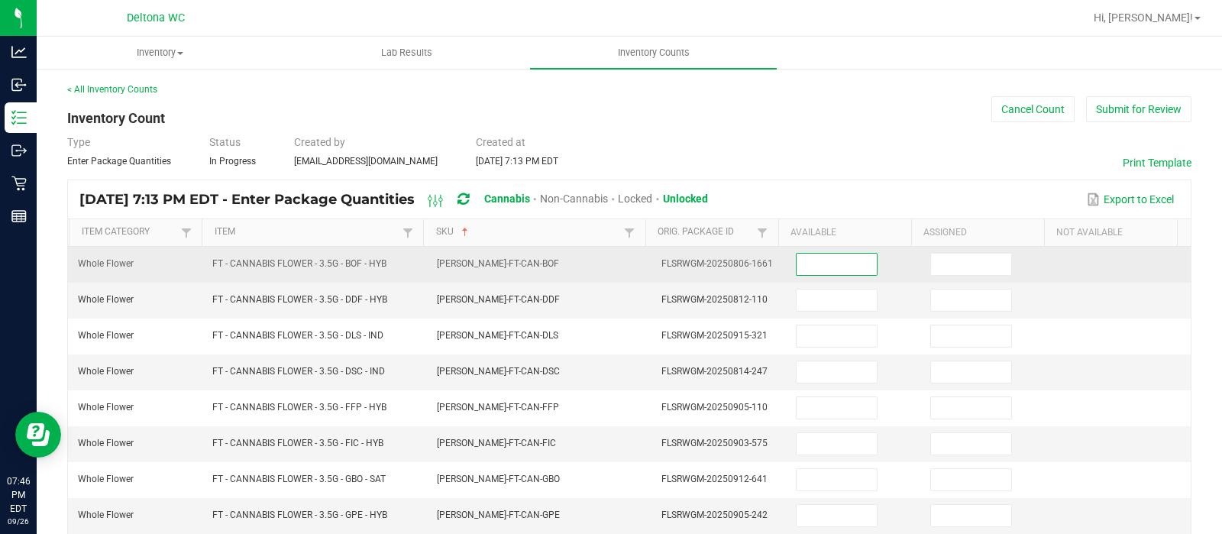
click at [800, 264] on input at bounding box center [837, 264] width 80 height 21
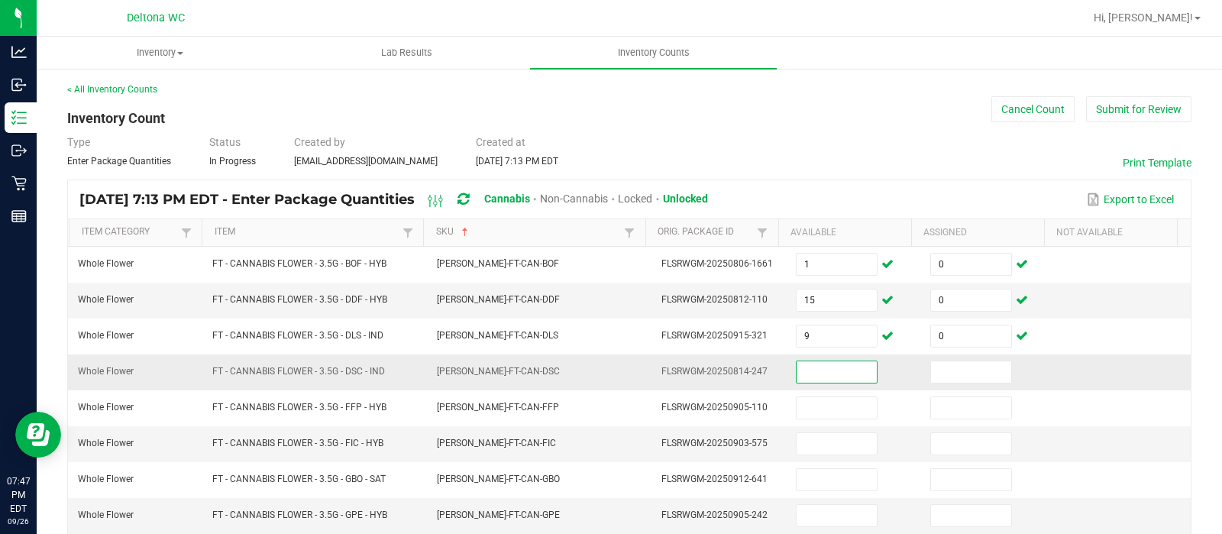
click at [824, 364] on input at bounding box center [837, 371] width 80 height 21
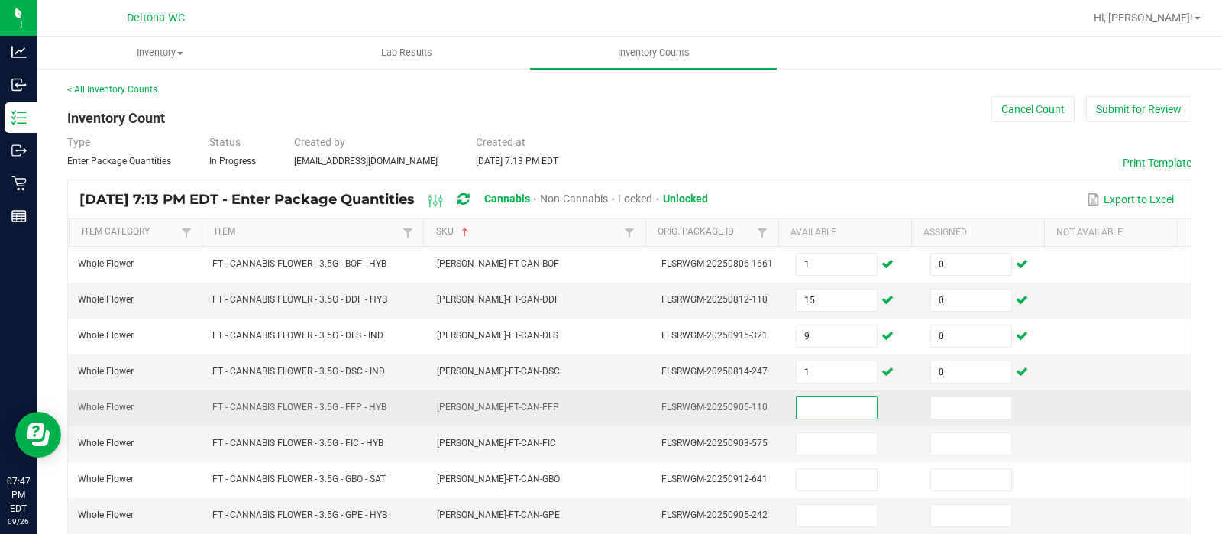
click at [836, 405] on input at bounding box center [837, 407] width 80 height 21
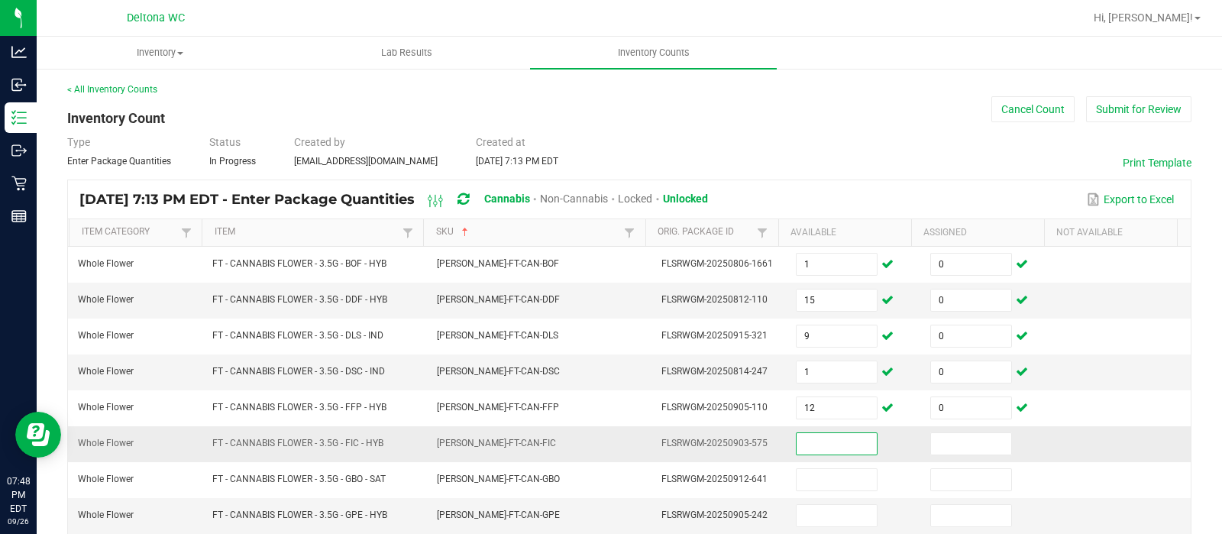
click at [805, 435] on input at bounding box center [837, 443] width 80 height 21
click at [800, 446] on input at bounding box center [837, 443] width 80 height 21
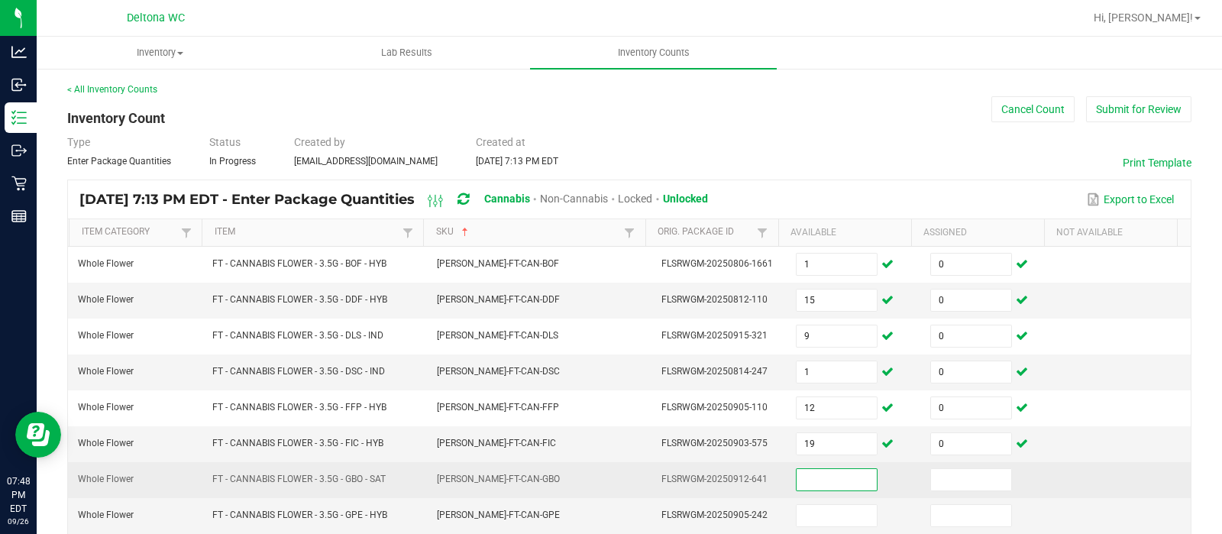
click at [798, 477] on input at bounding box center [837, 479] width 80 height 21
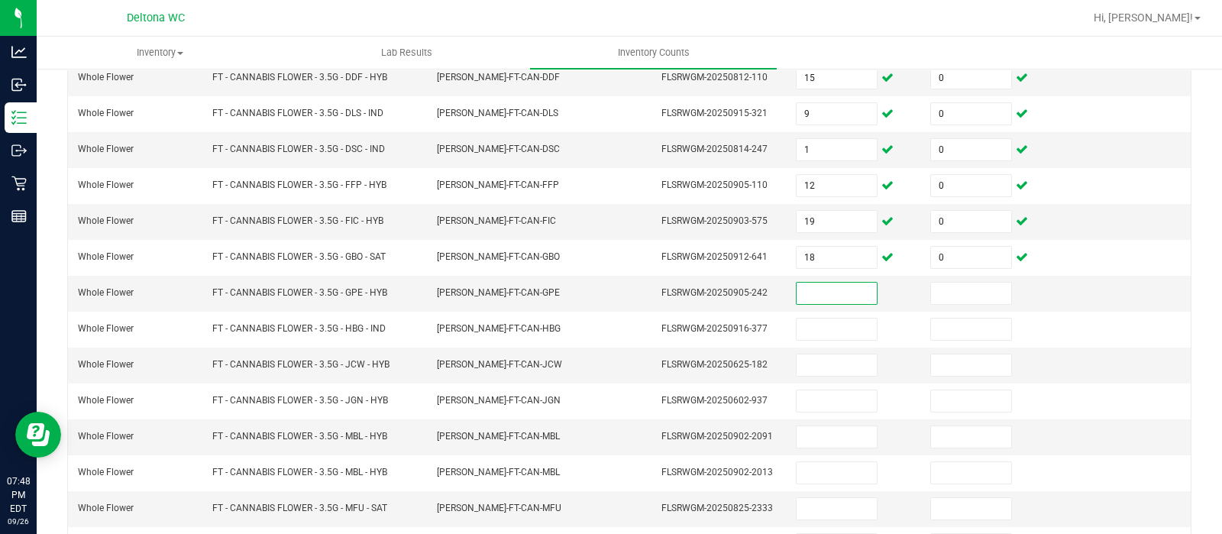
scroll to position [225, 0]
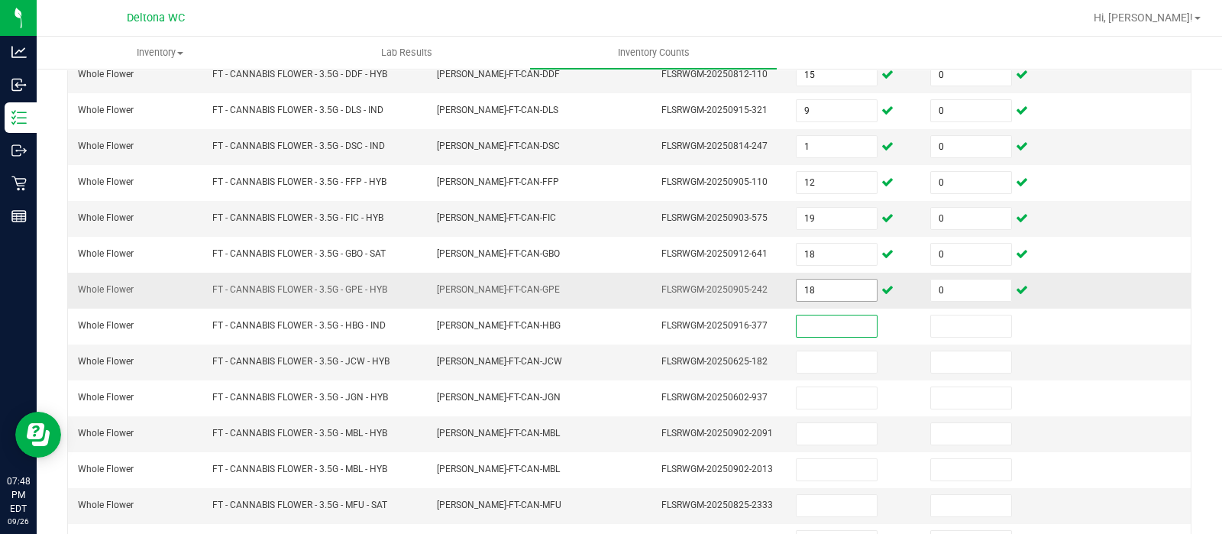
click at [821, 286] on input "18" at bounding box center [837, 290] width 80 height 21
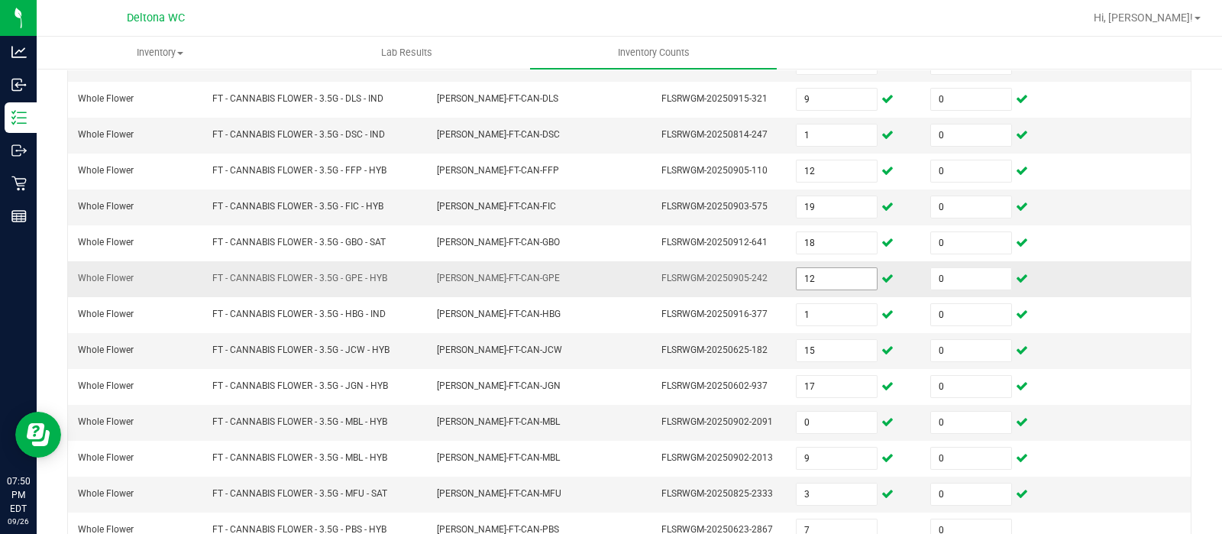
scroll to position [477, 0]
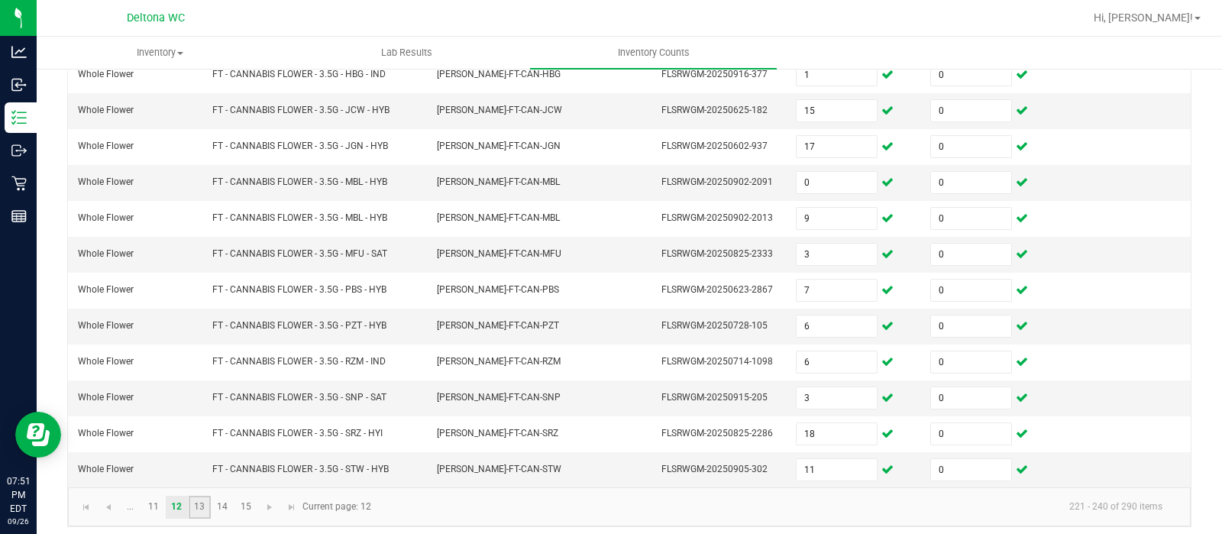
click at [189, 500] on link "13" at bounding box center [200, 507] width 22 height 23
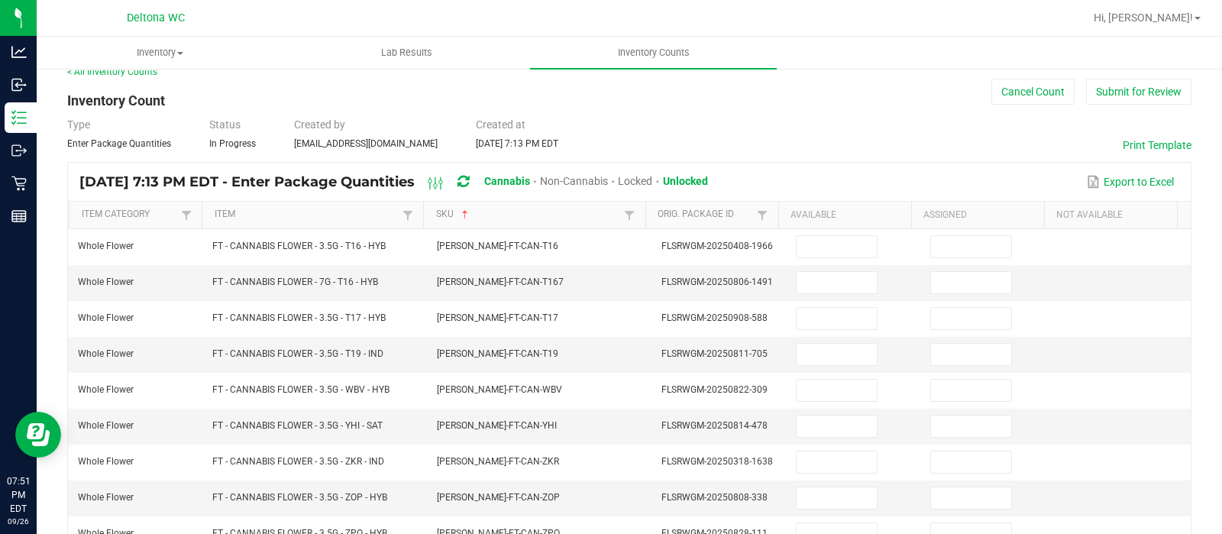
scroll to position [0, 0]
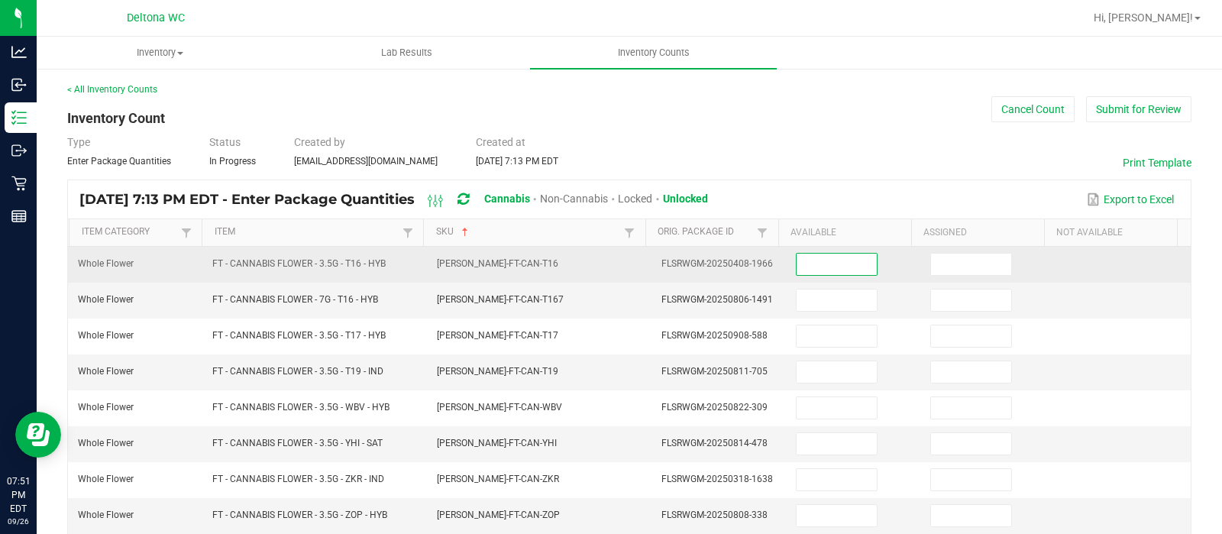
click at [810, 257] on input at bounding box center [837, 264] width 80 height 21
click at [810, 257] on input "16" at bounding box center [837, 264] width 80 height 21
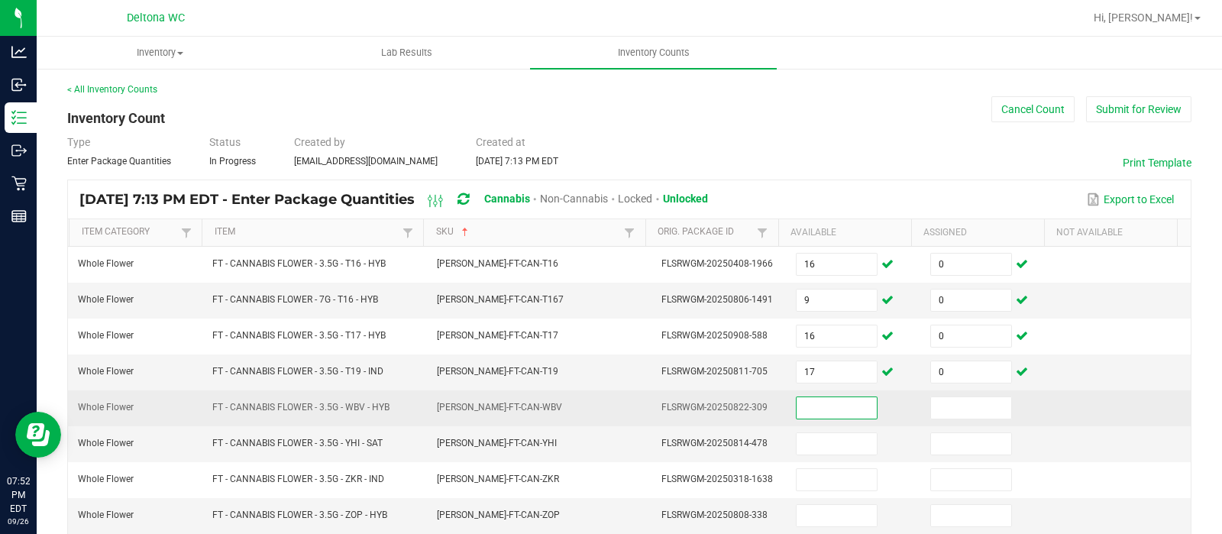
click at [825, 401] on input at bounding box center [837, 407] width 80 height 21
click at [825, 401] on input "3" at bounding box center [837, 407] width 80 height 21
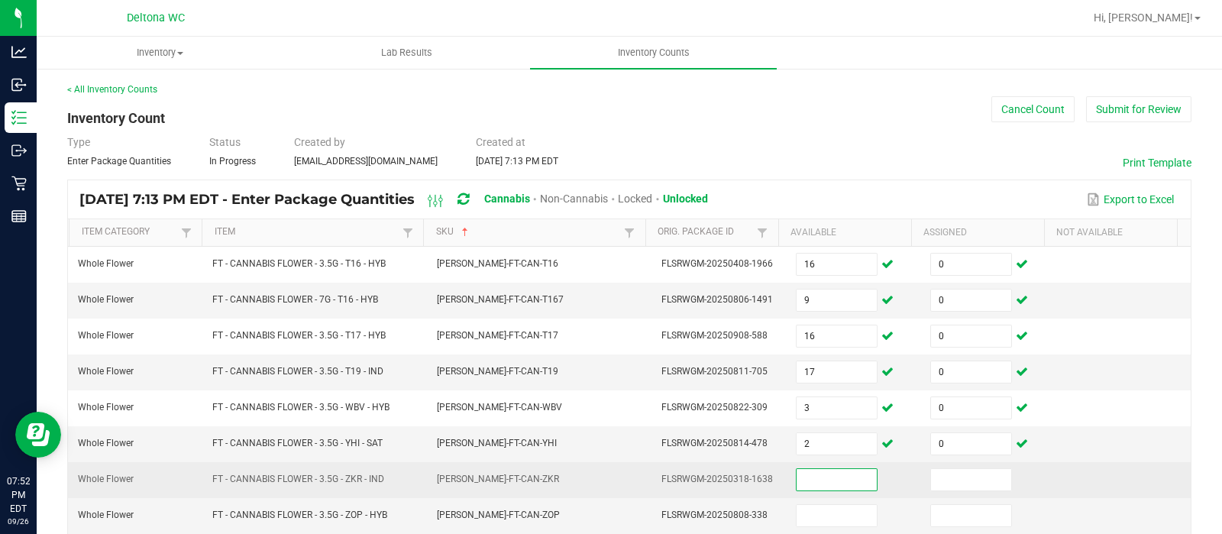
click at [827, 477] on input at bounding box center [837, 479] width 80 height 21
click at [827, 477] on input "13" at bounding box center [837, 479] width 80 height 21
click at [827, 477] on input "15" at bounding box center [837, 479] width 80 height 21
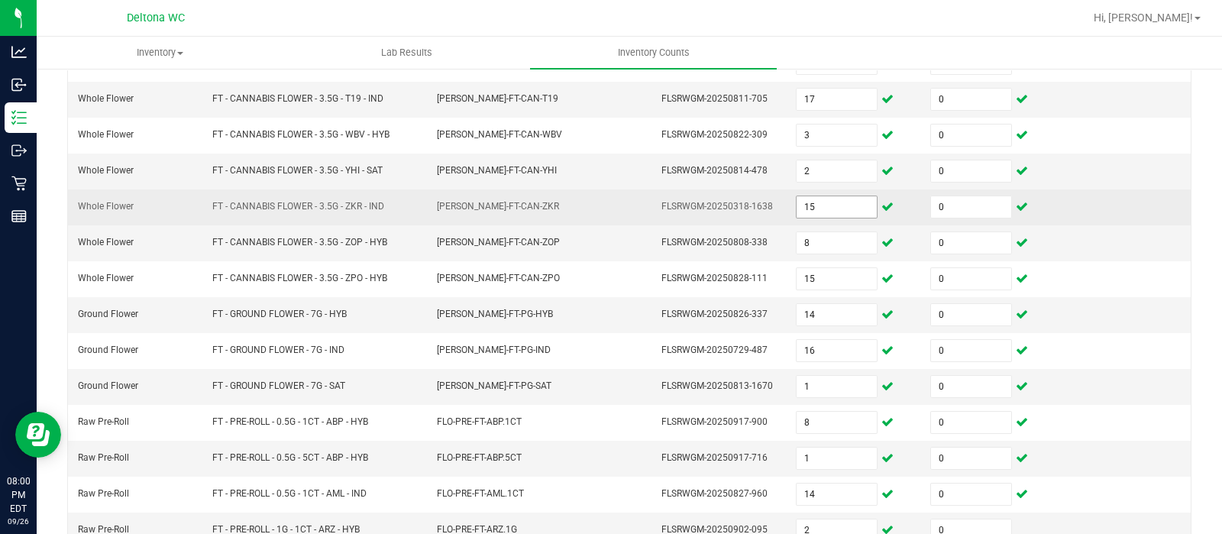
scroll to position [477, 0]
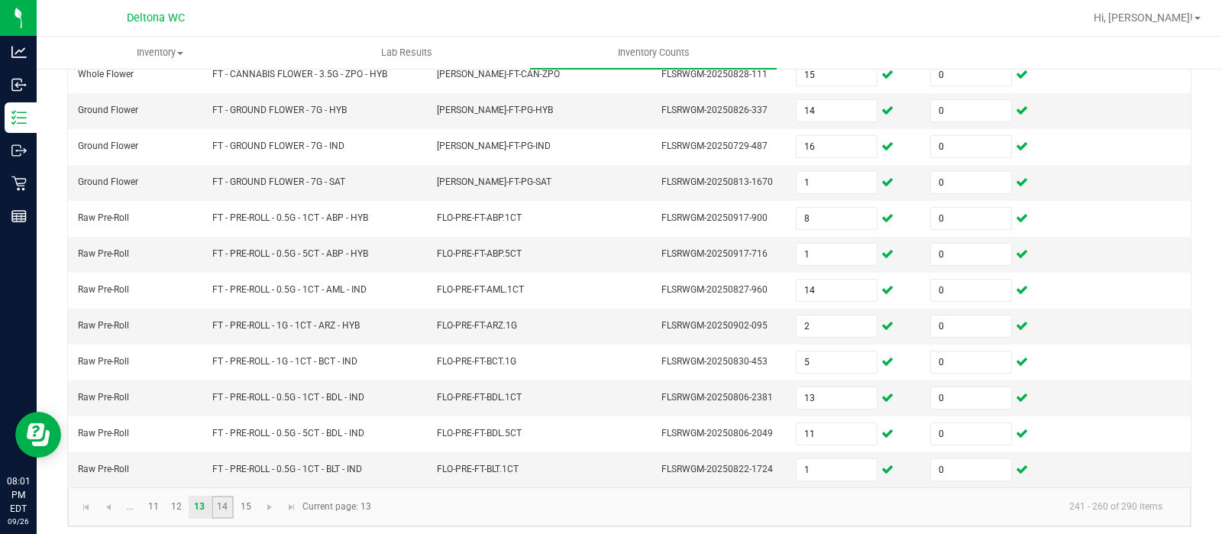
click at [214, 504] on link "14" at bounding box center [223, 507] width 22 height 23
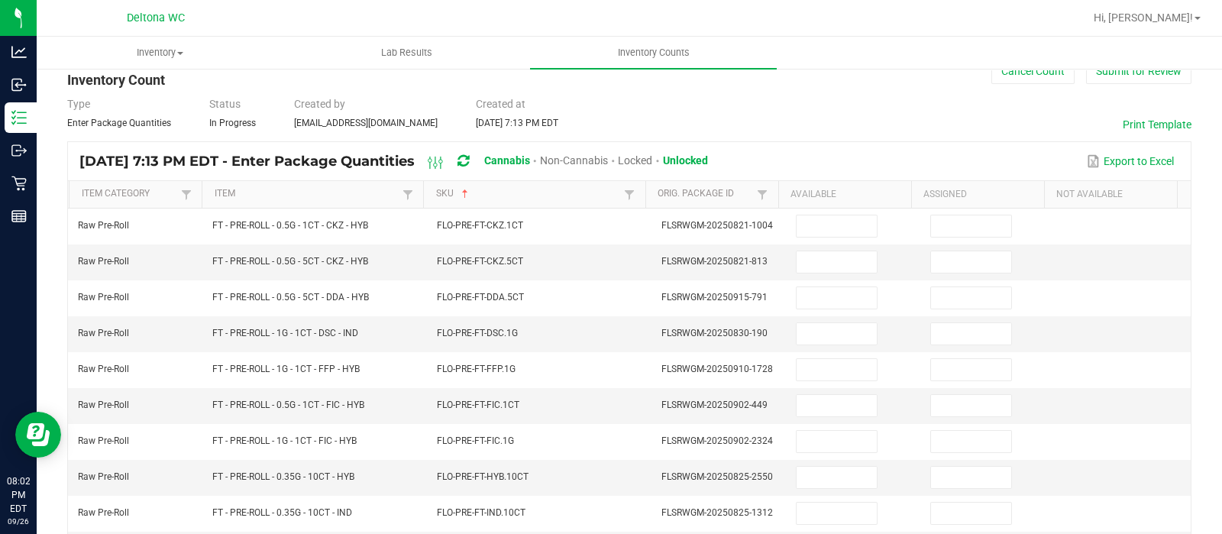
scroll to position [15, 0]
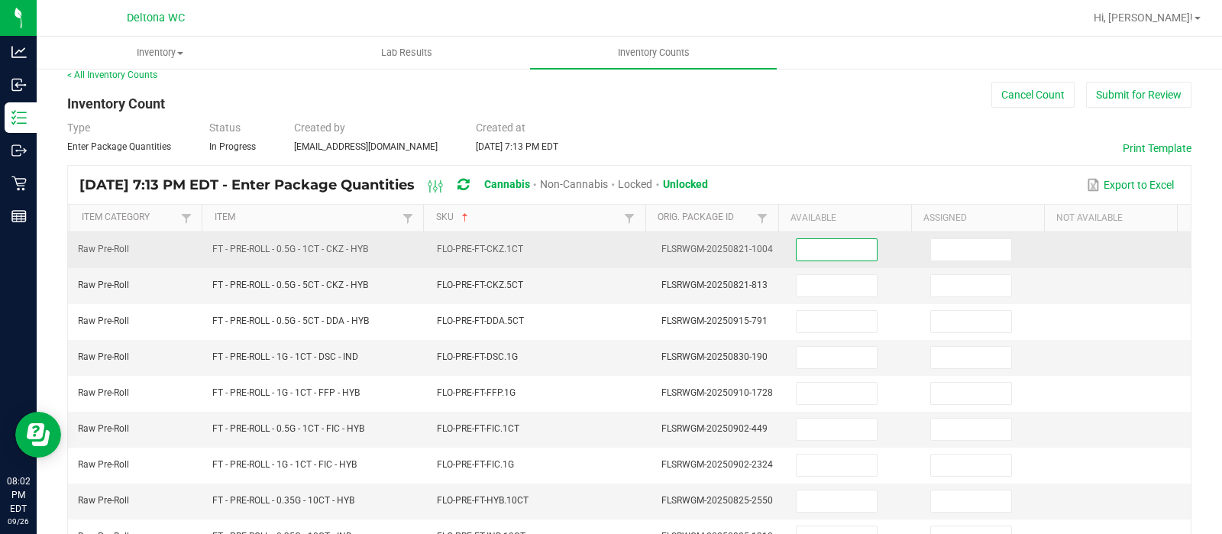
click at [810, 253] on input at bounding box center [837, 249] width 80 height 21
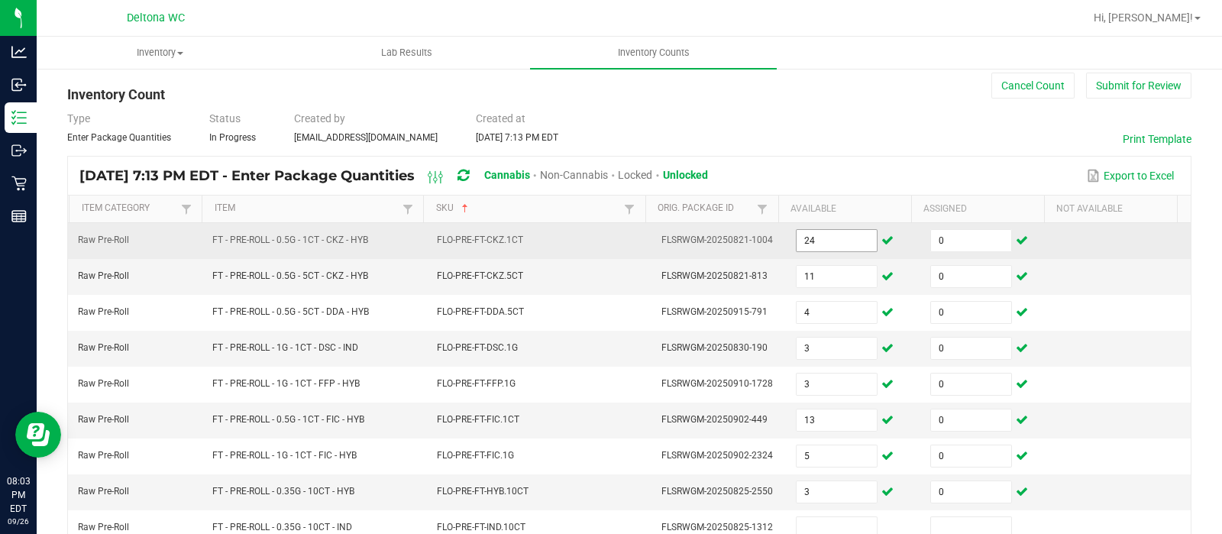
scroll to position [297, 0]
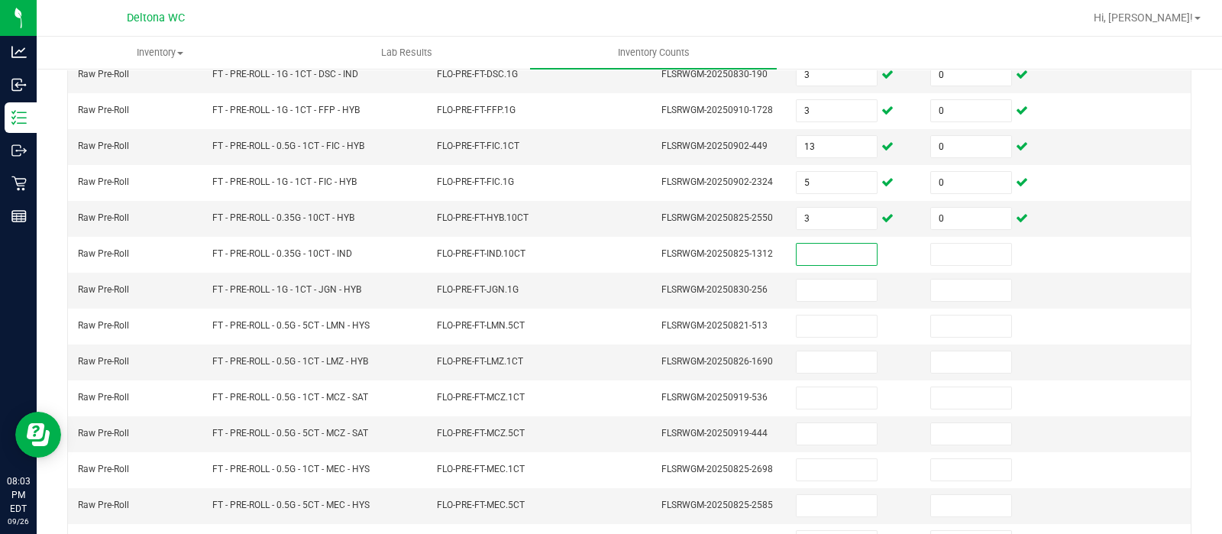
click at [810, 253] on input at bounding box center [837, 254] width 80 height 21
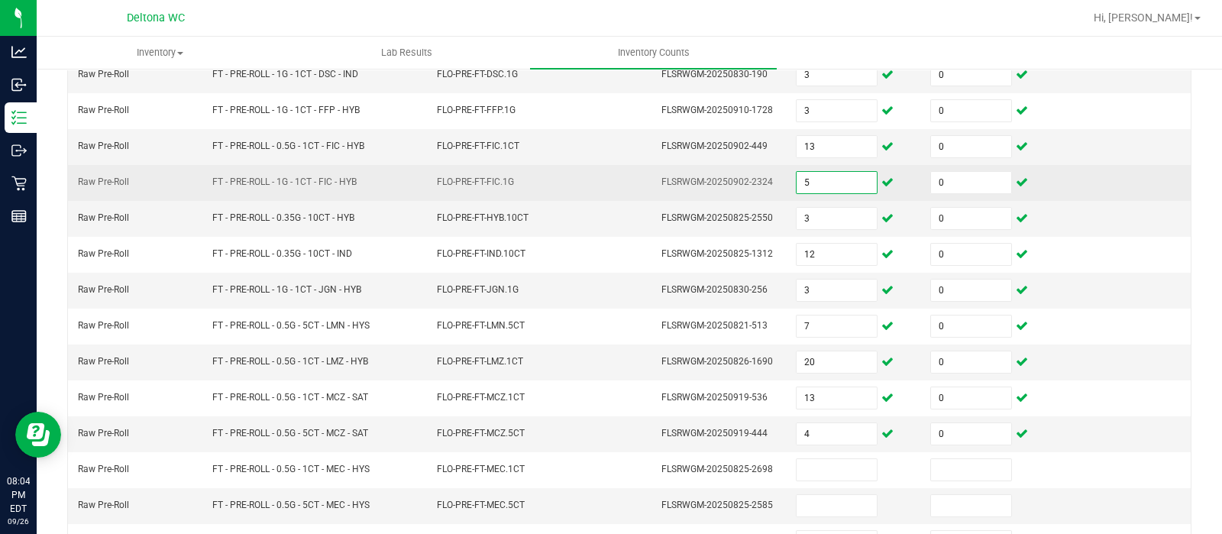
click at [819, 177] on input "5" at bounding box center [837, 182] width 80 height 21
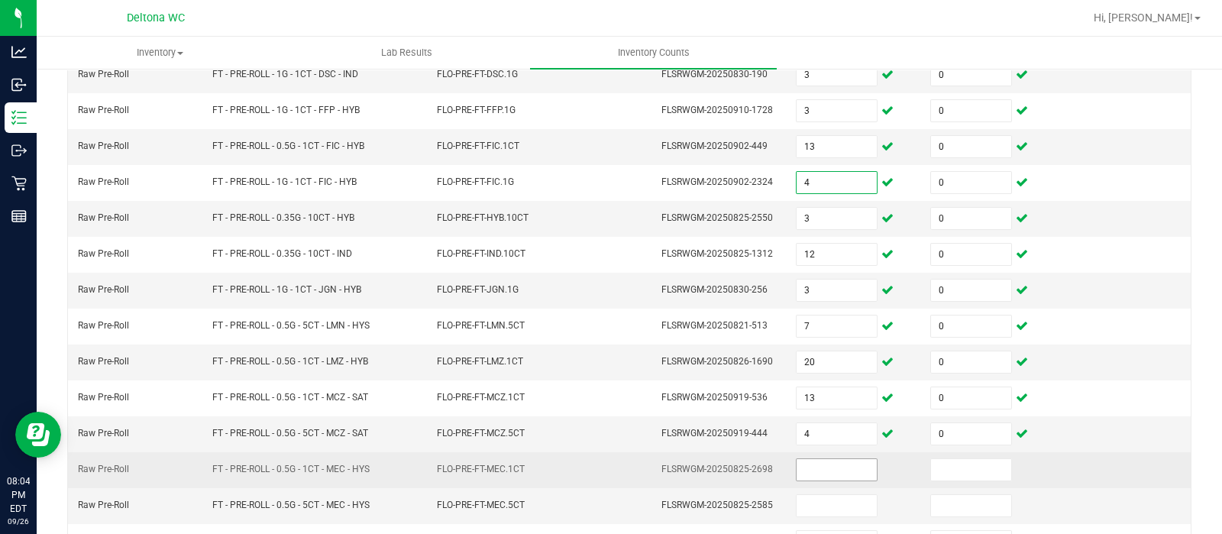
click at [826, 461] on input at bounding box center [837, 469] width 80 height 21
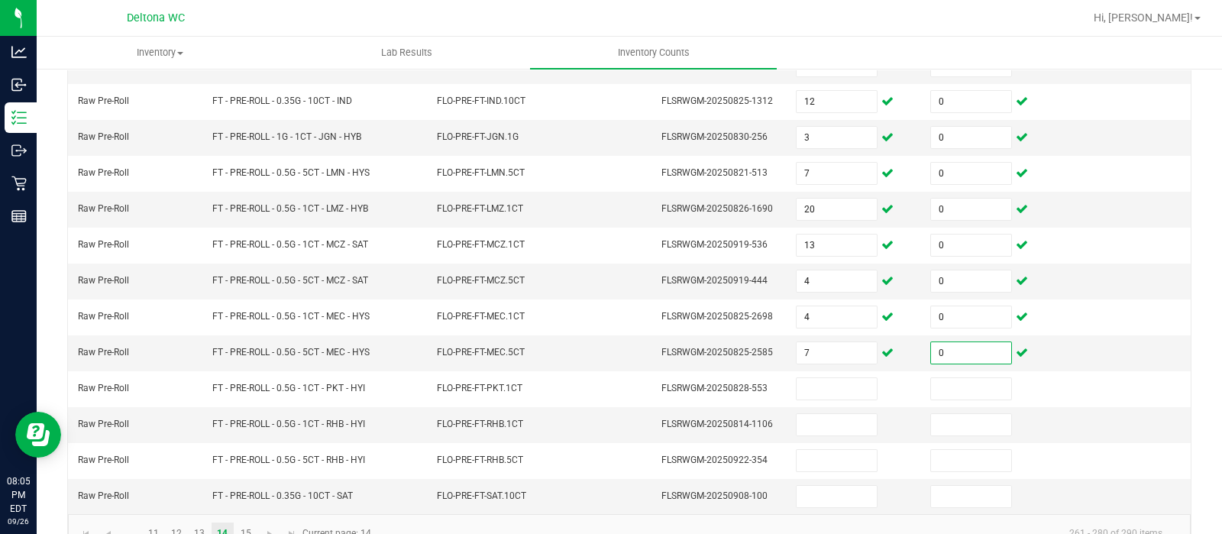
scroll to position [477, 0]
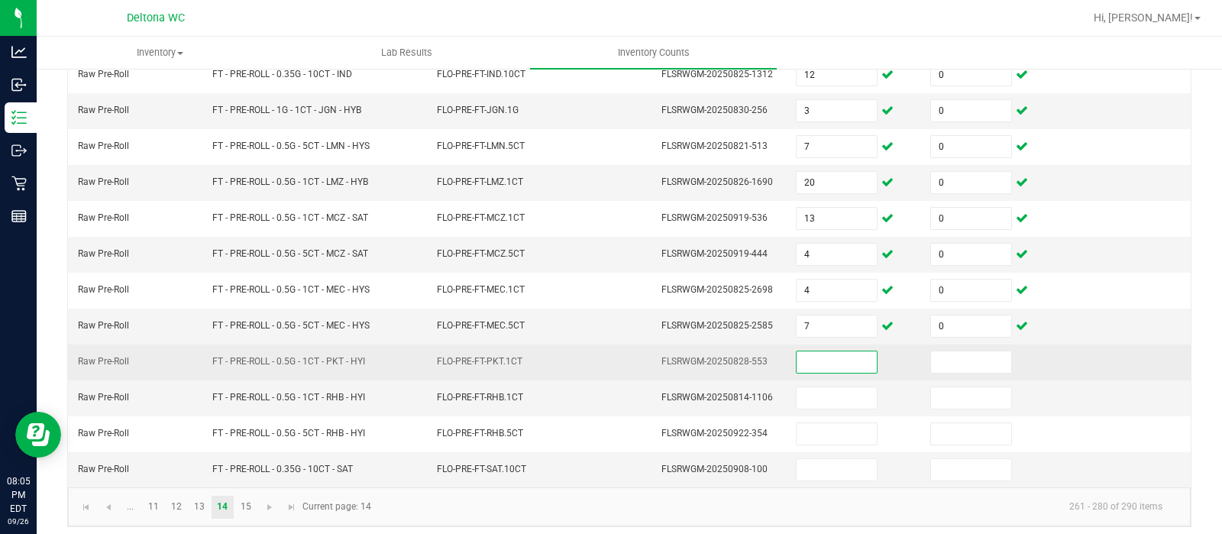
click at [798, 357] on input at bounding box center [837, 361] width 80 height 21
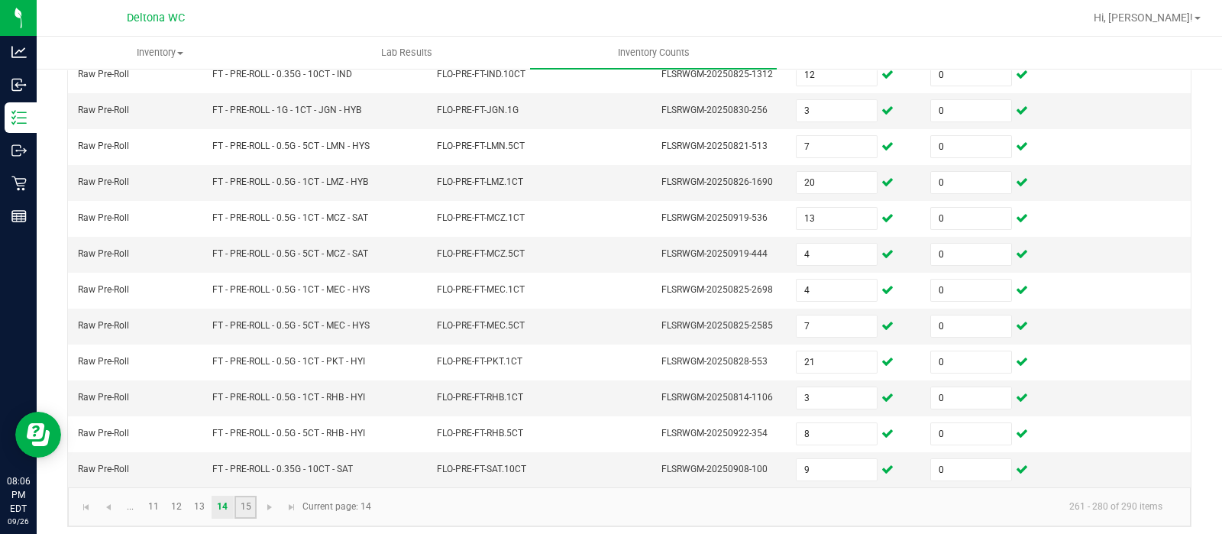
click at [234, 496] on link "15" at bounding box center [245, 507] width 22 height 23
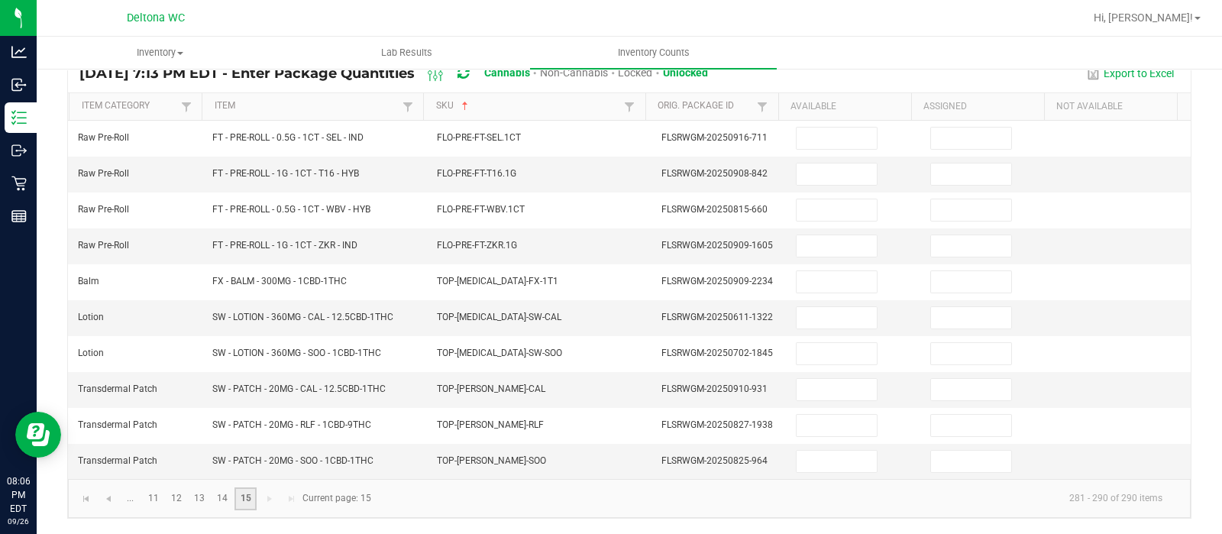
scroll to position [121, 0]
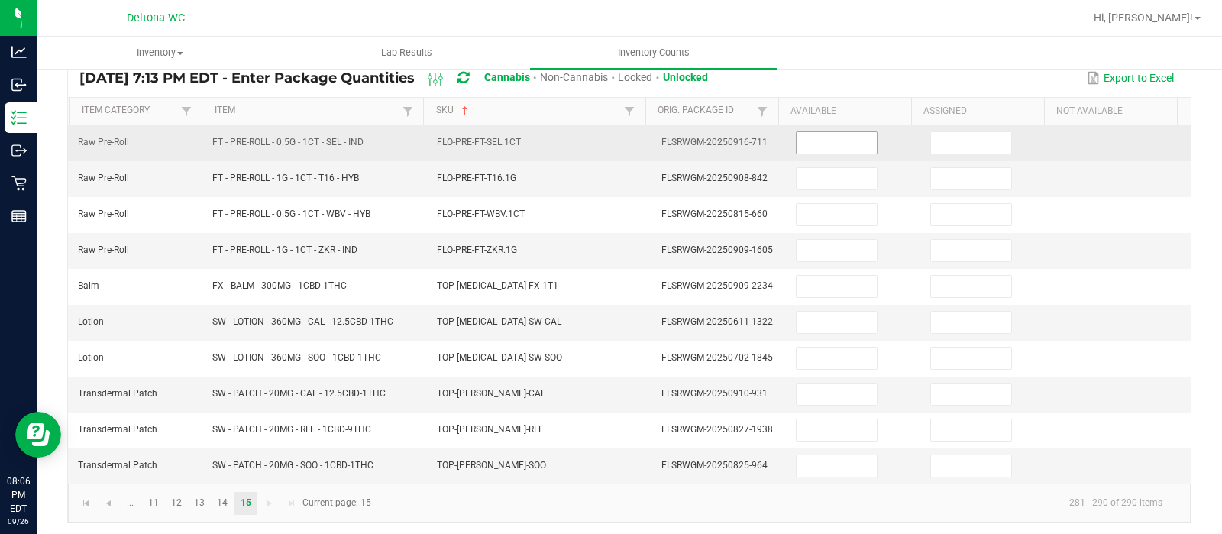
click at [810, 144] on input at bounding box center [837, 142] width 80 height 21
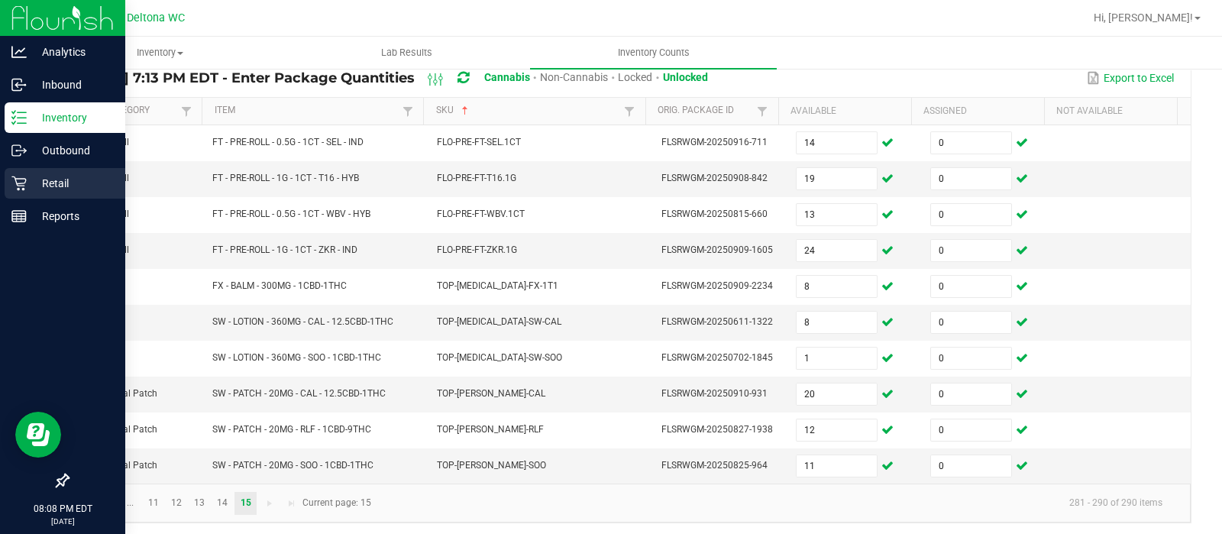
click at [23, 178] on icon at bounding box center [18, 183] width 15 height 15
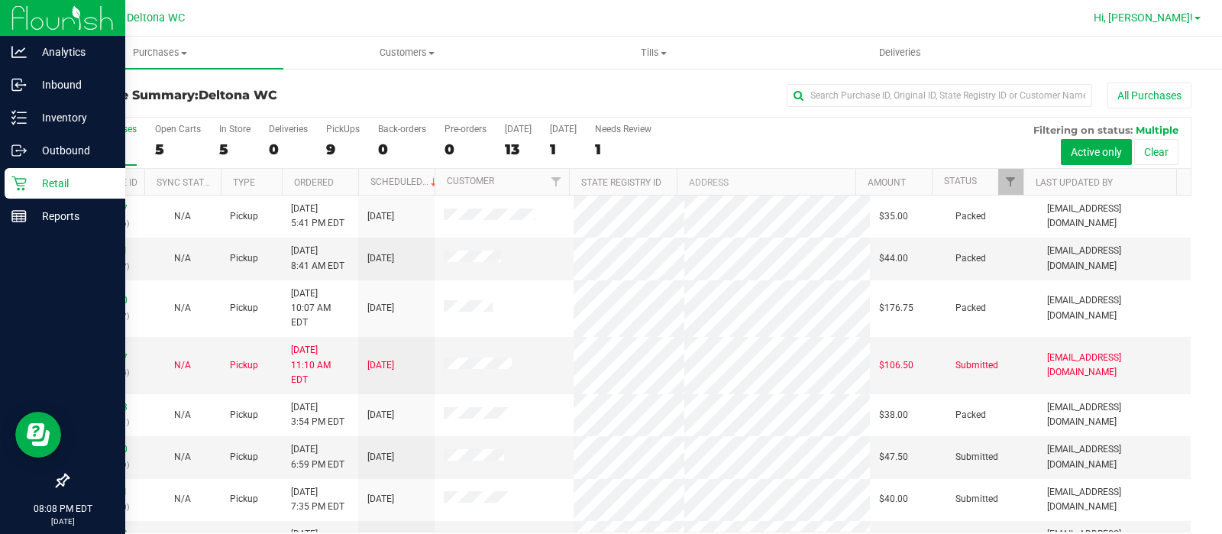
click at [1184, 24] on span "Hi, [PERSON_NAME]!" at bounding box center [1143, 17] width 99 height 12
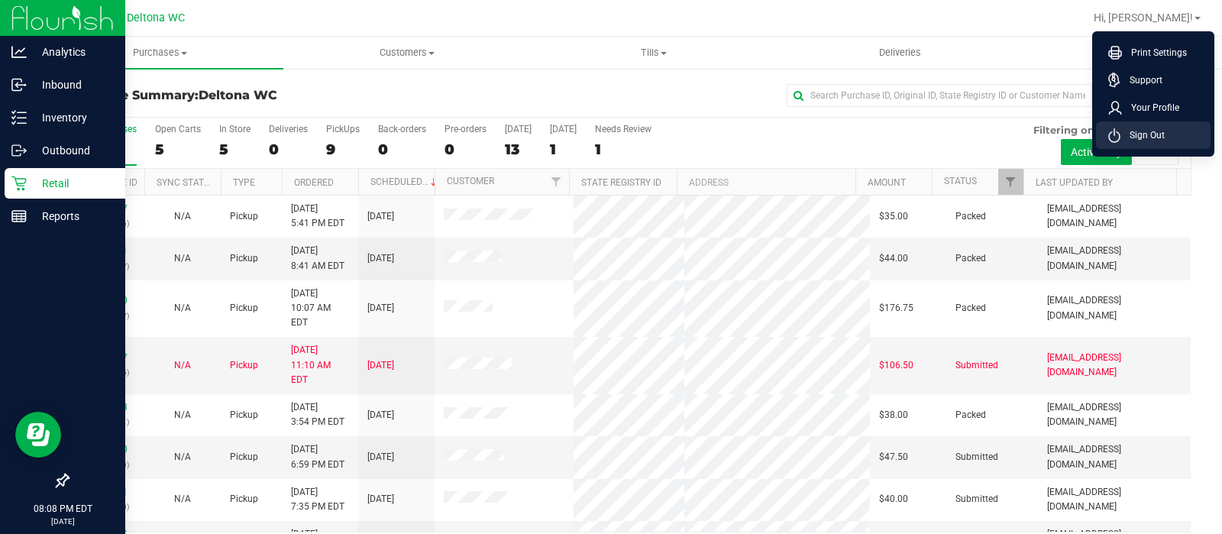
click at [1152, 131] on span "Sign Out" at bounding box center [1142, 135] width 44 height 15
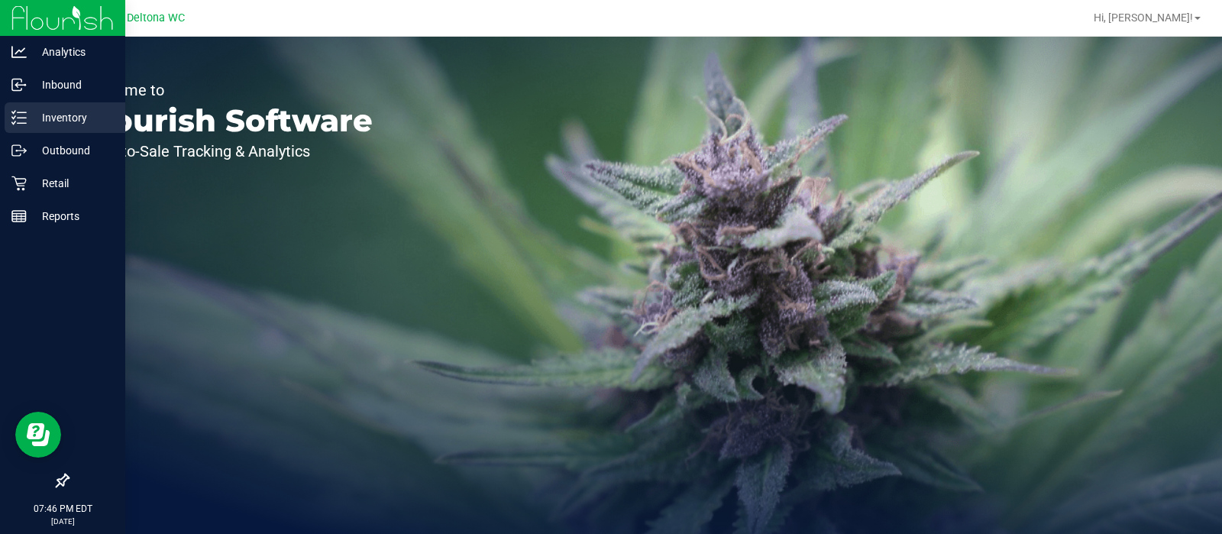
click at [27, 113] on p "Inventory" at bounding box center [73, 117] width 92 height 18
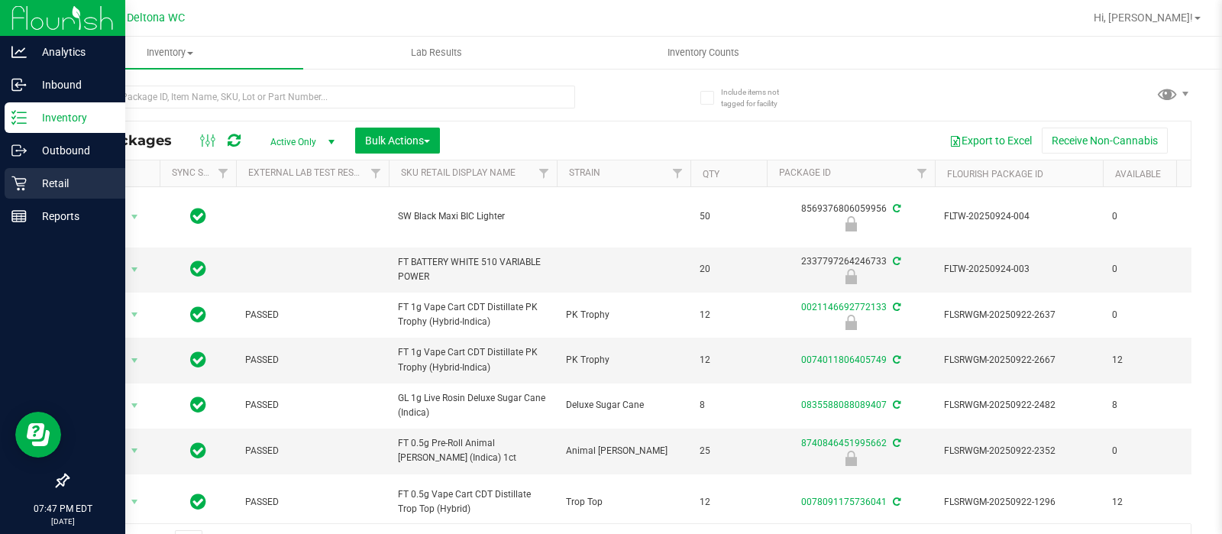
click at [8, 187] on div "Retail" at bounding box center [65, 183] width 121 height 31
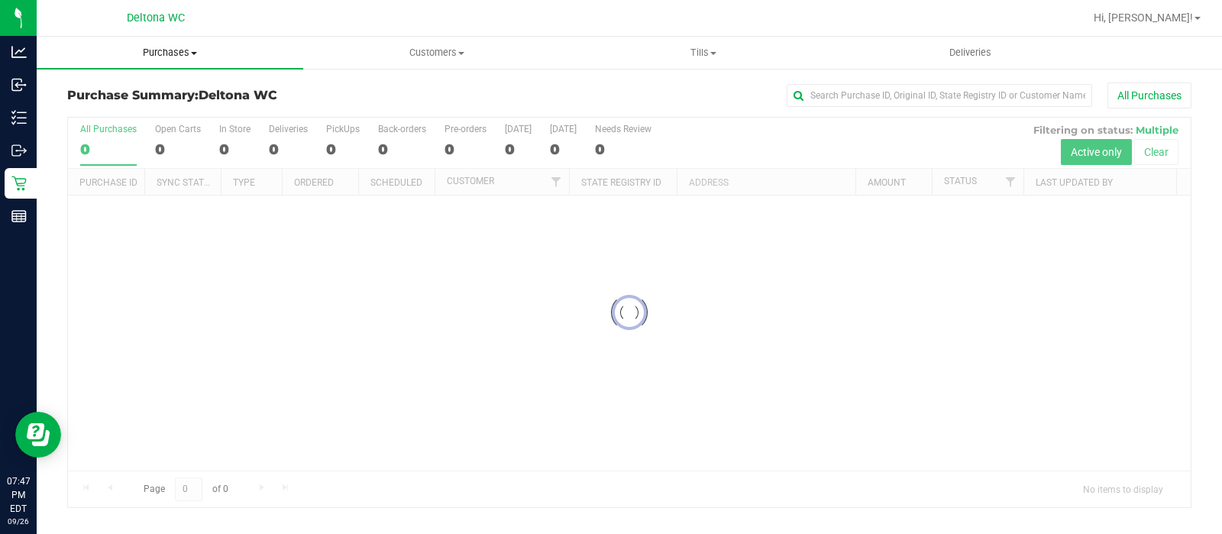
click at [164, 62] on uib-tab-heading "Purchases Summary of purchases Fulfillment All purchases" at bounding box center [170, 53] width 267 height 32
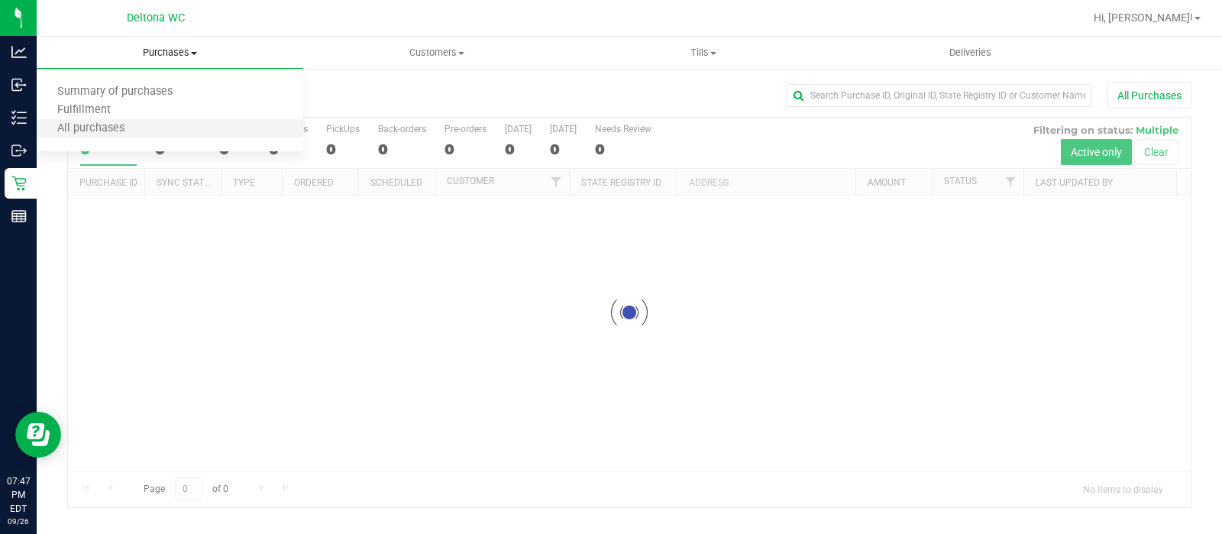
click at [157, 120] on li "All purchases" at bounding box center [170, 129] width 267 height 18
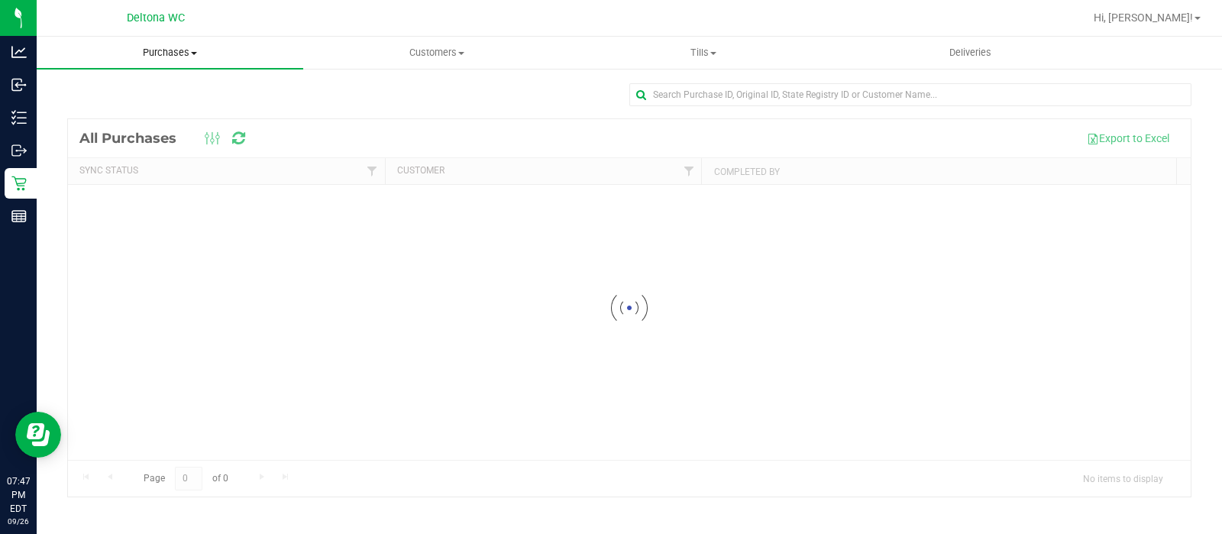
click at [163, 55] on span "Purchases" at bounding box center [170, 53] width 267 height 14
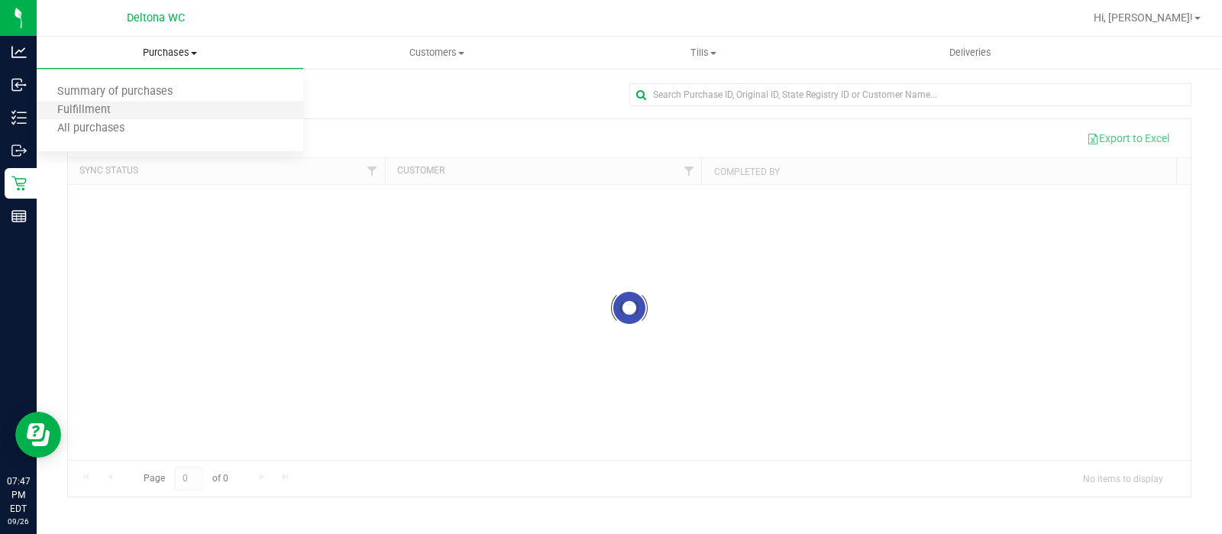
click at [140, 111] on li "Fulfillment" at bounding box center [170, 111] width 267 height 18
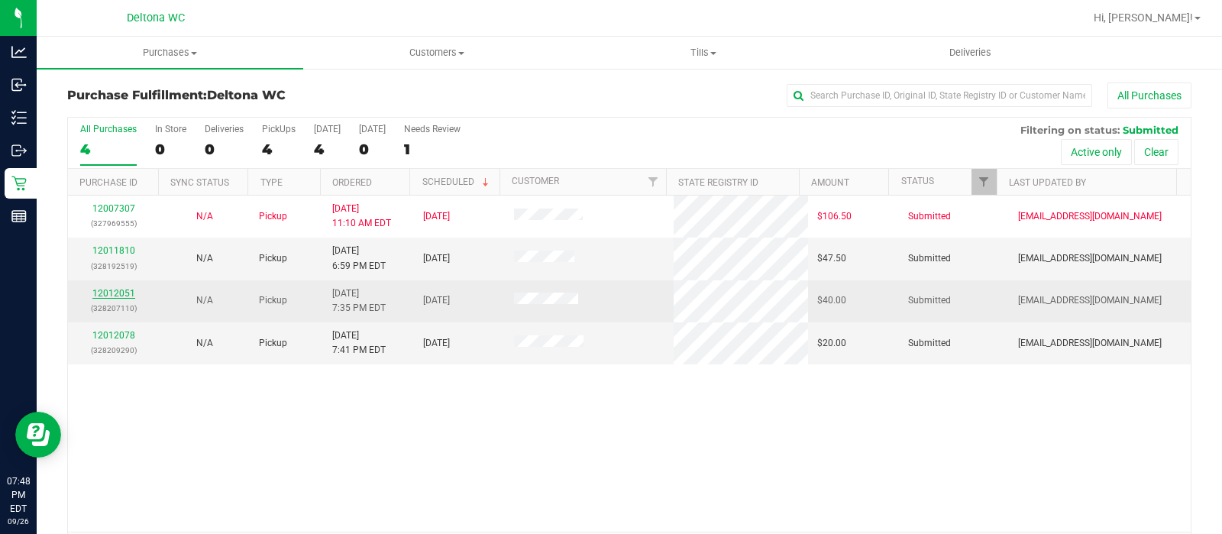
click at [120, 289] on link "12012051" at bounding box center [113, 293] width 43 height 11
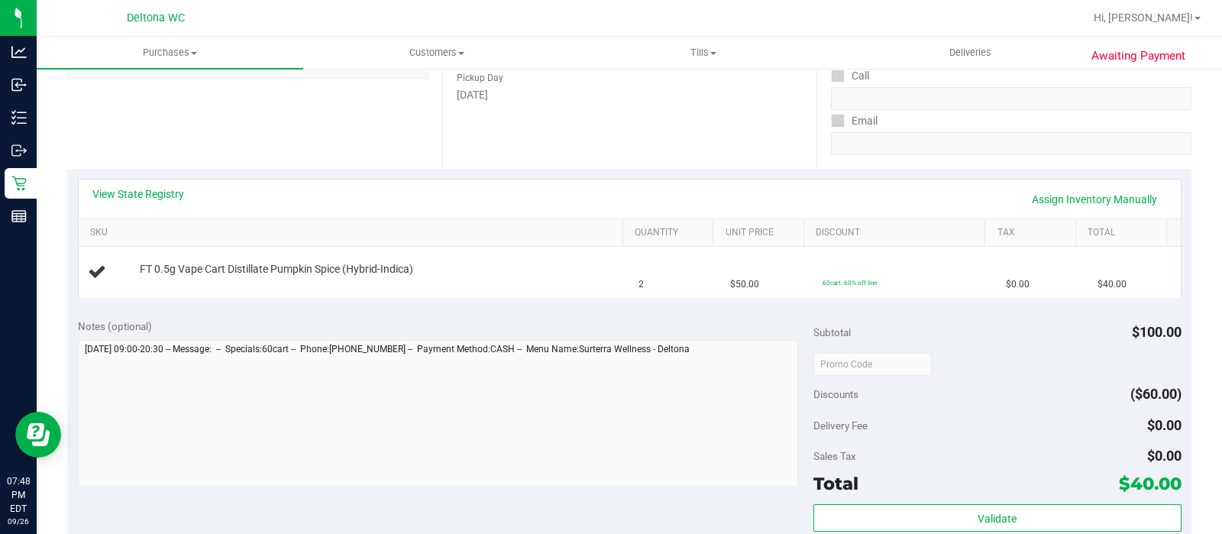
scroll to position [260, 0]
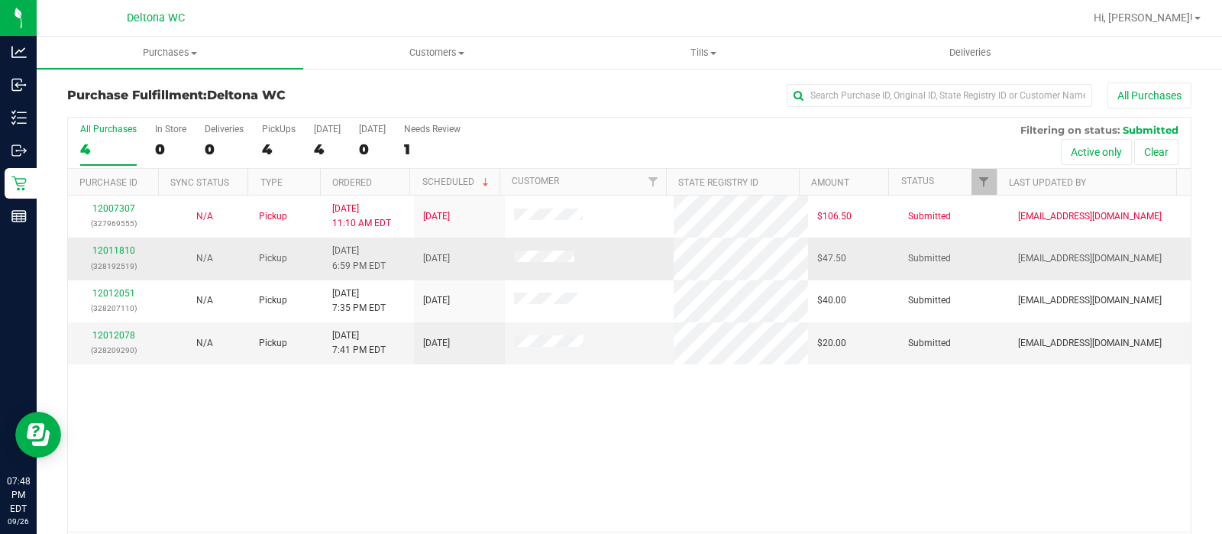
click at [115, 255] on div "12011810 (328192519)" at bounding box center [113, 258] width 73 height 29
click at [115, 245] on link "12011810" at bounding box center [113, 250] width 43 height 11
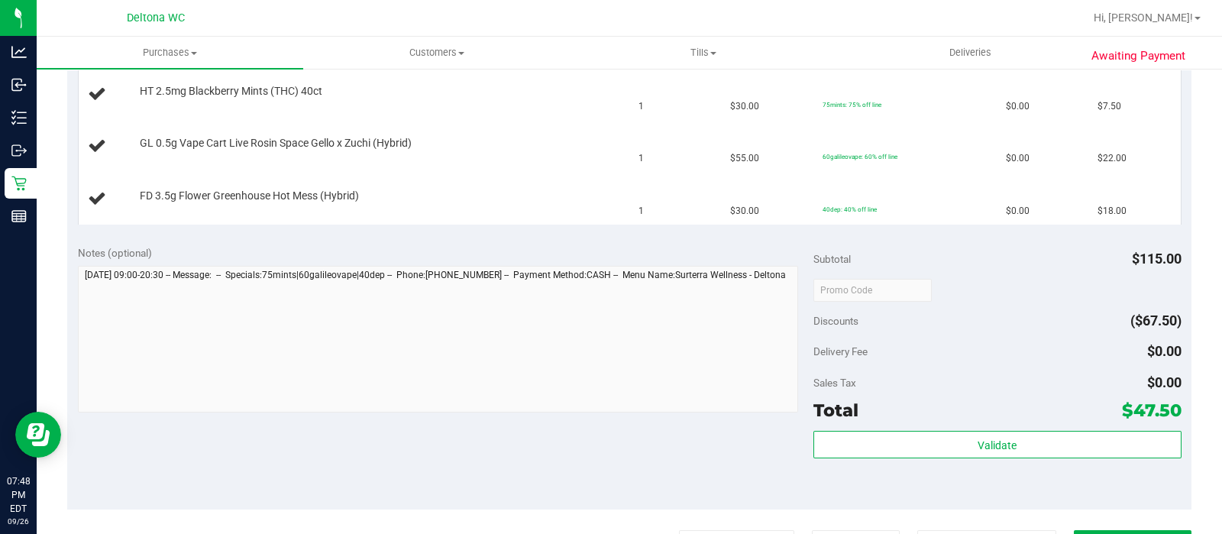
scroll to position [423, 0]
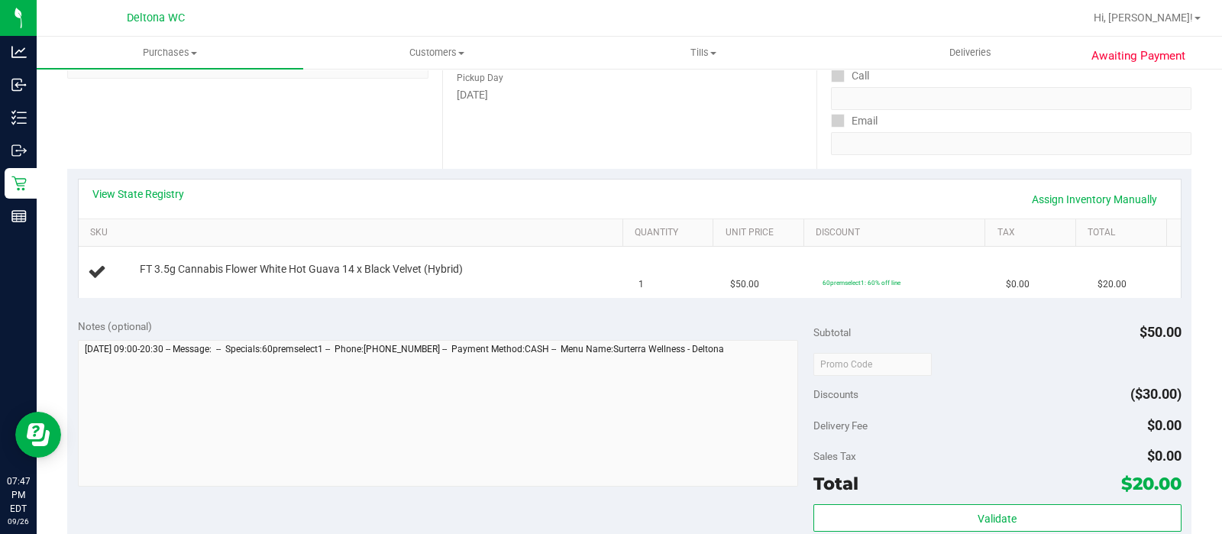
scroll to position [241, 0]
